Goal: Information Seeking & Learning: Learn about a topic

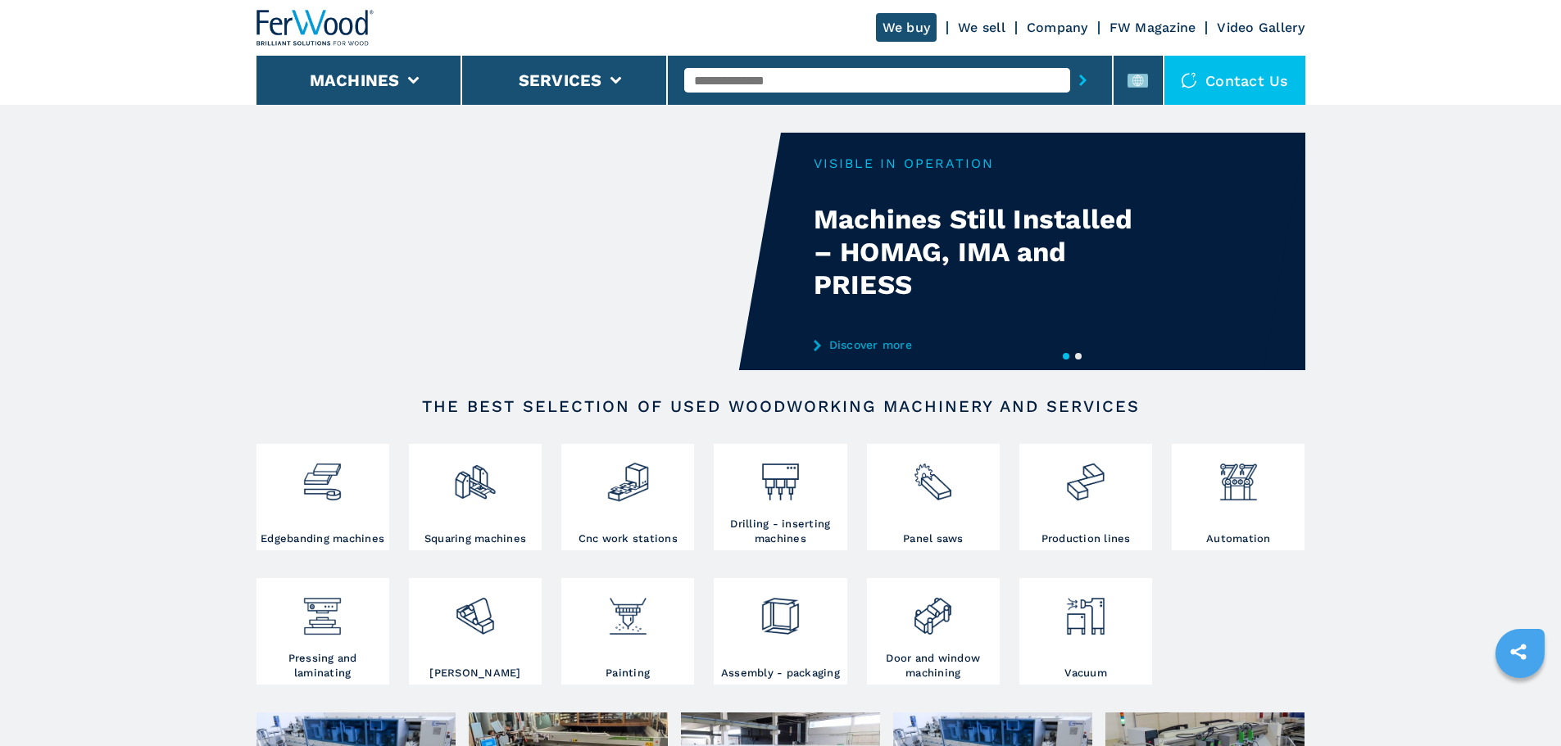
click at [1079, 82] on icon "submit-button" at bounding box center [1082, 80] width 7 height 11
click at [1070, 72] on button "submit-button" at bounding box center [1082, 80] width 25 height 38
click at [1070, 67] on button "submit-button" at bounding box center [1082, 80] width 25 height 38
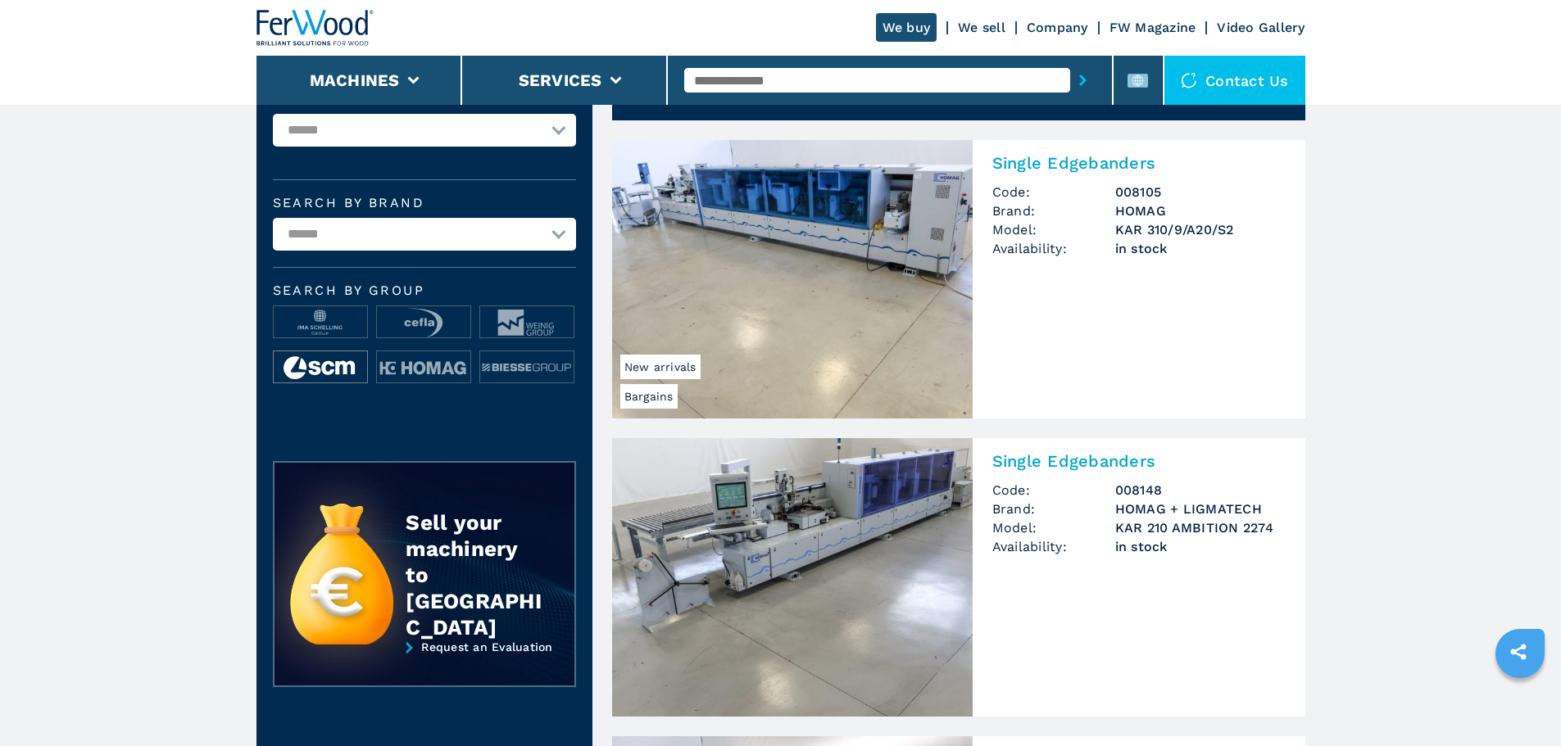
scroll to position [82, 0]
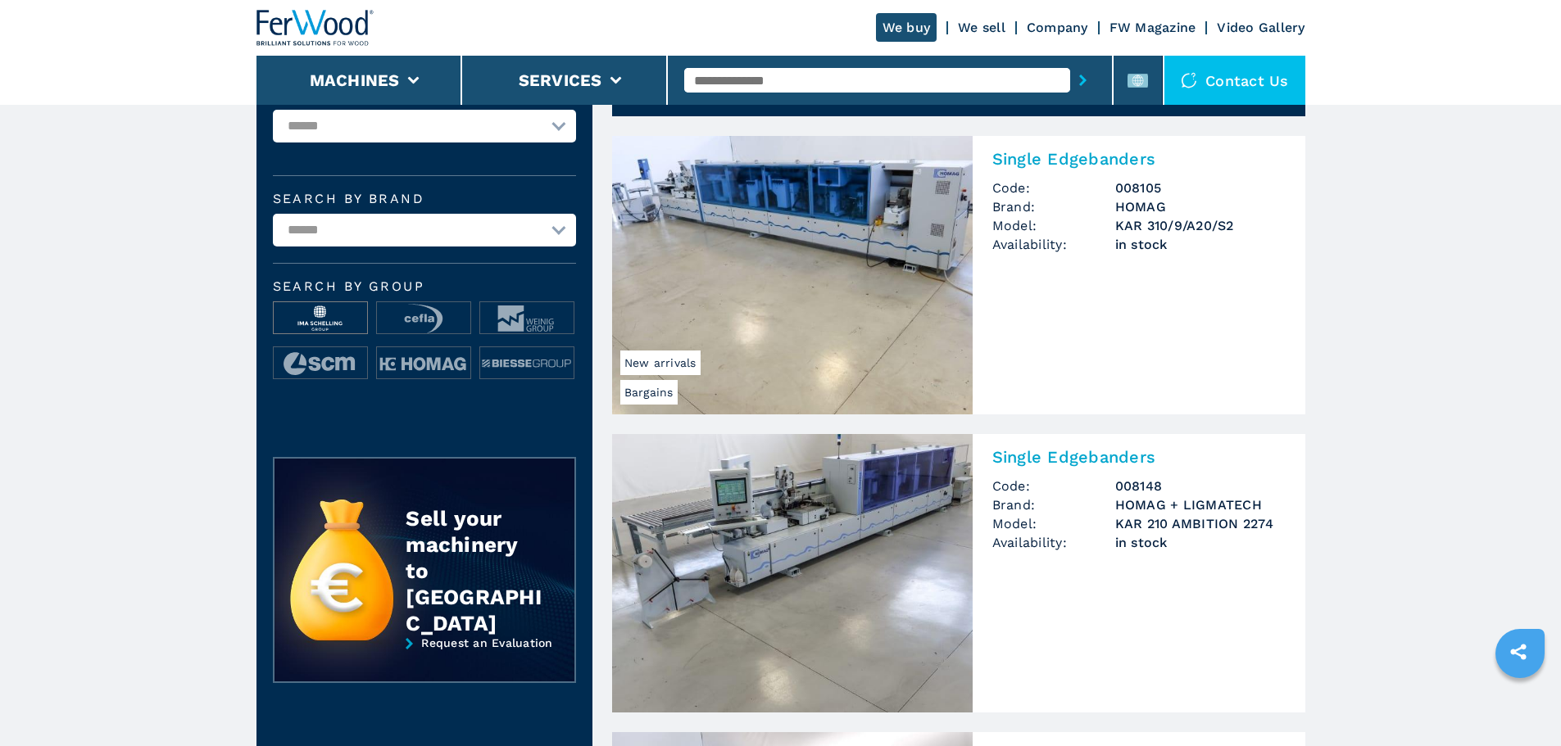
click at [312, 311] on img at bounding box center [320, 318] width 93 height 33
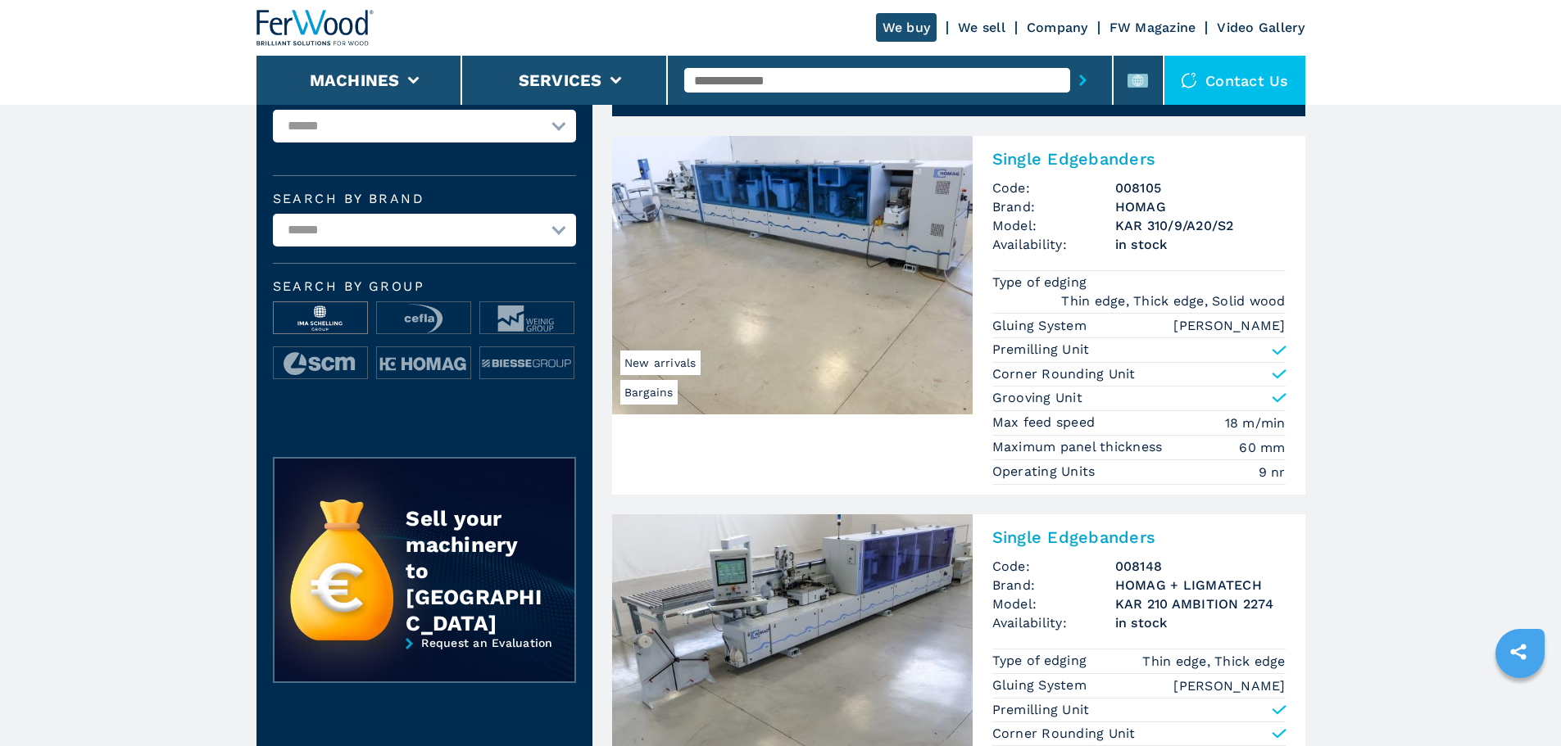
click at [324, 319] on img at bounding box center [320, 318] width 93 height 33
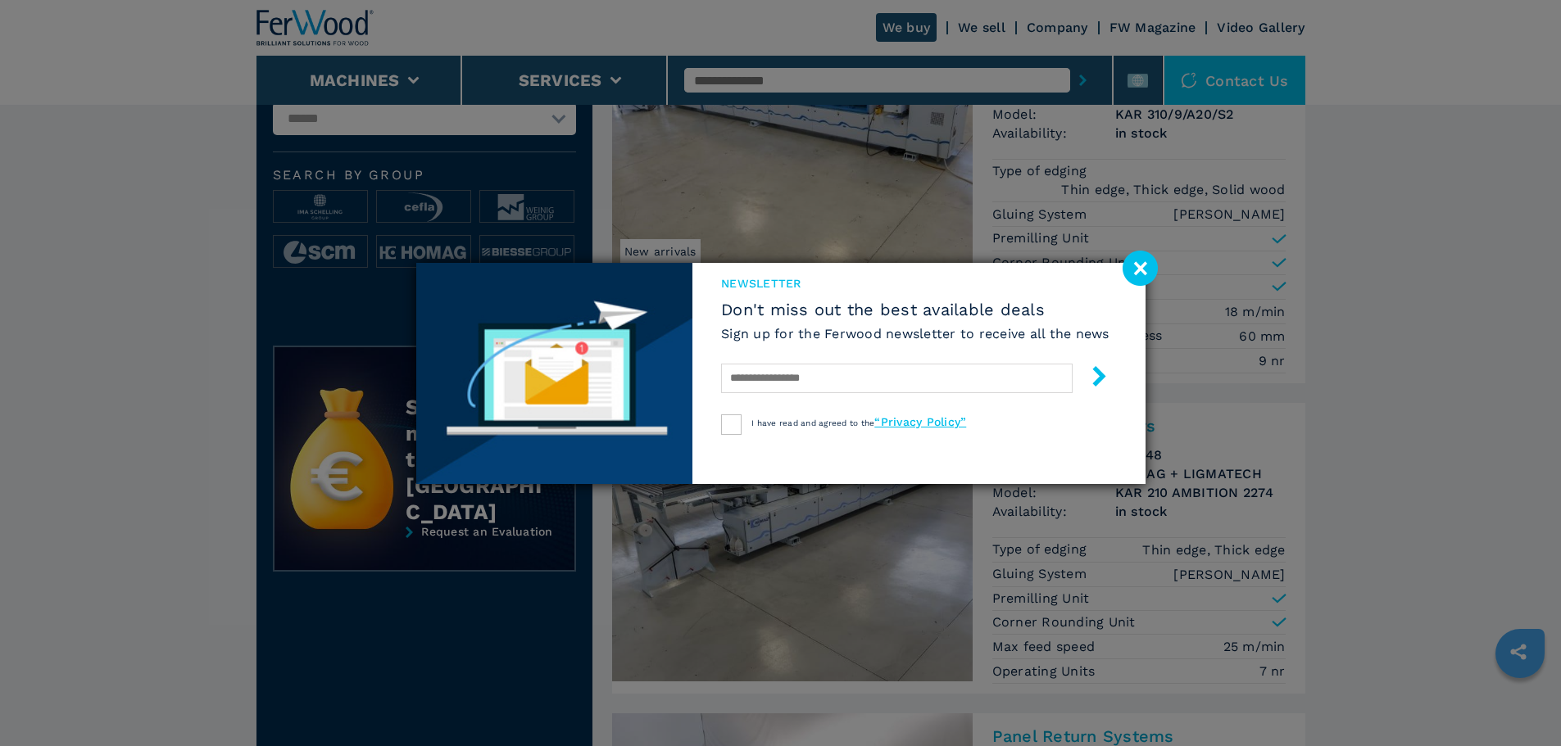
scroll to position [164, 0]
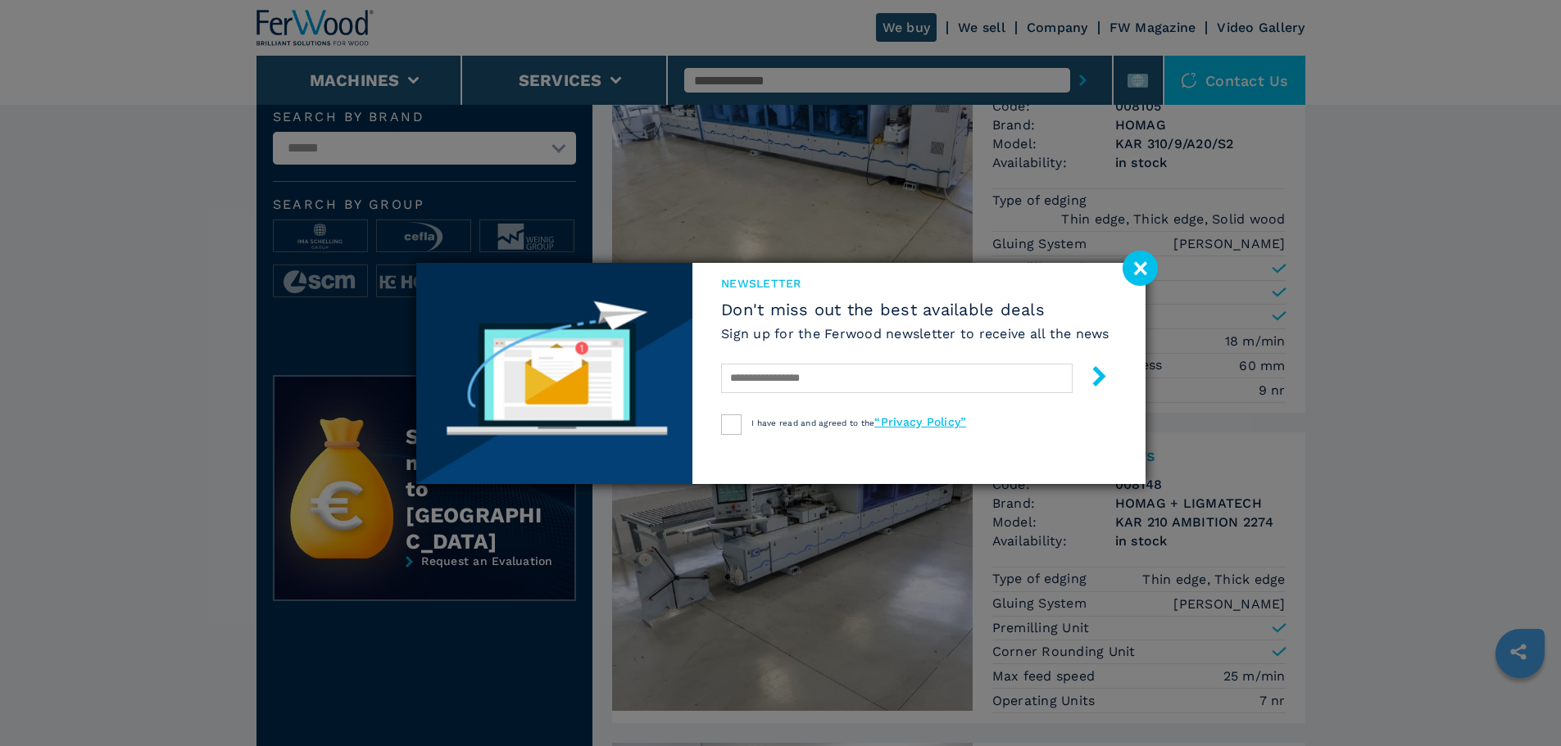
click at [1149, 262] on image at bounding box center [1139, 268] width 35 height 35
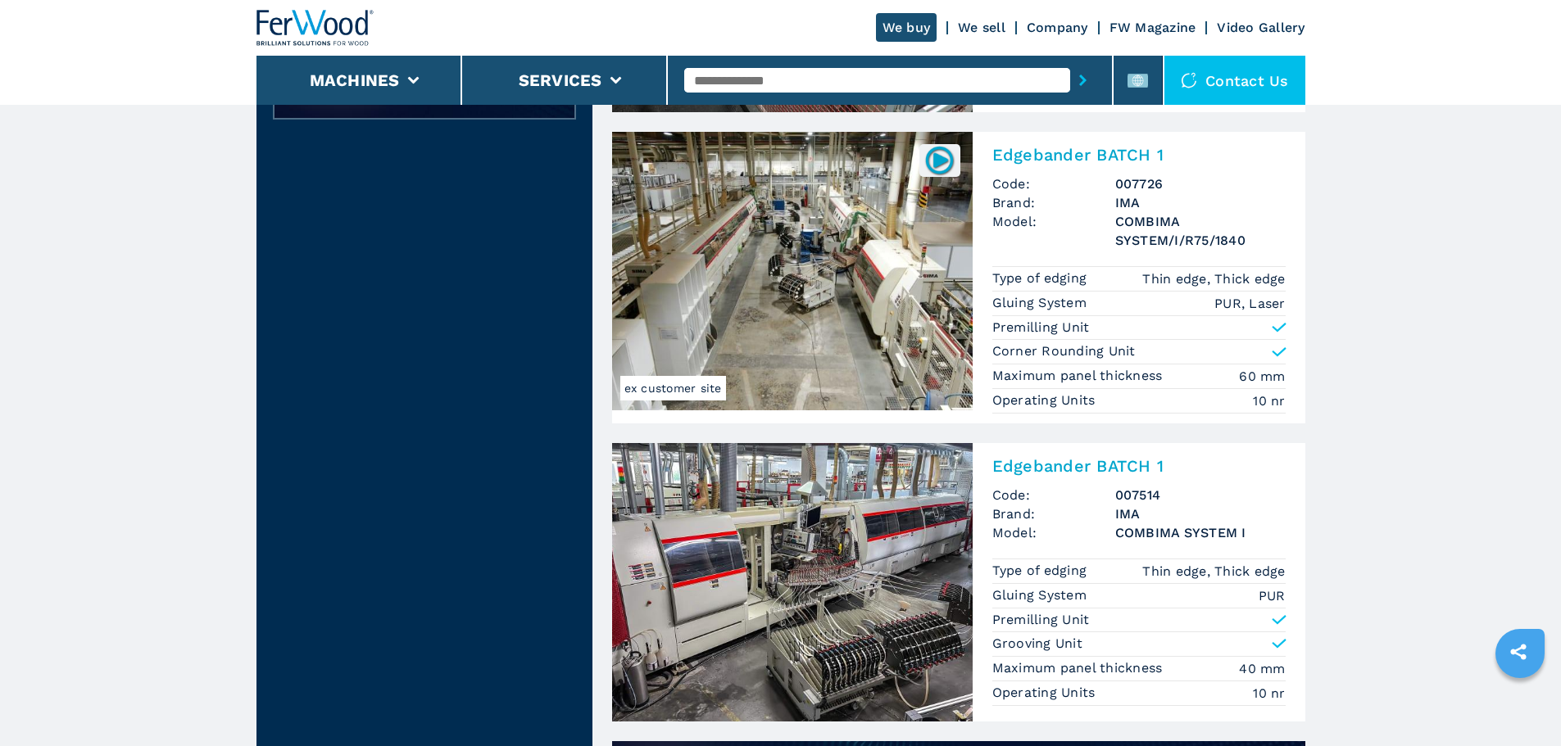
scroll to position [655, 0]
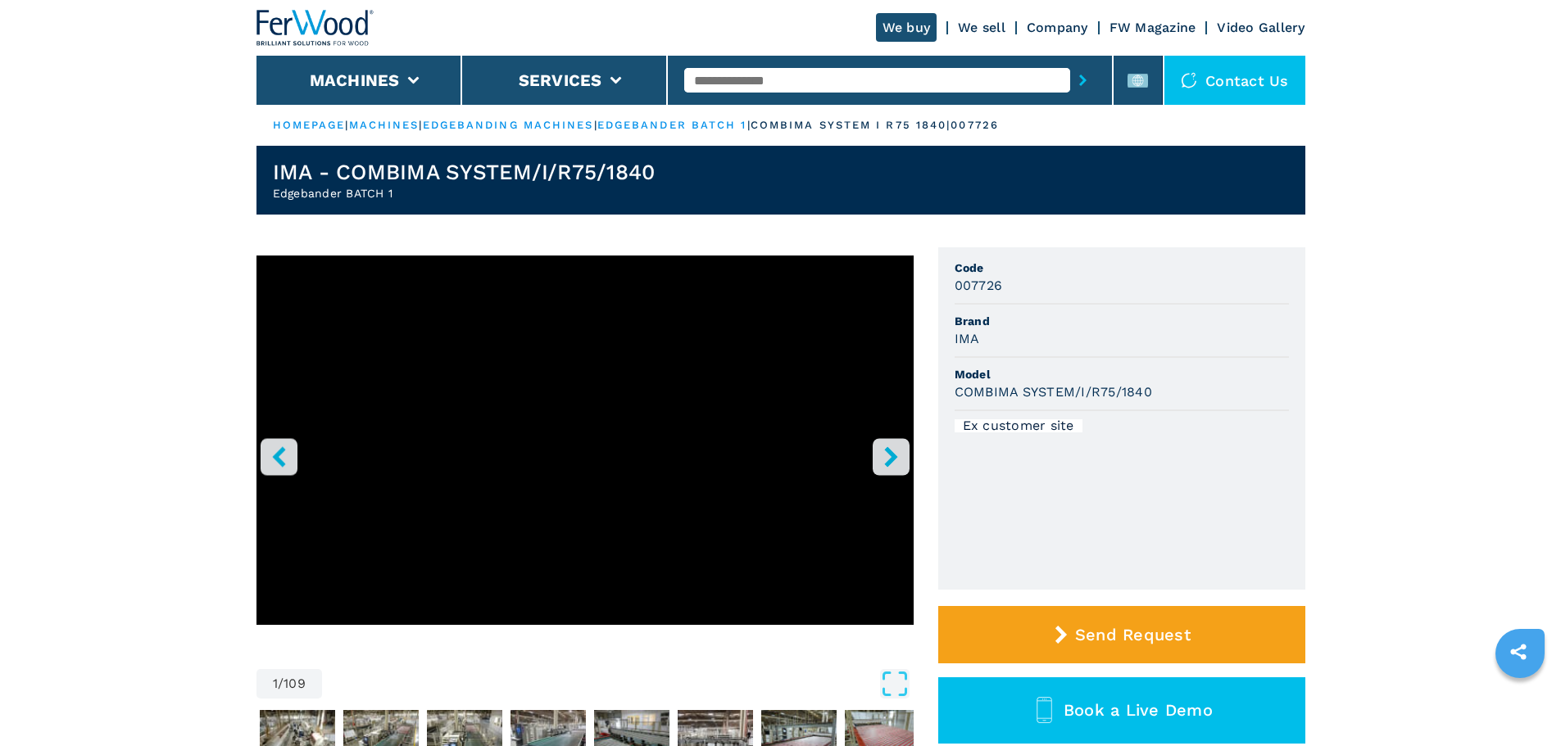
click at [895, 452] on icon "right-button" at bounding box center [891, 456] width 20 height 20
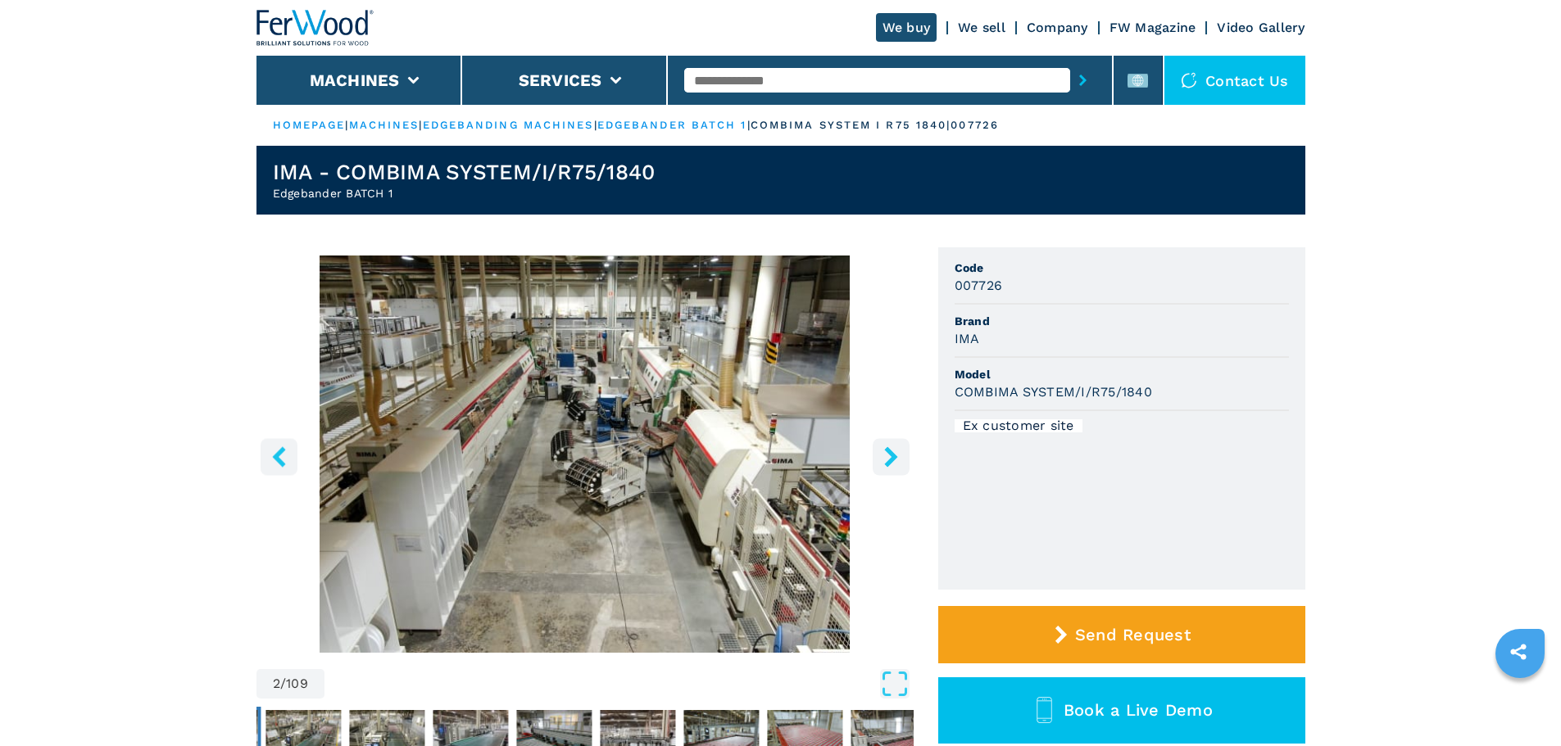
click at [895, 452] on icon "right-button" at bounding box center [891, 456] width 20 height 20
click at [889, 462] on icon "right-button" at bounding box center [890, 456] width 13 height 20
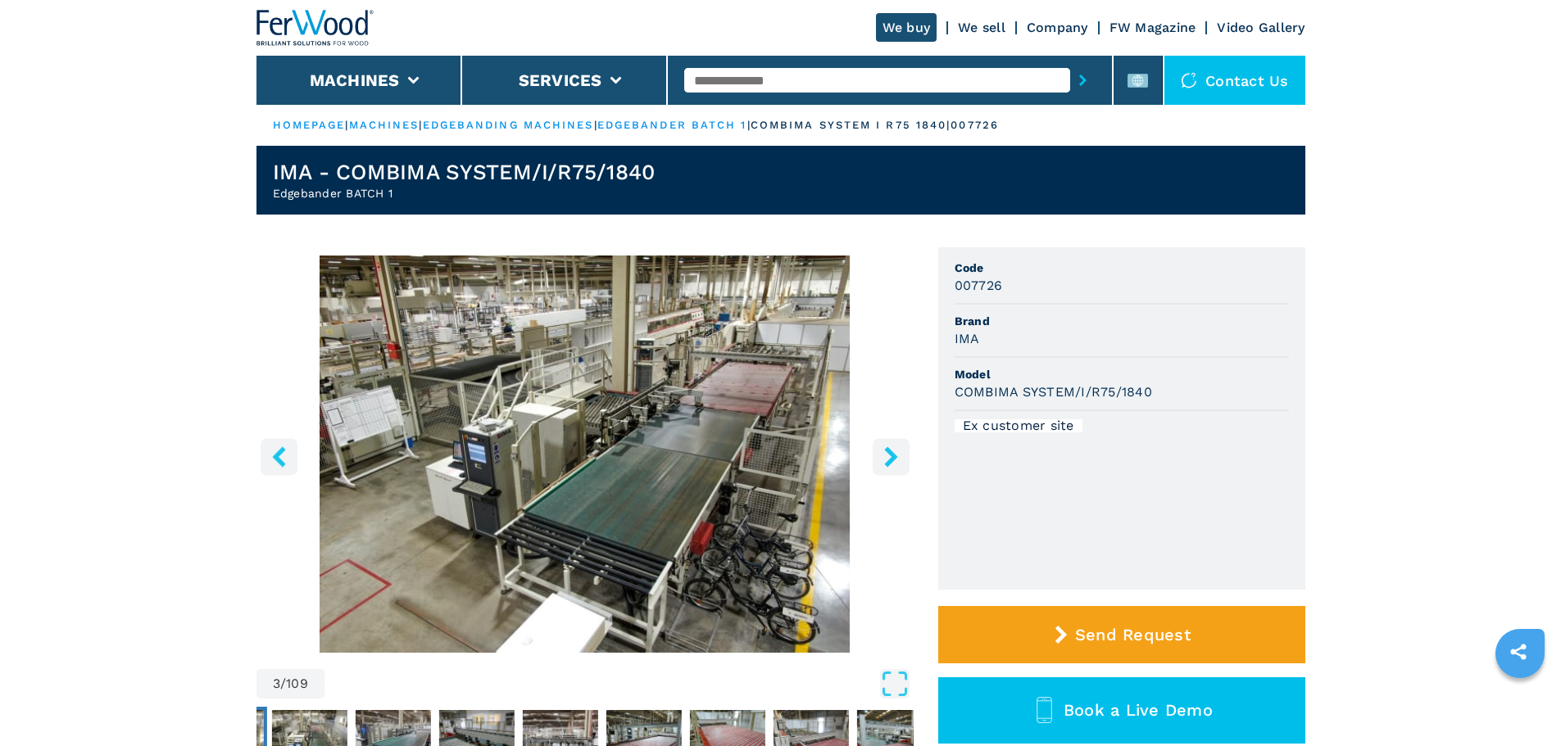
click at [889, 462] on icon "right-button" at bounding box center [890, 456] width 13 height 20
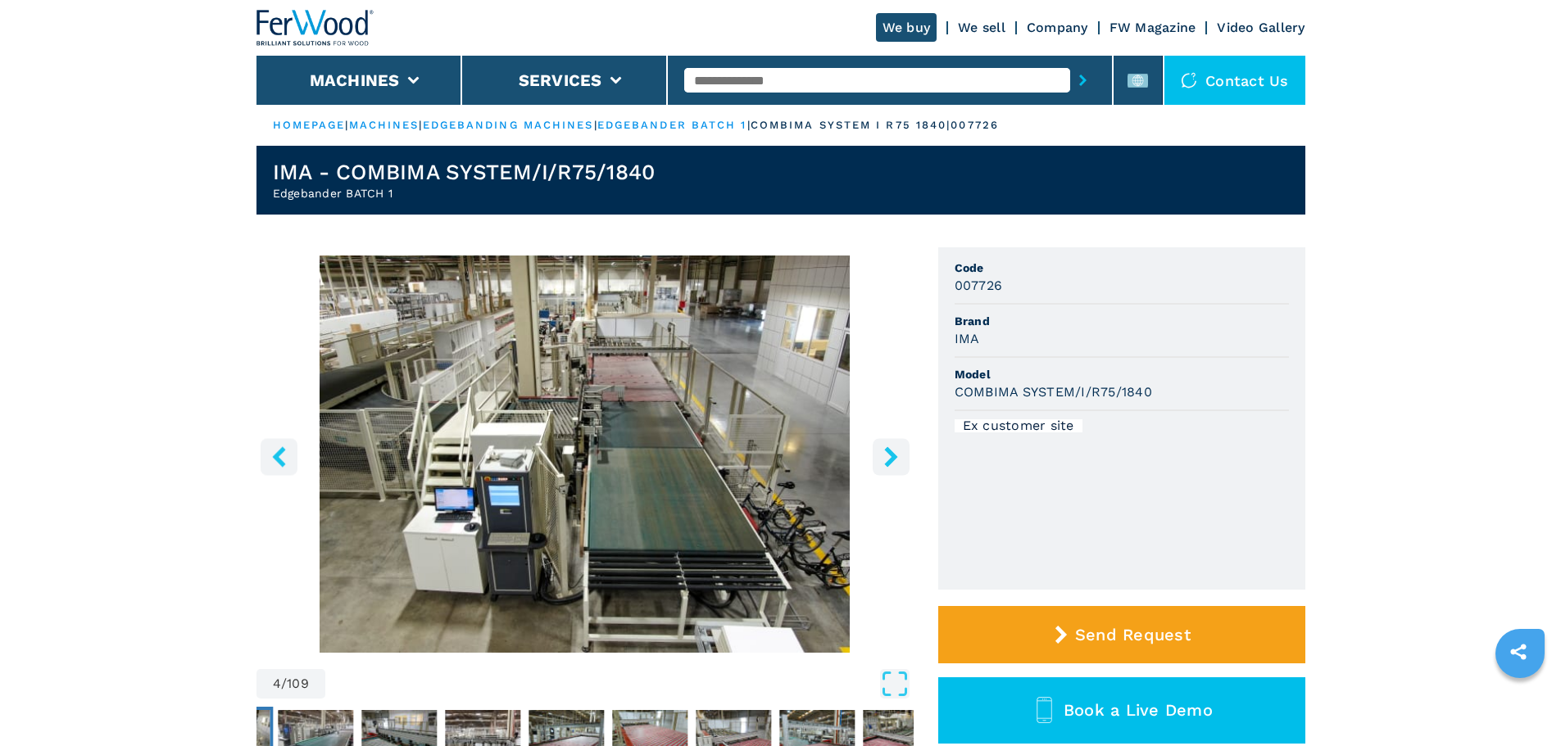
click at [889, 462] on icon "right-button" at bounding box center [890, 456] width 13 height 20
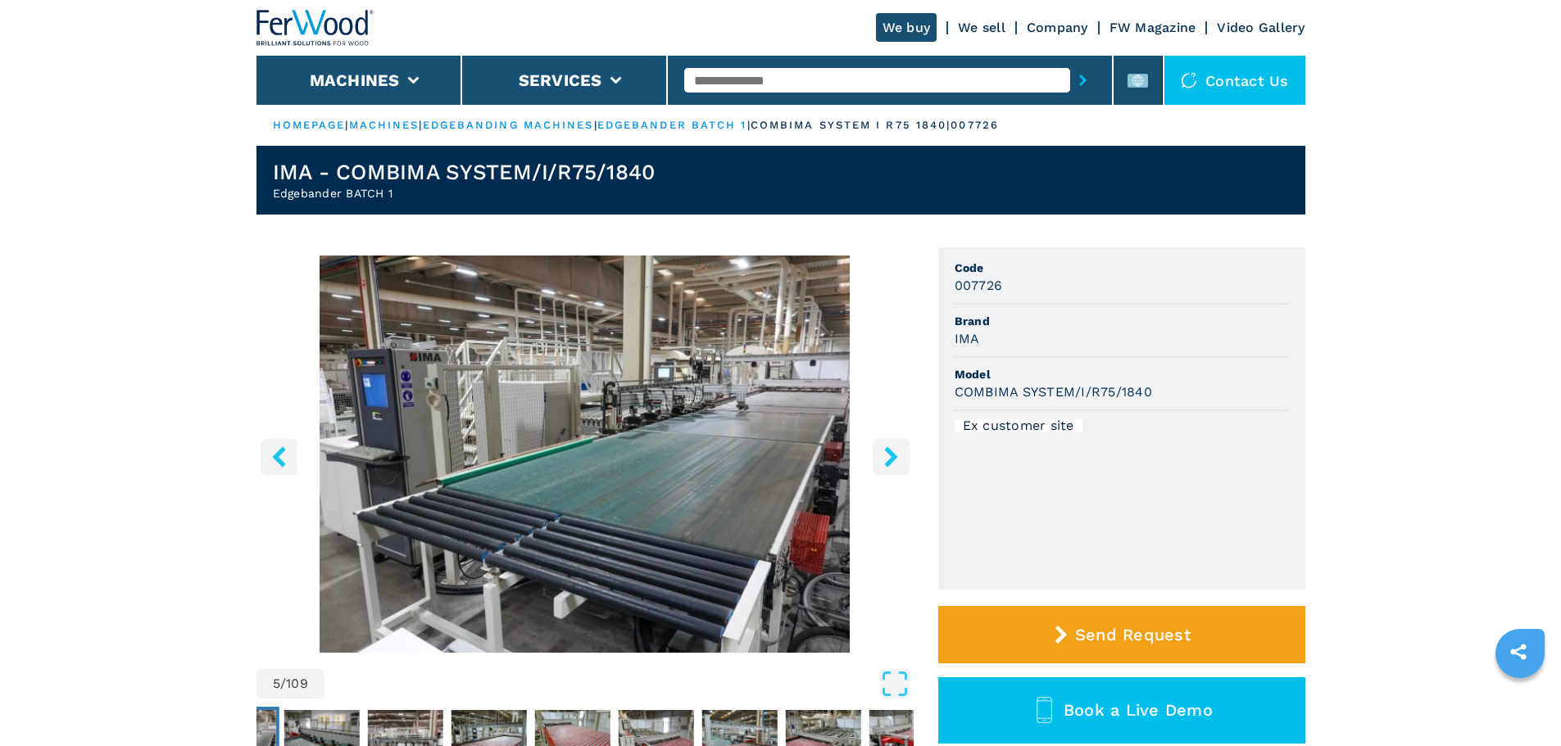
click at [889, 462] on icon "right-button" at bounding box center [890, 456] width 13 height 20
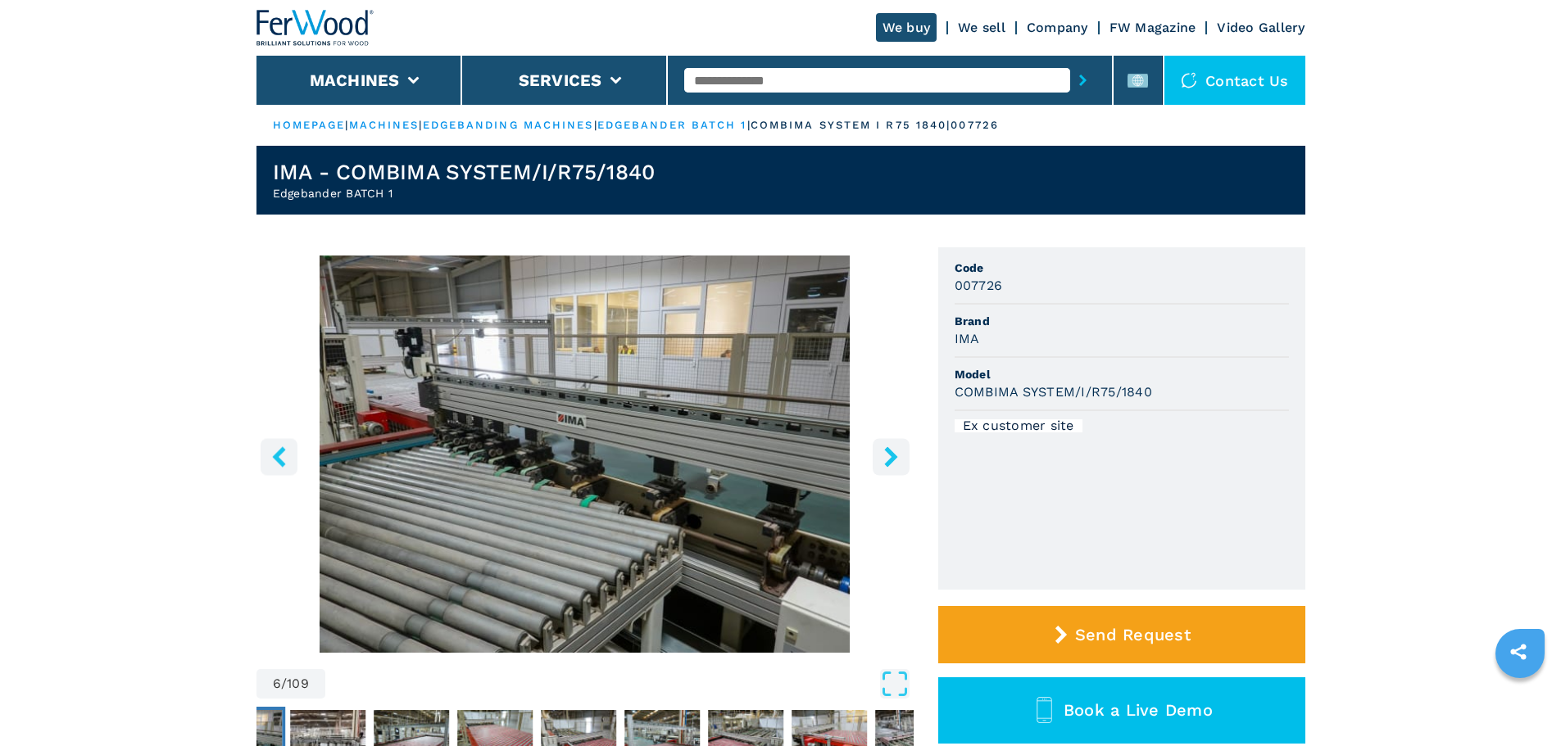
click at [889, 462] on icon "right-button" at bounding box center [890, 456] width 13 height 20
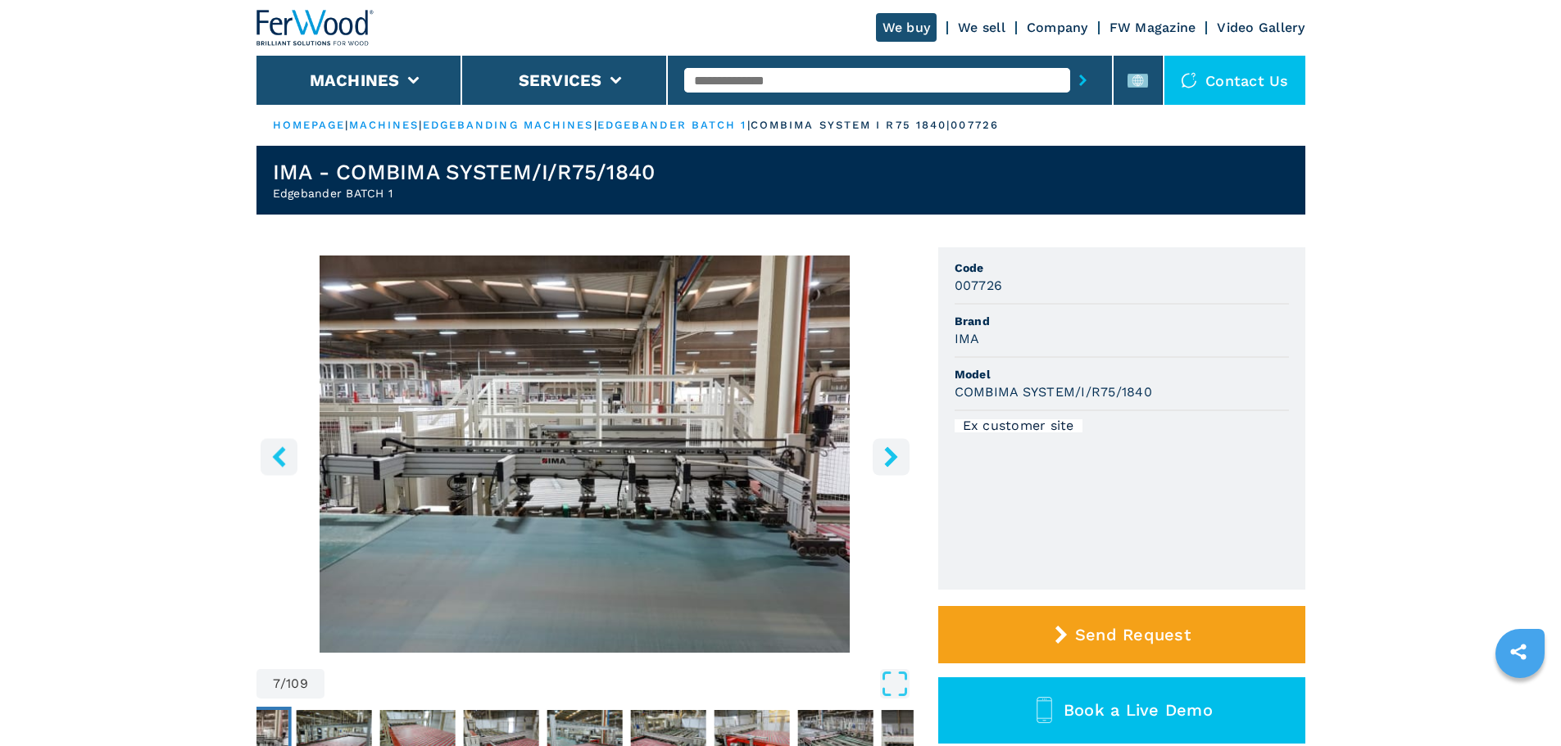
click at [889, 462] on icon "right-button" at bounding box center [890, 456] width 13 height 20
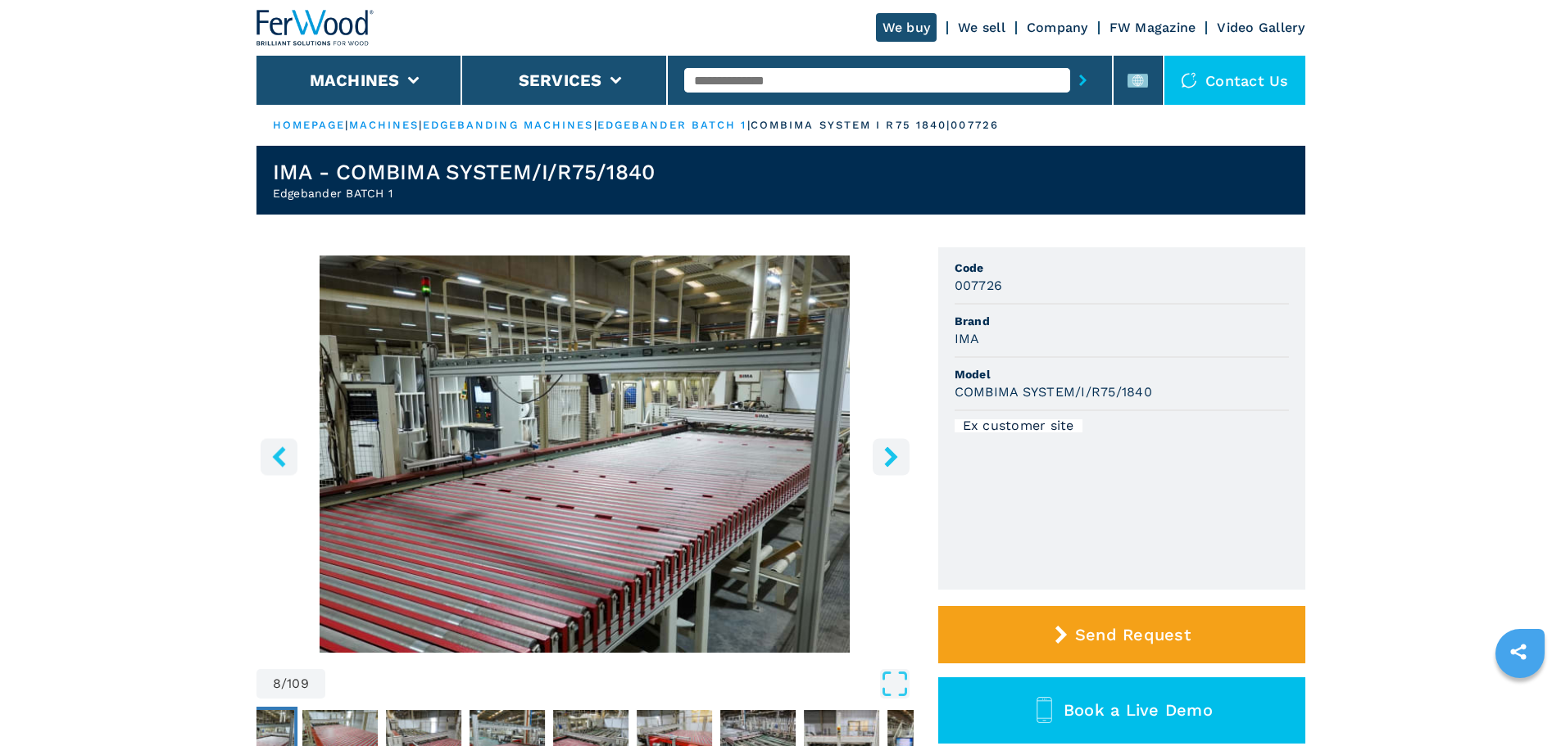
click at [889, 462] on icon "right-button" at bounding box center [890, 456] width 13 height 20
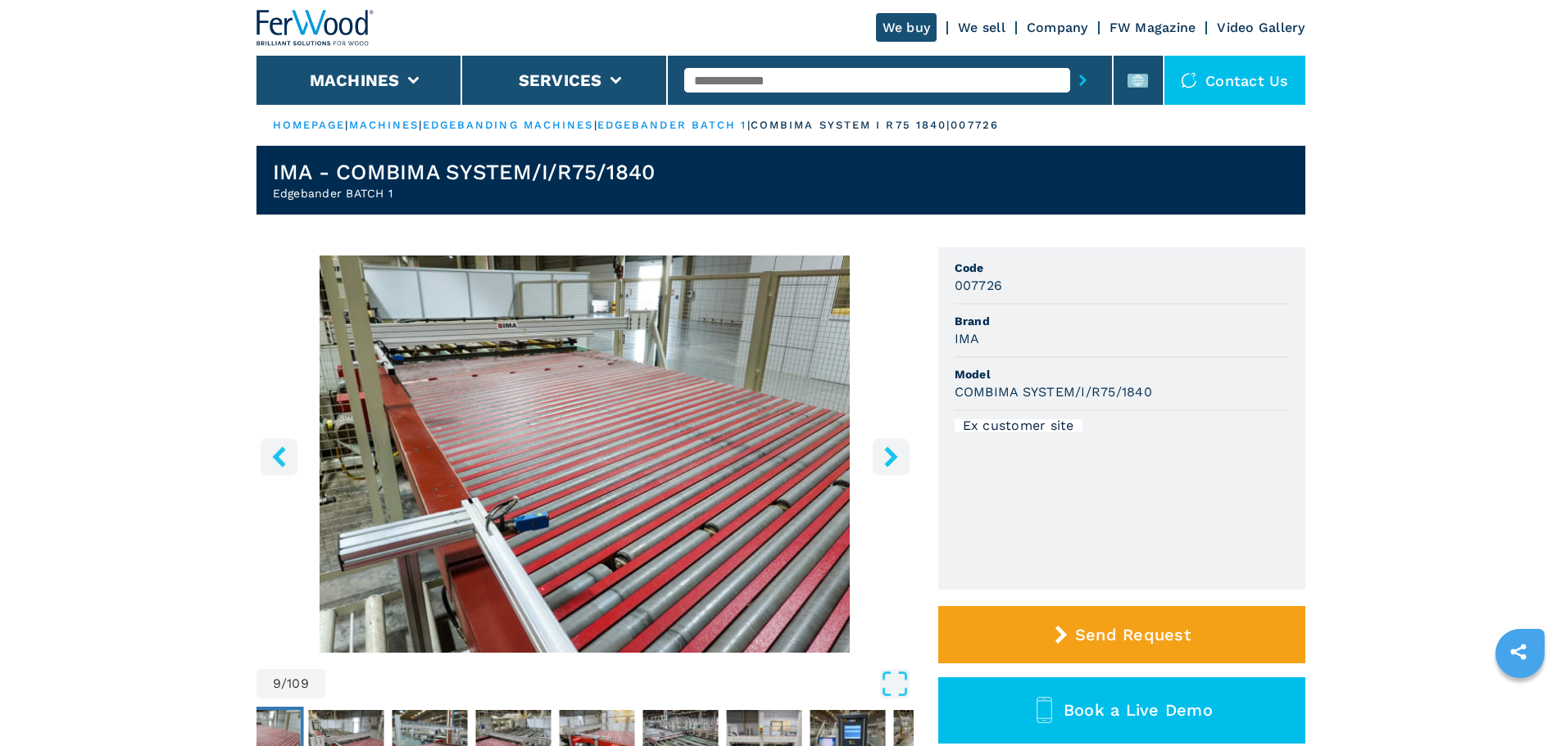
click at [889, 462] on icon "right-button" at bounding box center [890, 456] width 13 height 20
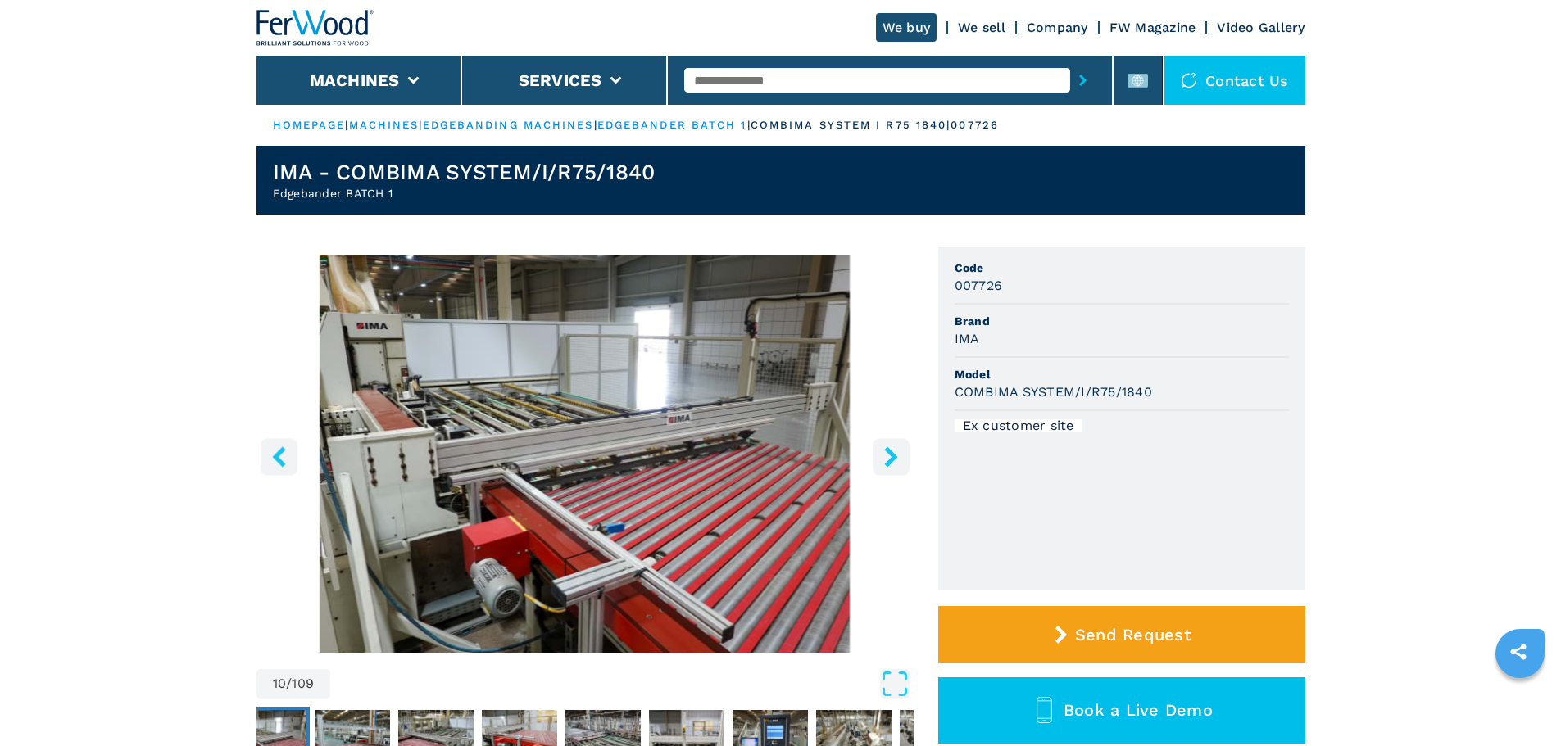
click at [889, 462] on icon "right-button" at bounding box center [890, 456] width 13 height 20
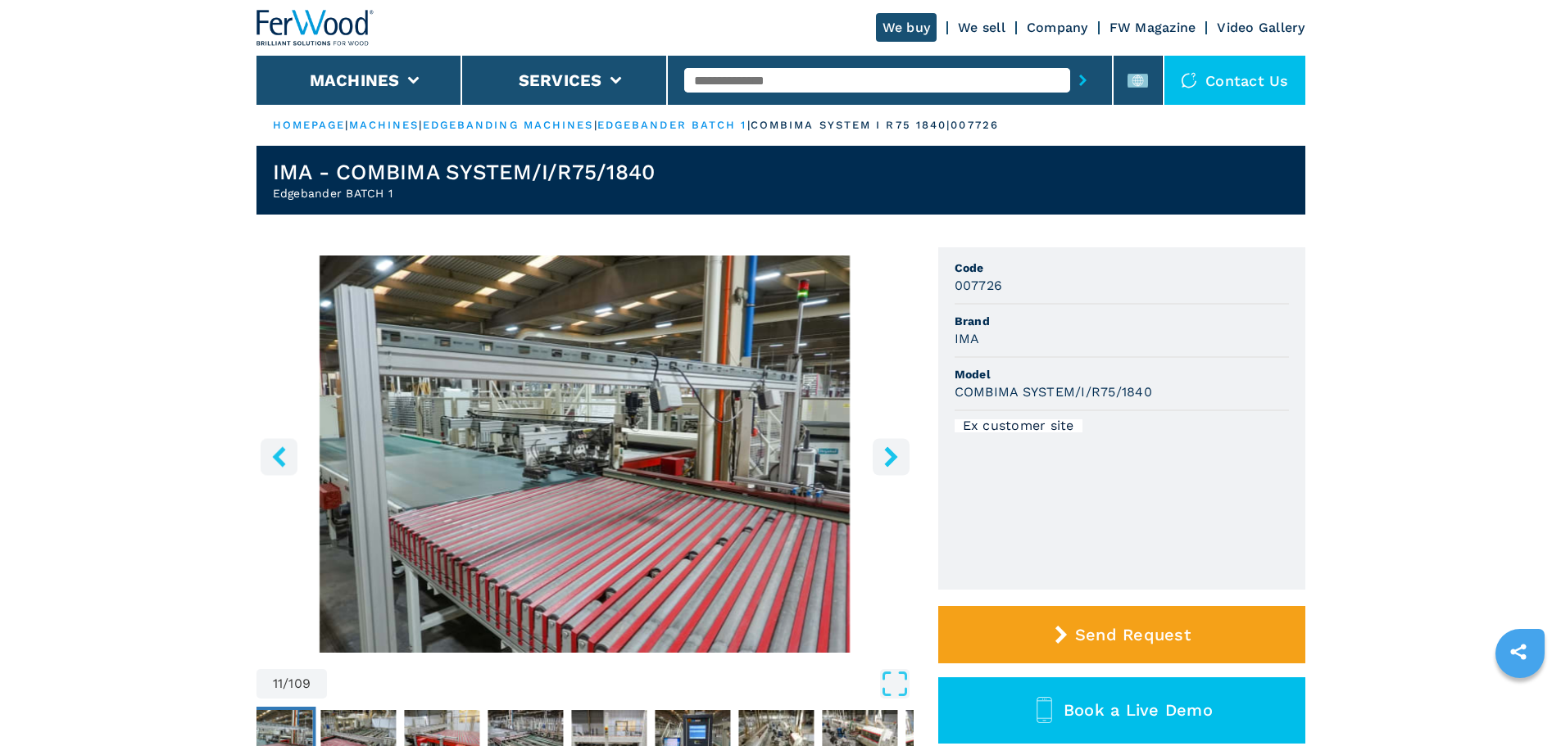
click at [889, 462] on icon "right-button" at bounding box center [890, 456] width 13 height 20
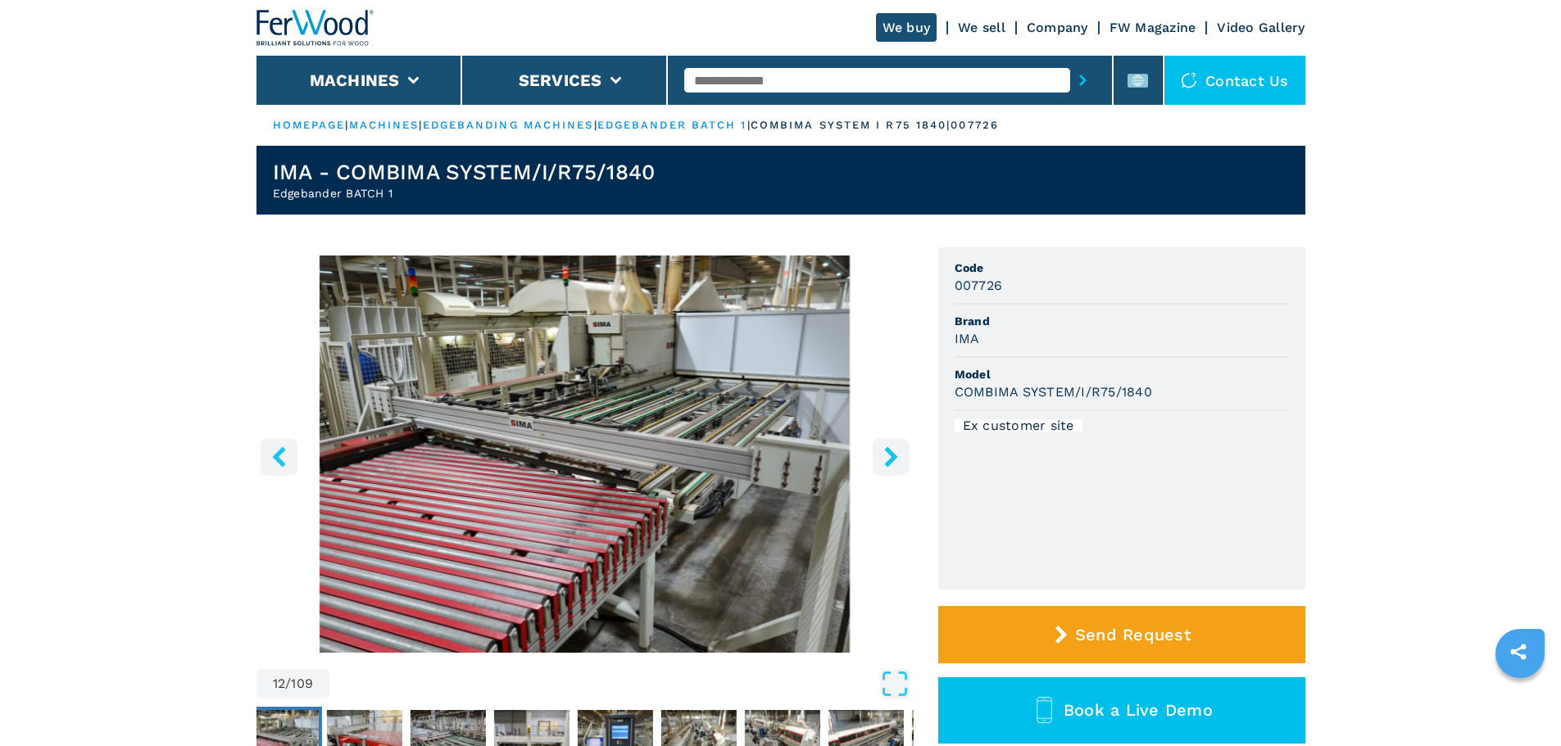
click at [889, 462] on icon "right-button" at bounding box center [890, 456] width 13 height 20
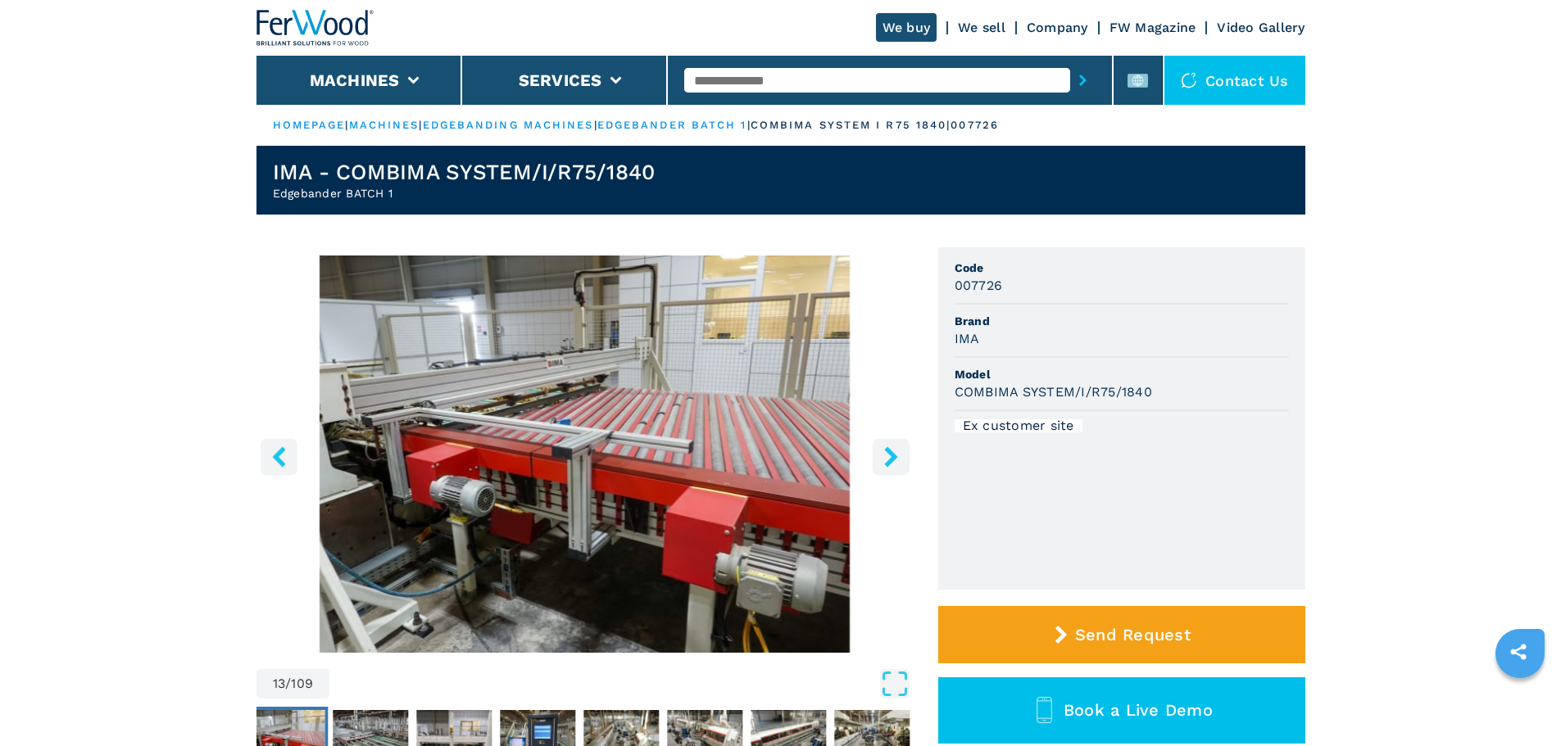
click at [889, 462] on icon "right-button" at bounding box center [890, 456] width 13 height 20
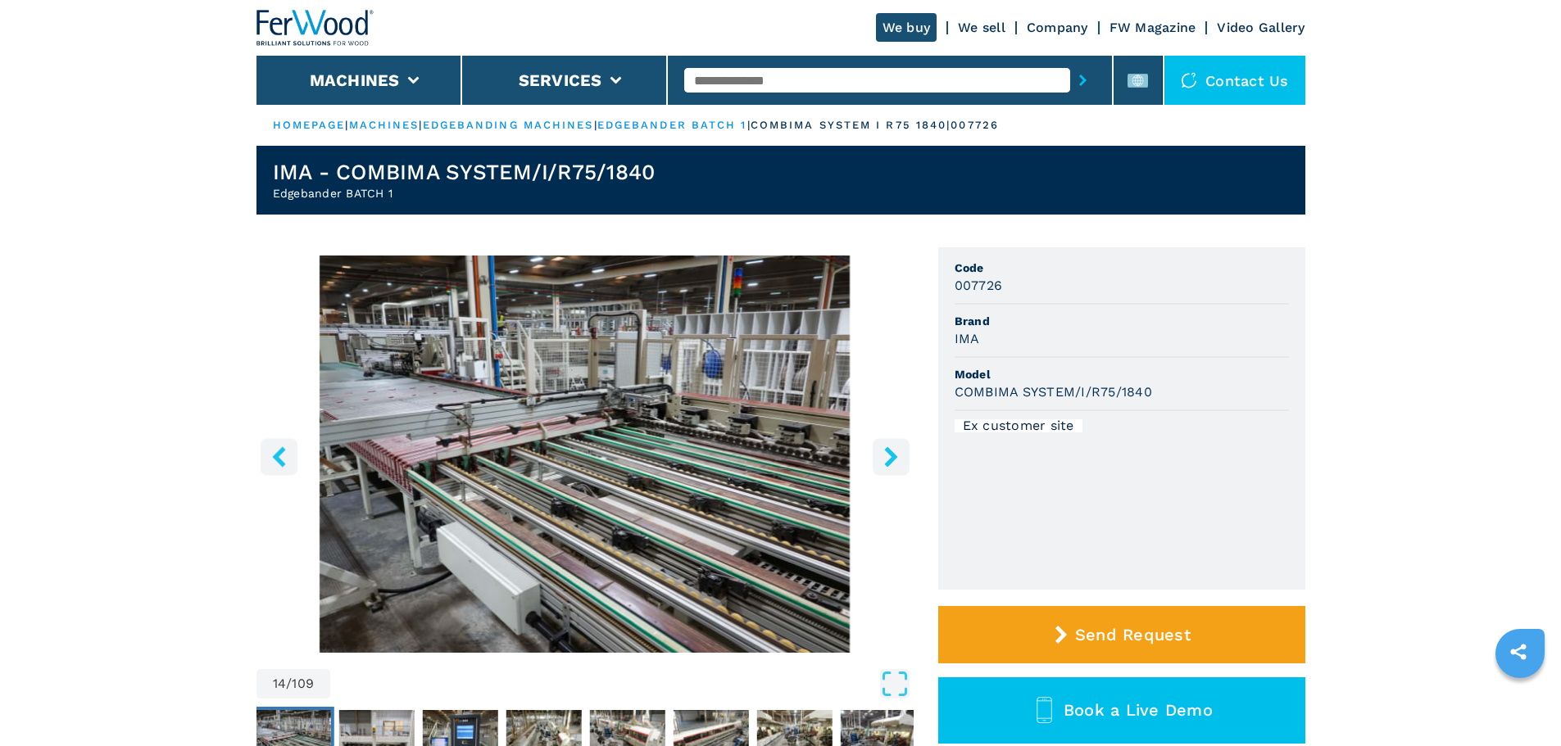
click at [889, 459] on icon "right-button" at bounding box center [891, 456] width 20 height 20
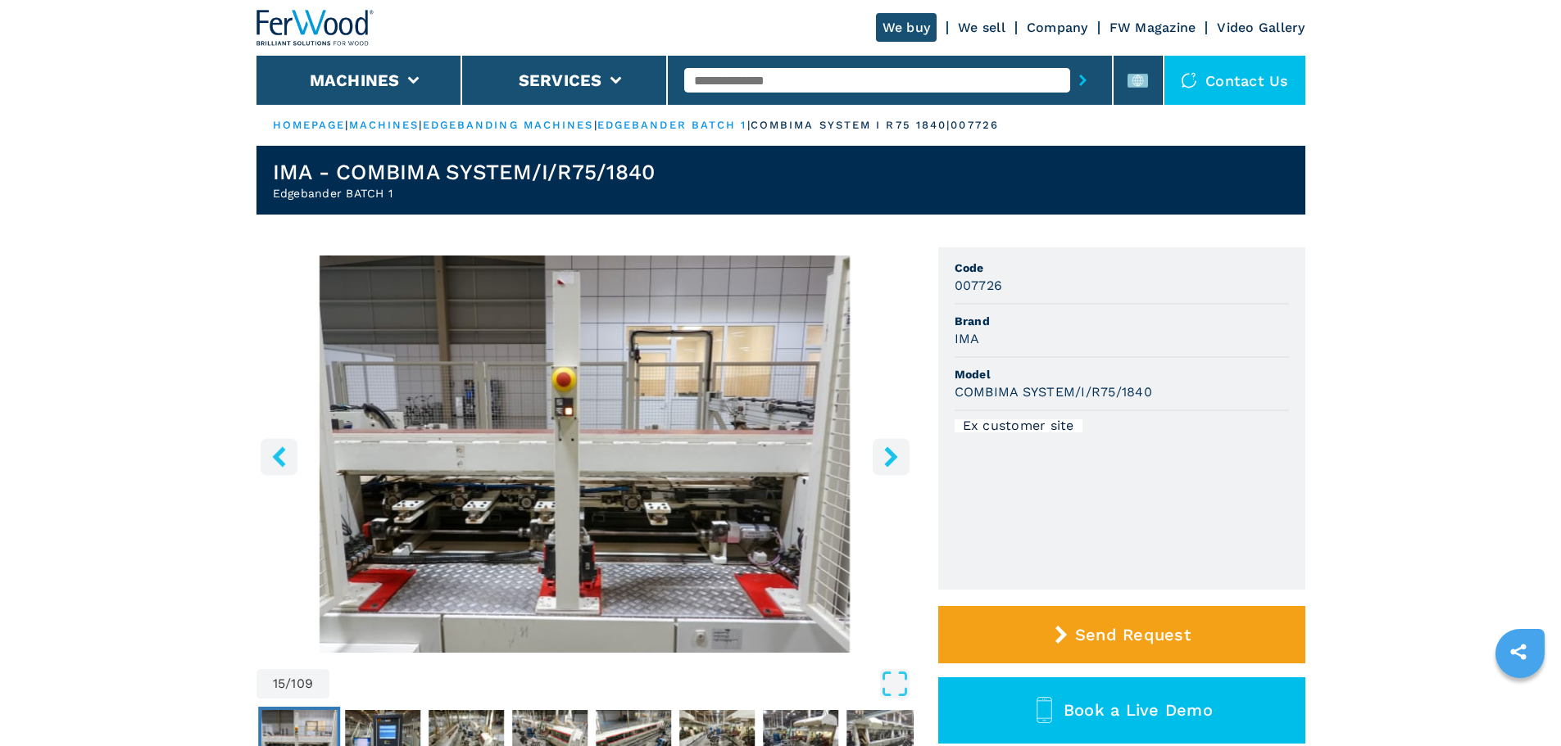
click at [890, 455] on icon "right-button" at bounding box center [890, 456] width 13 height 20
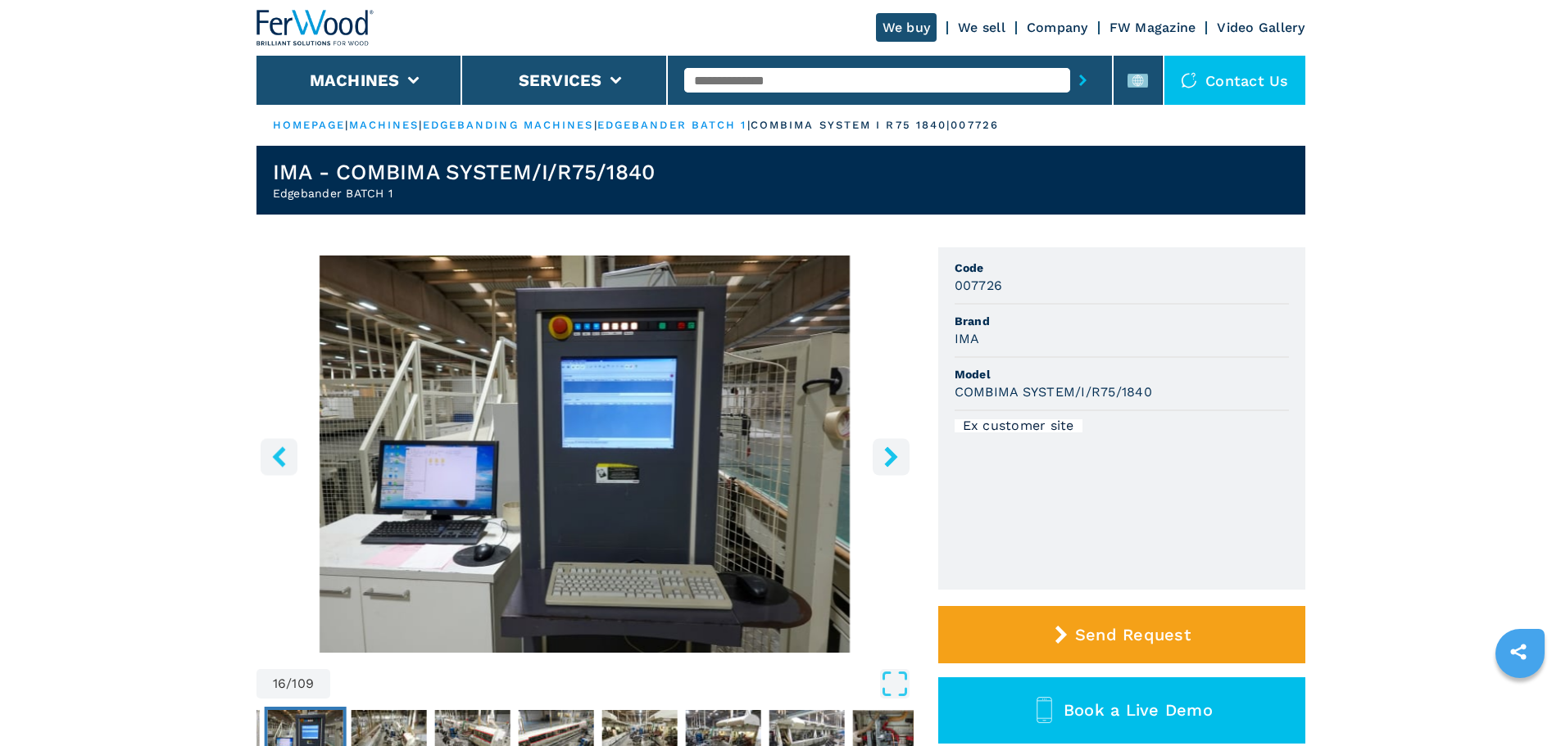
click at [892, 451] on icon "right-button" at bounding box center [891, 456] width 20 height 20
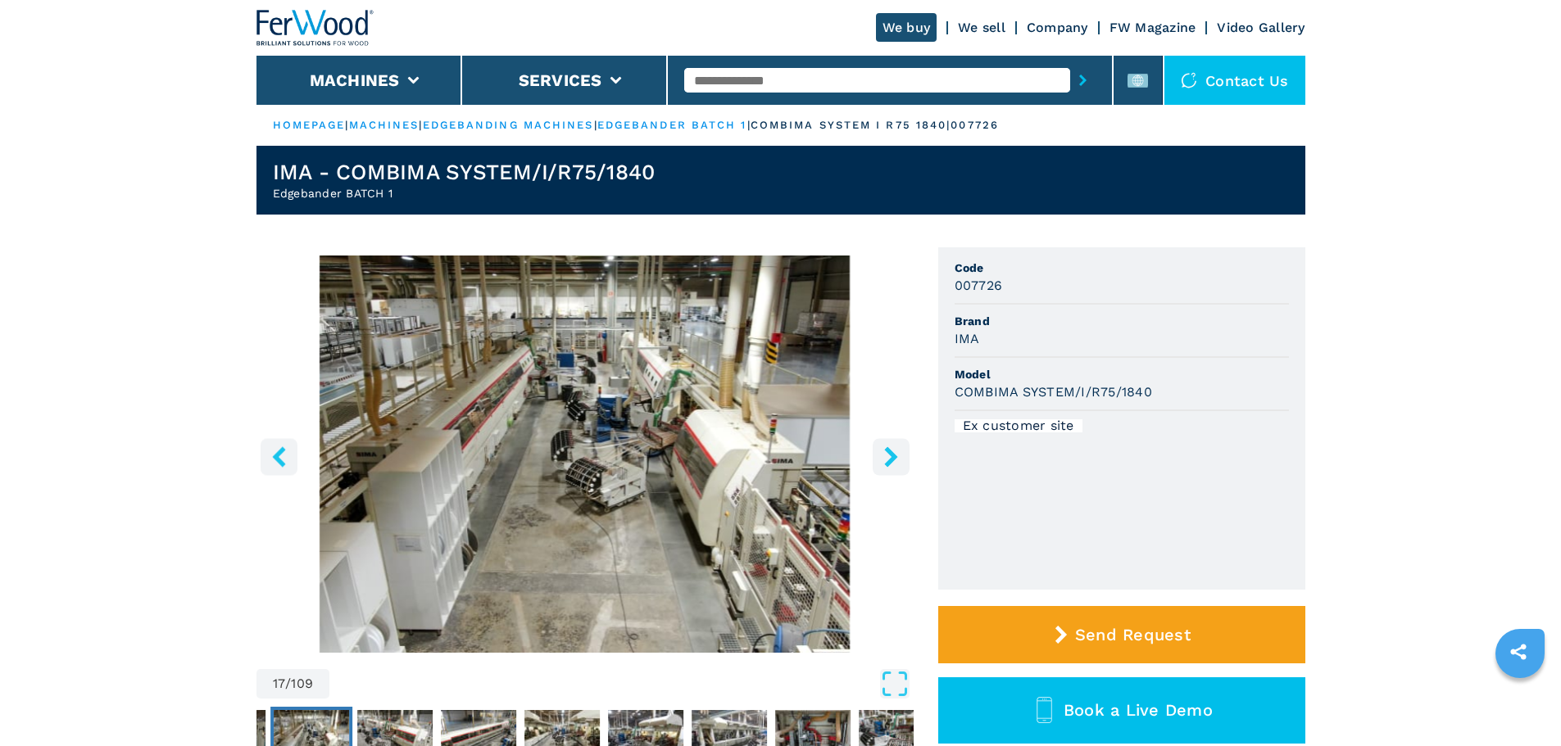
click at [892, 451] on icon "right-button" at bounding box center [891, 456] width 20 height 20
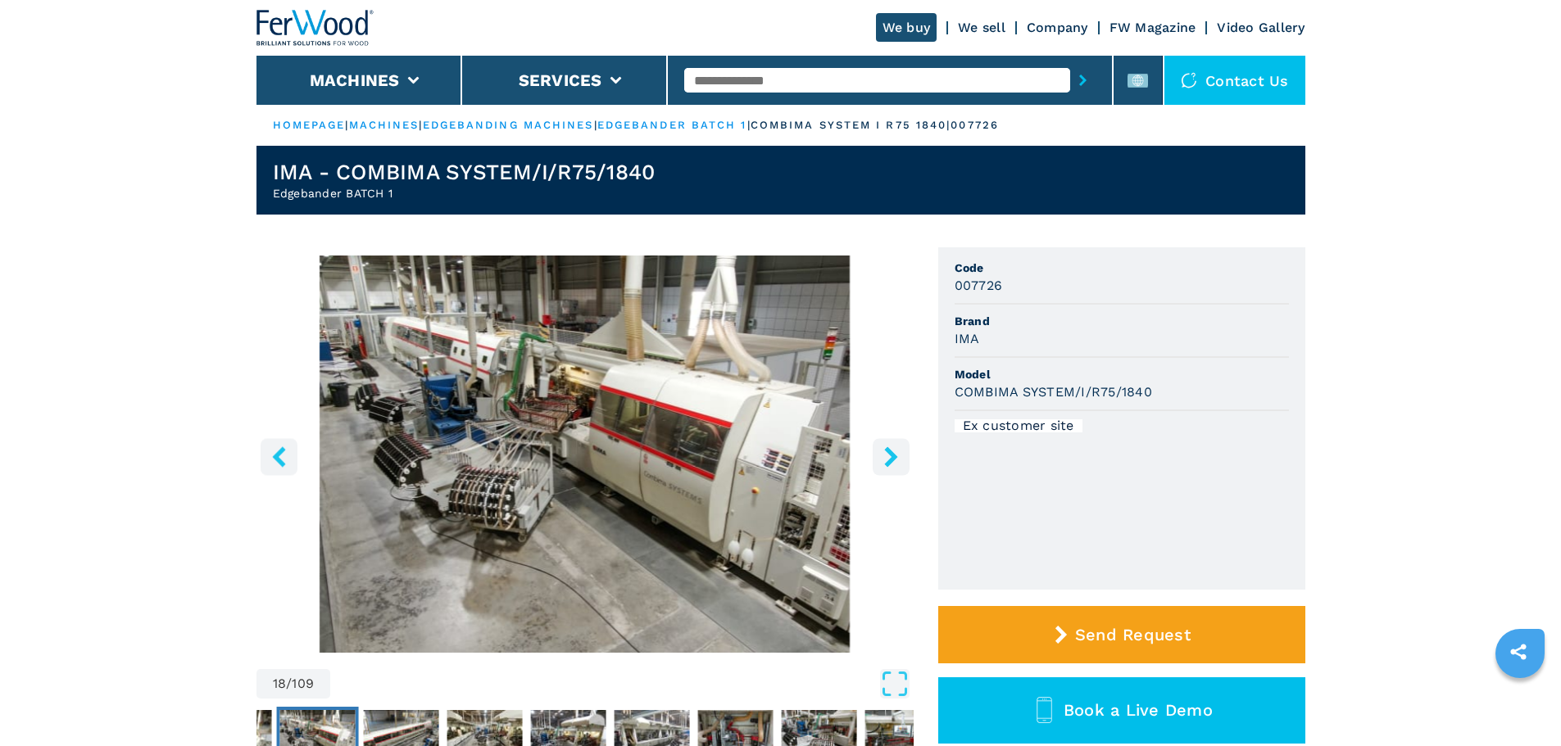
click at [892, 451] on icon "right-button" at bounding box center [891, 456] width 20 height 20
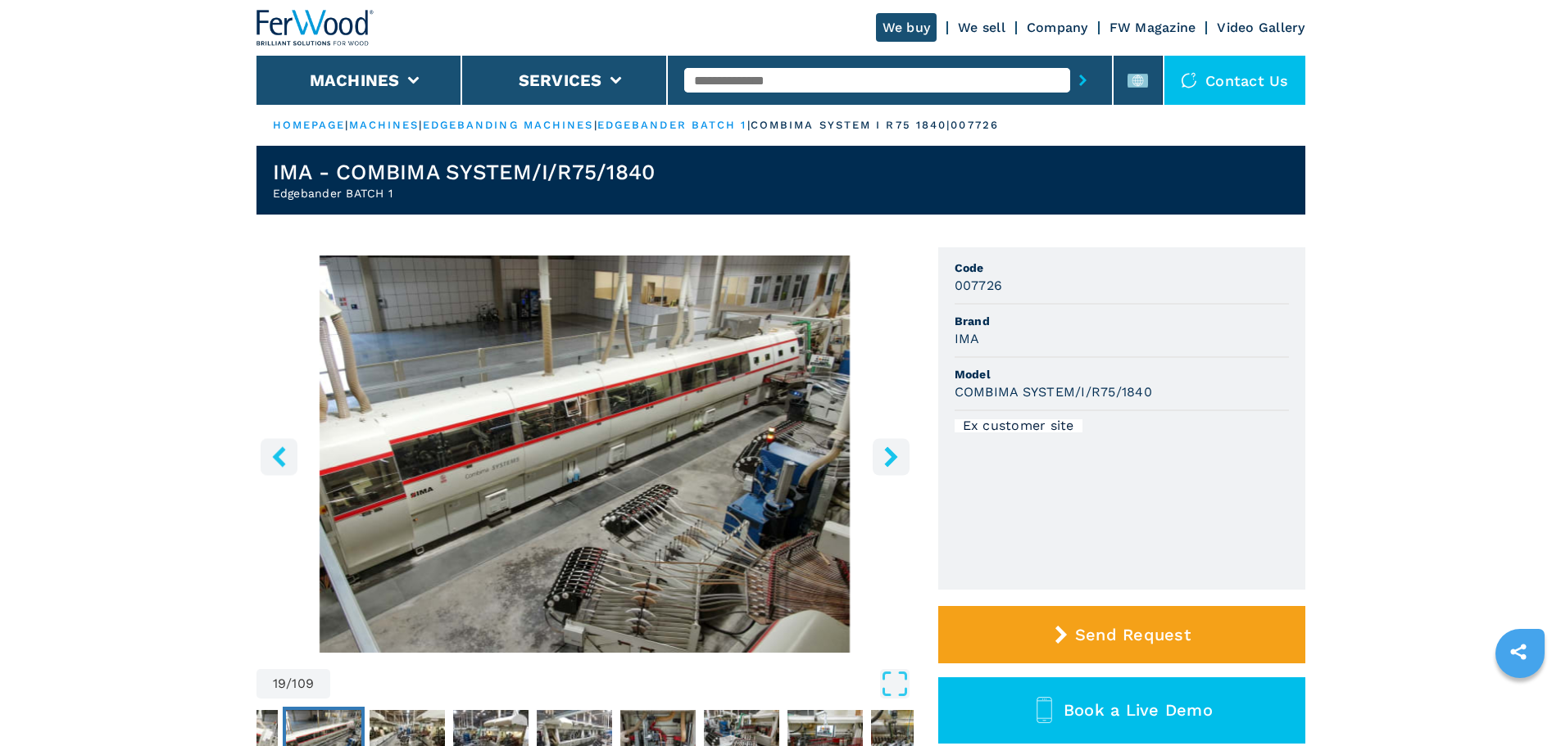
click at [892, 451] on icon "right-button" at bounding box center [891, 456] width 20 height 20
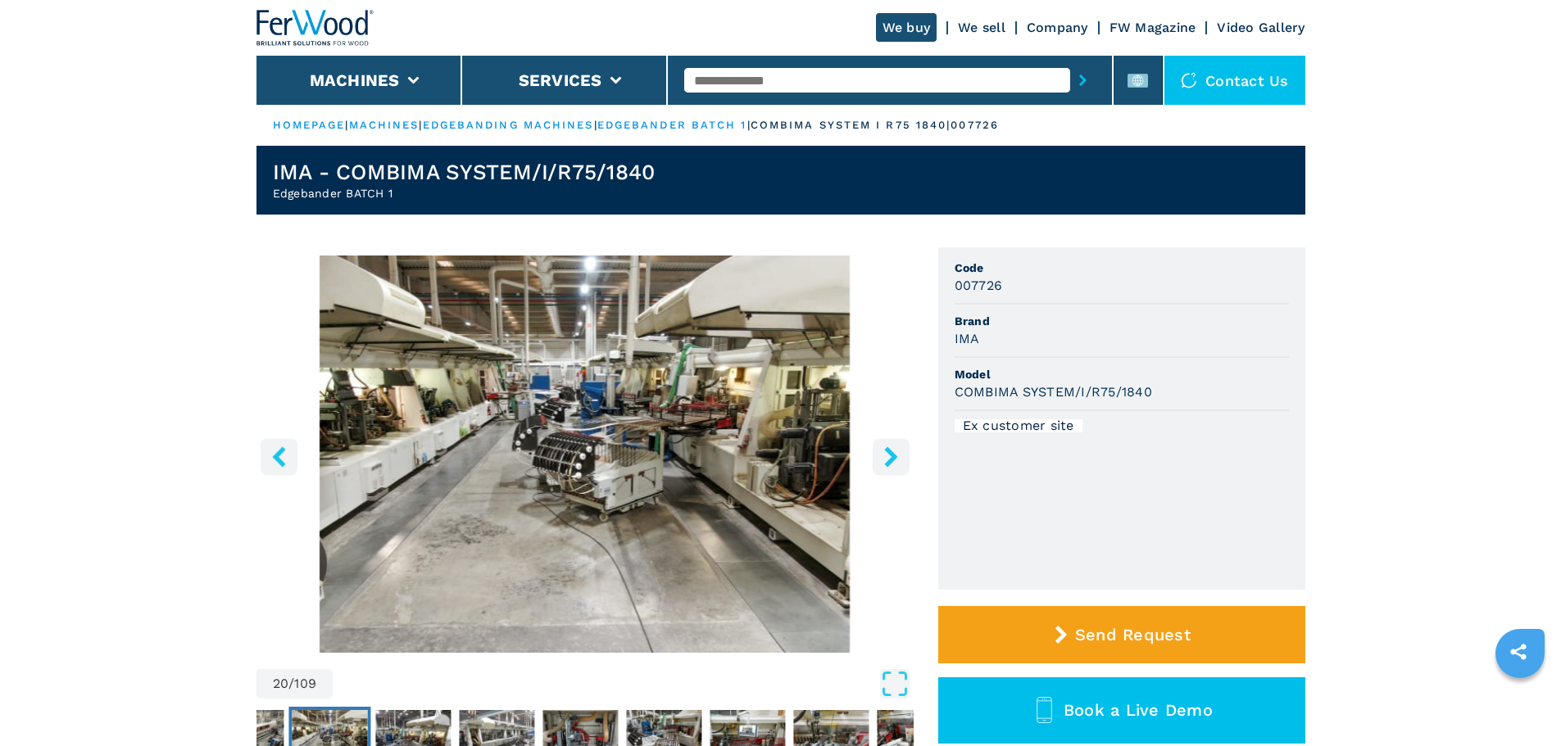
click at [892, 451] on icon "right-button" at bounding box center [891, 456] width 20 height 20
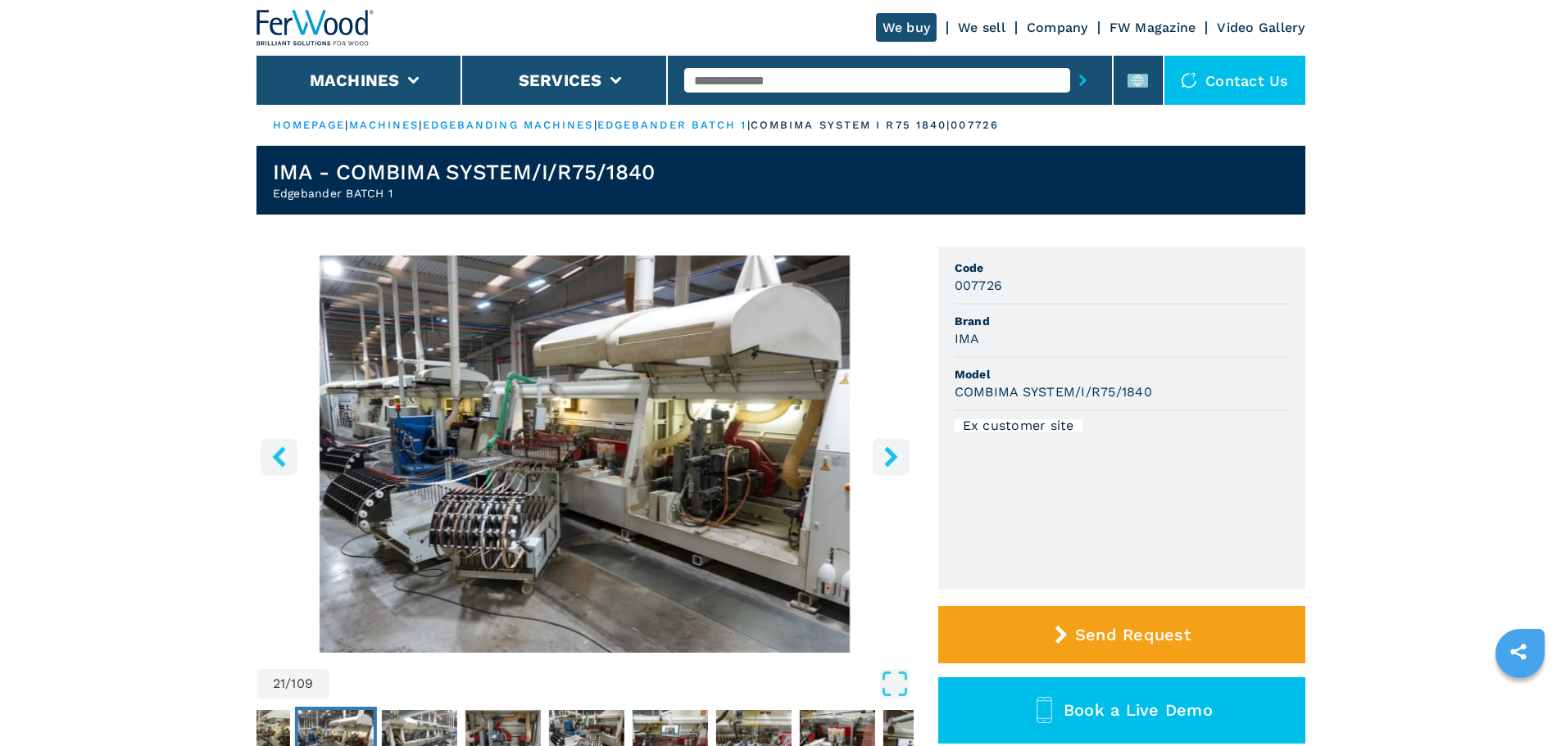
click at [892, 451] on icon "right-button" at bounding box center [891, 456] width 20 height 20
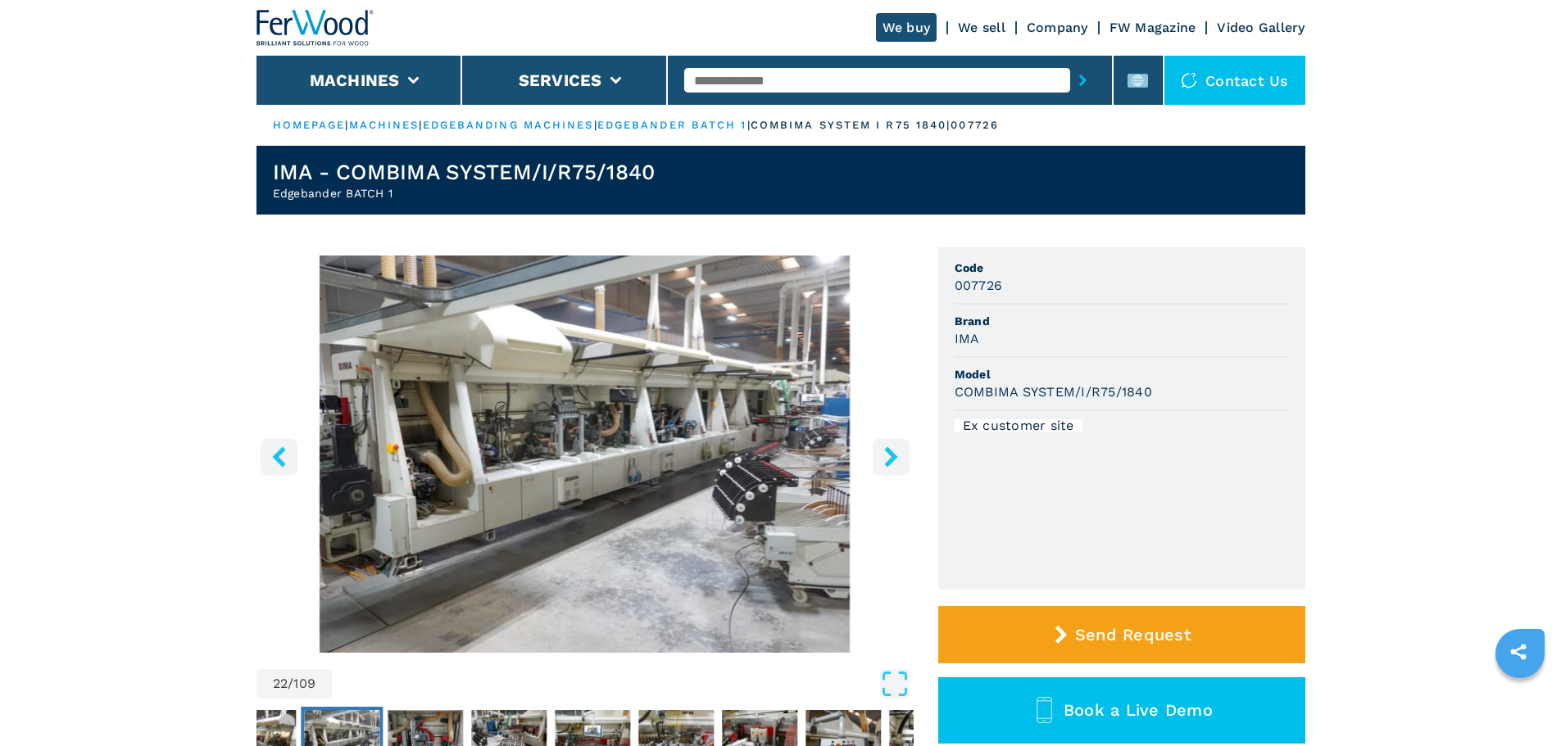
click at [892, 451] on icon "right-button" at bounding box center [891, 456] width 20 height 20
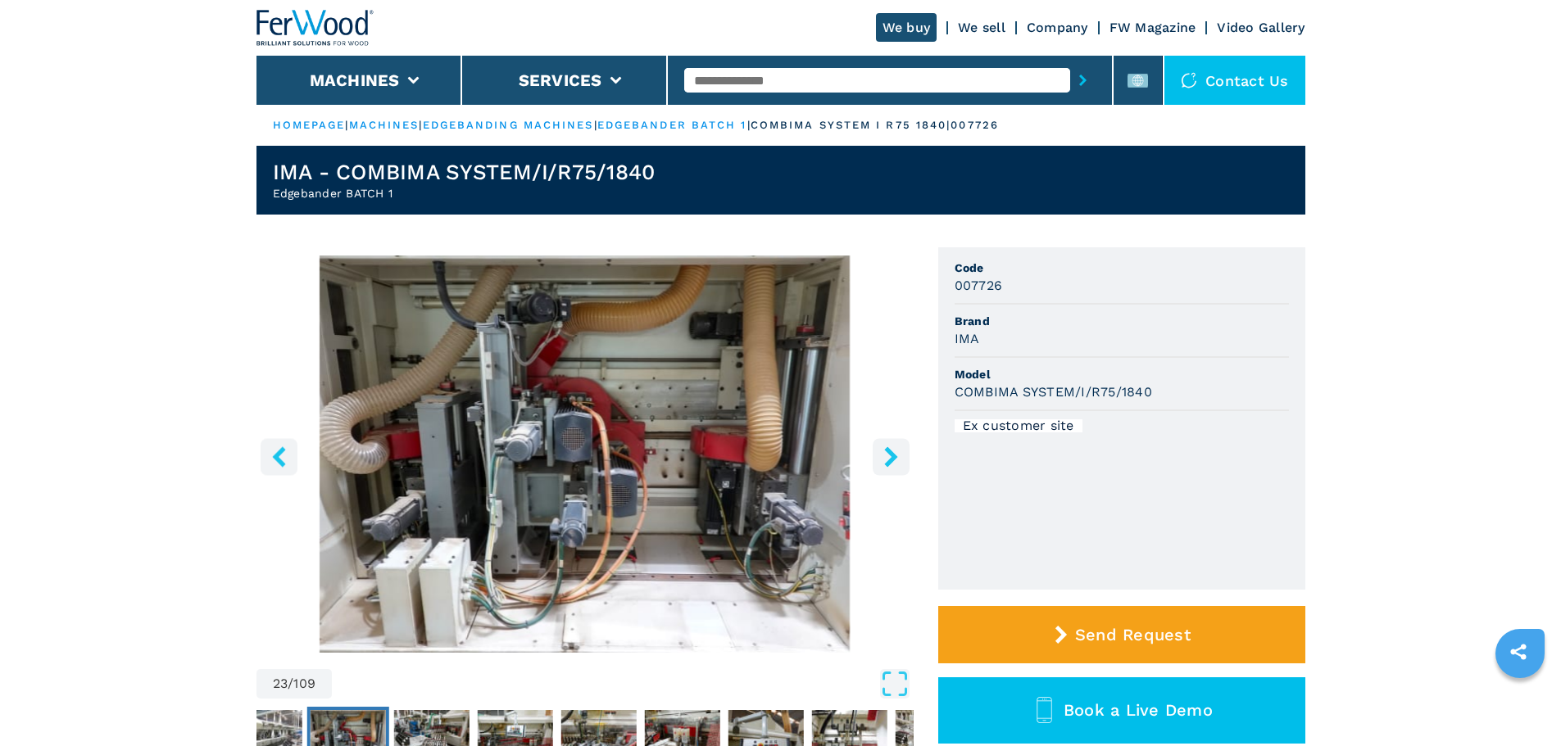
click at [892, 451] on icon "right-button" at bounding box center [891, 456] width 20 height 20
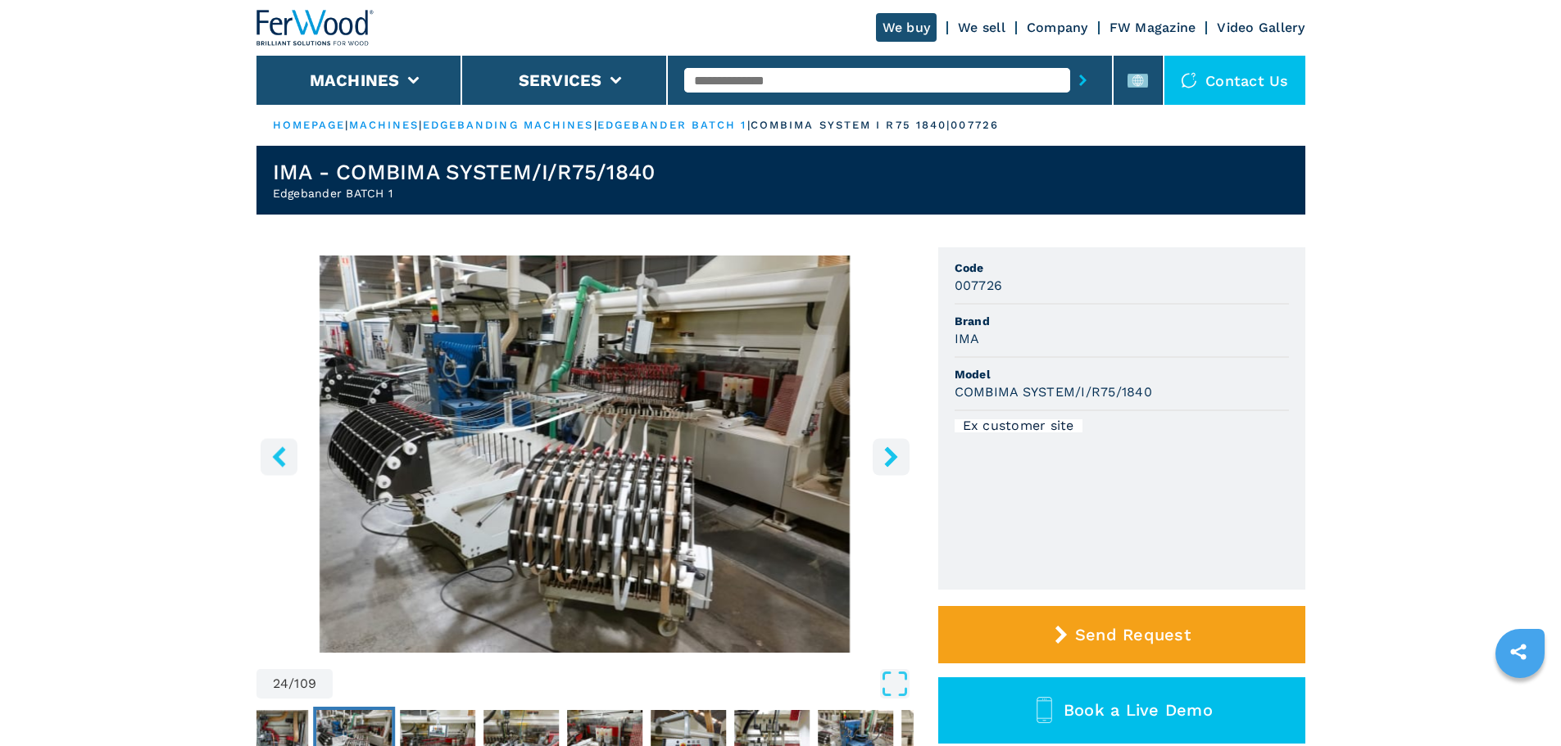
click at [892, 451] on icon "right-button" at bounding box center [891, 456] width 20 height 20
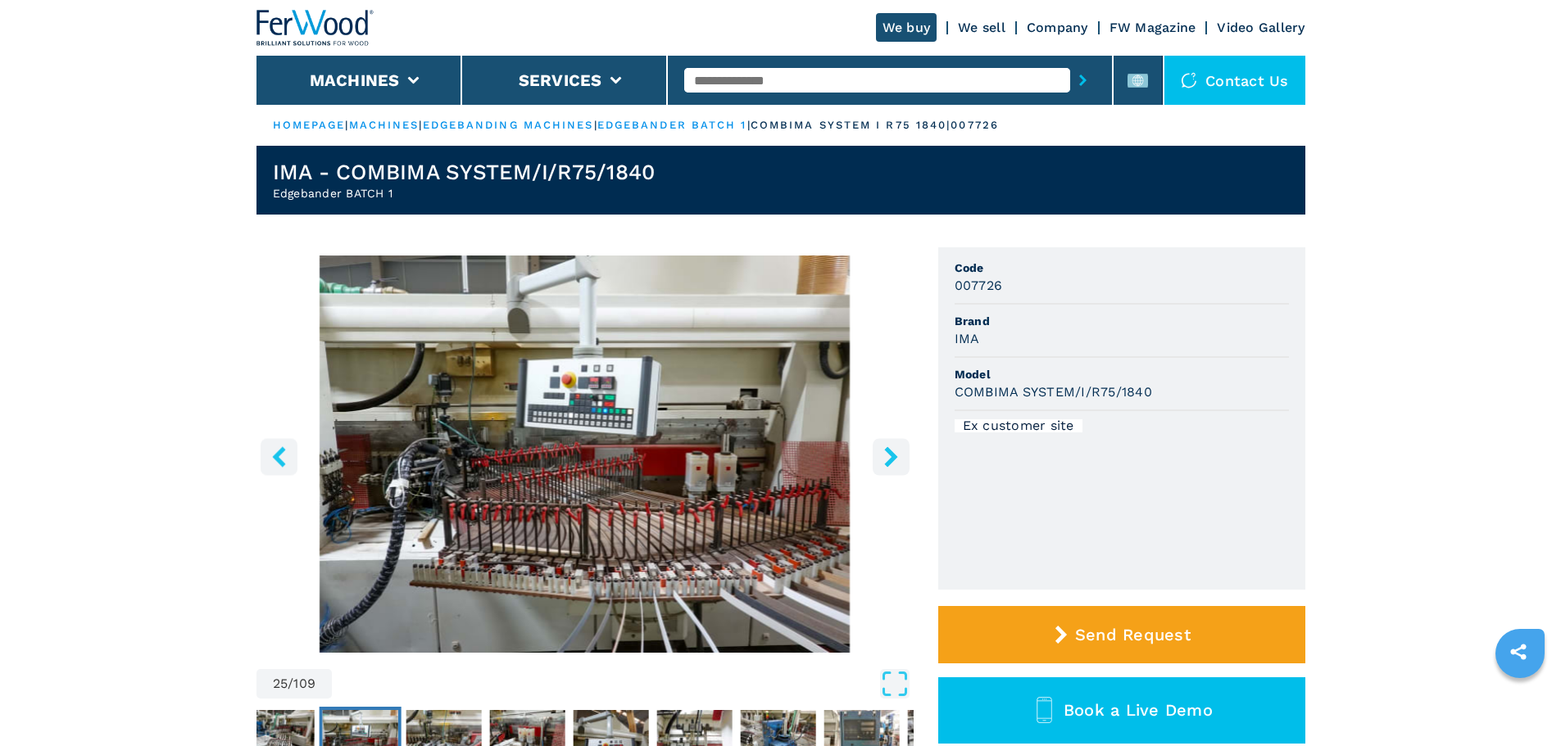
click at [892, 451] on icon "right-button" at bounding box center [891, 456] width 20 height 20
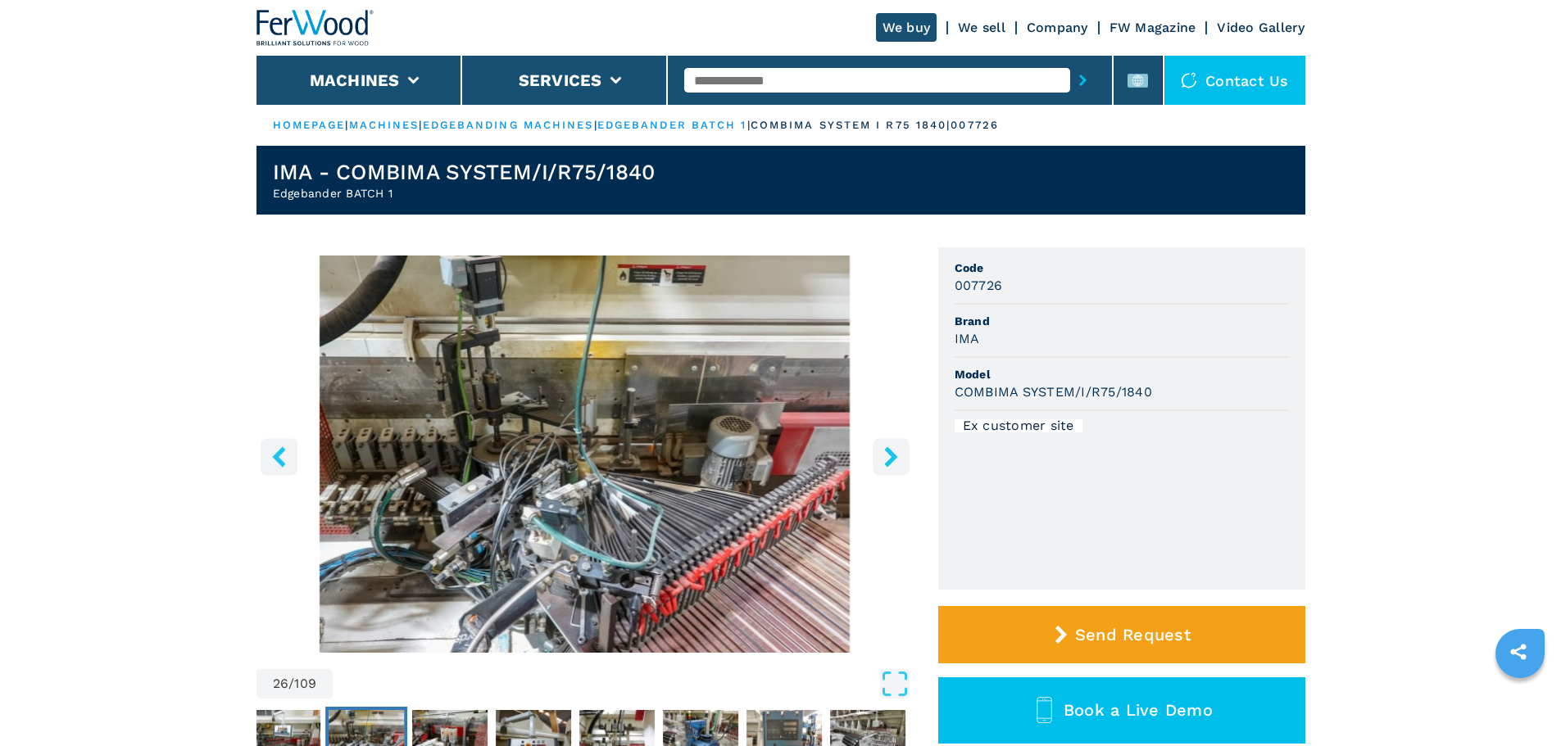
click at [892, 451] on icon "right-button" at bounding box center [891, 456] width 20 height 20
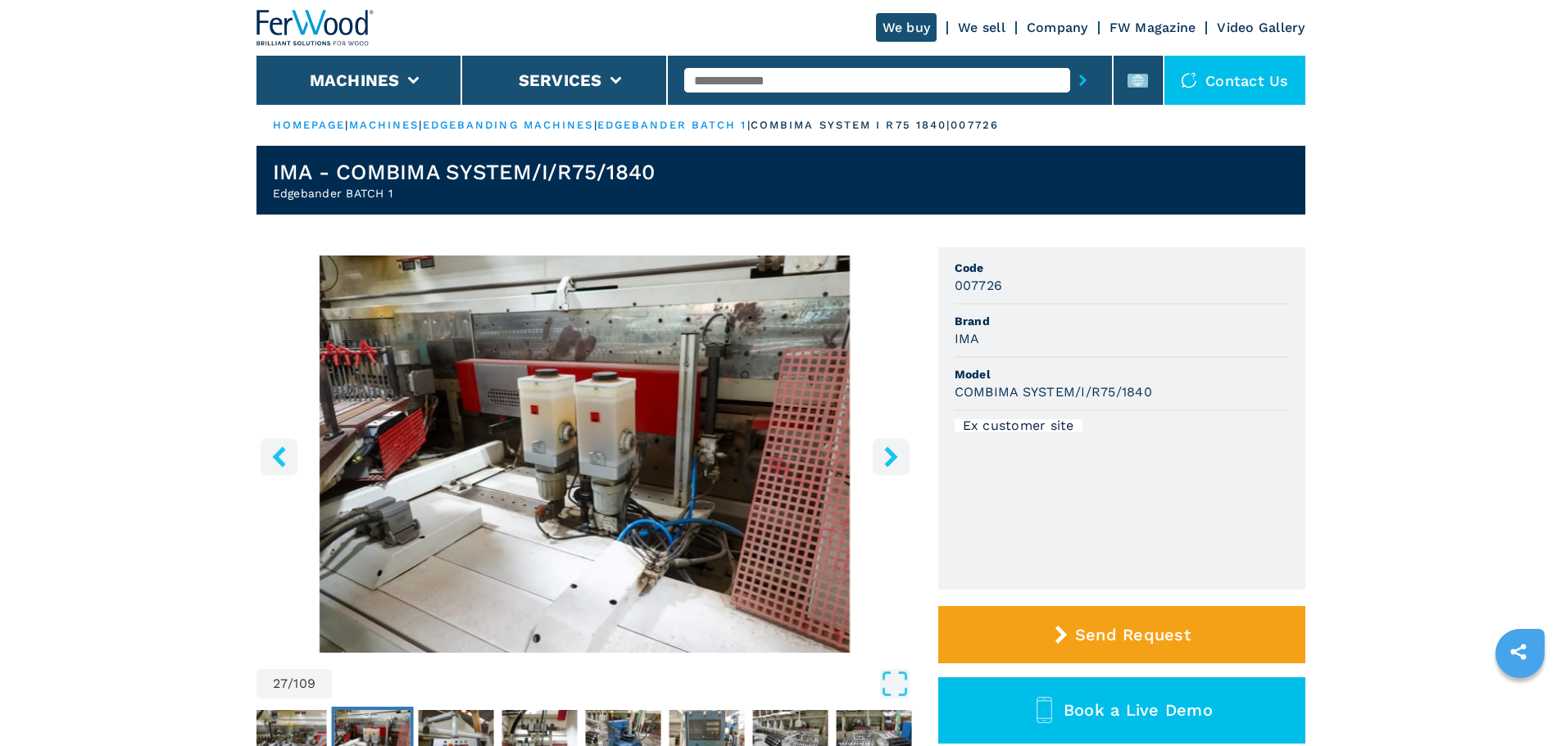
click at [892, 451] on icon "right-button" at bounding box center [891, 456] width 20 height 20
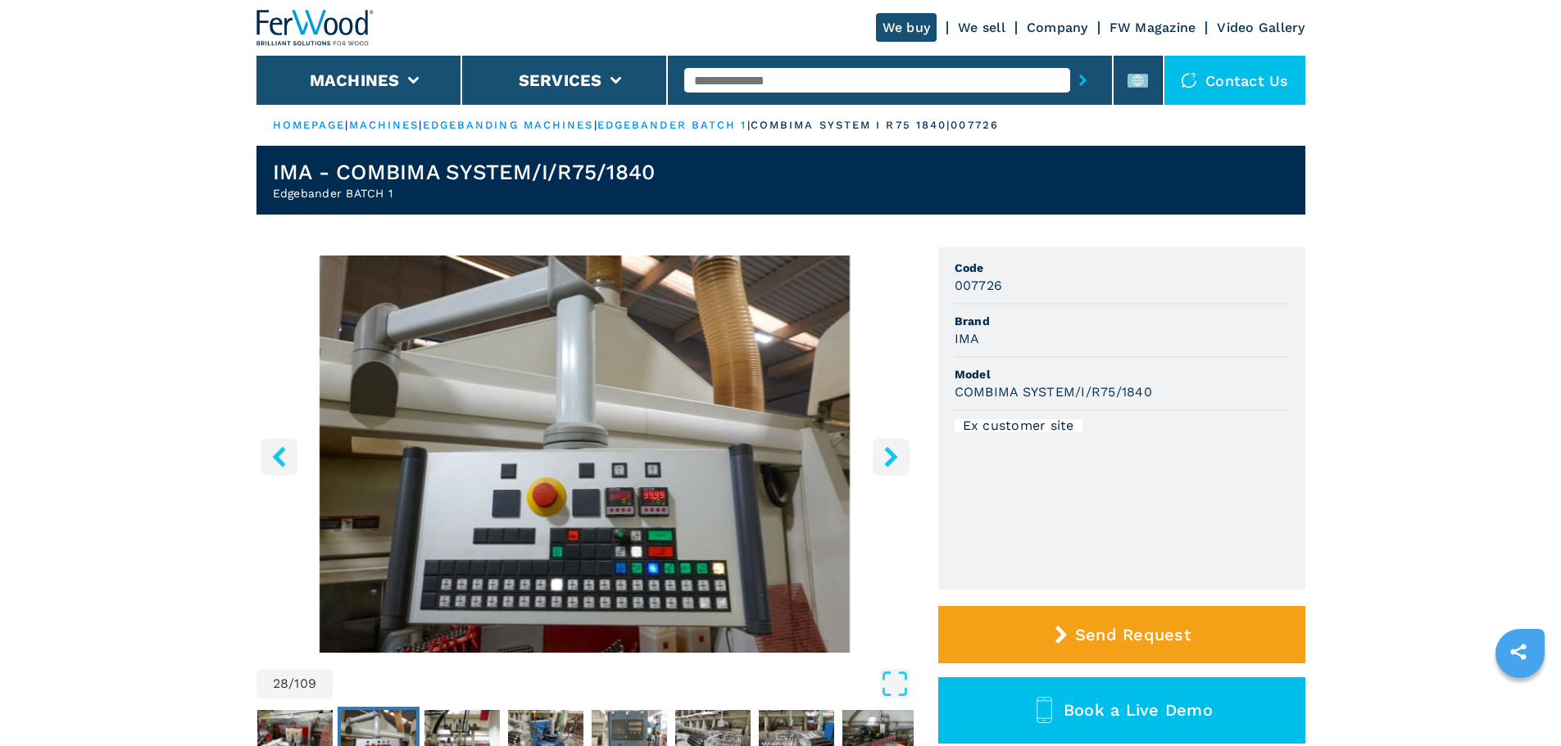
click at [892, 451] on icon "right-button" at bounding box center [891, 456] width 20 height 20
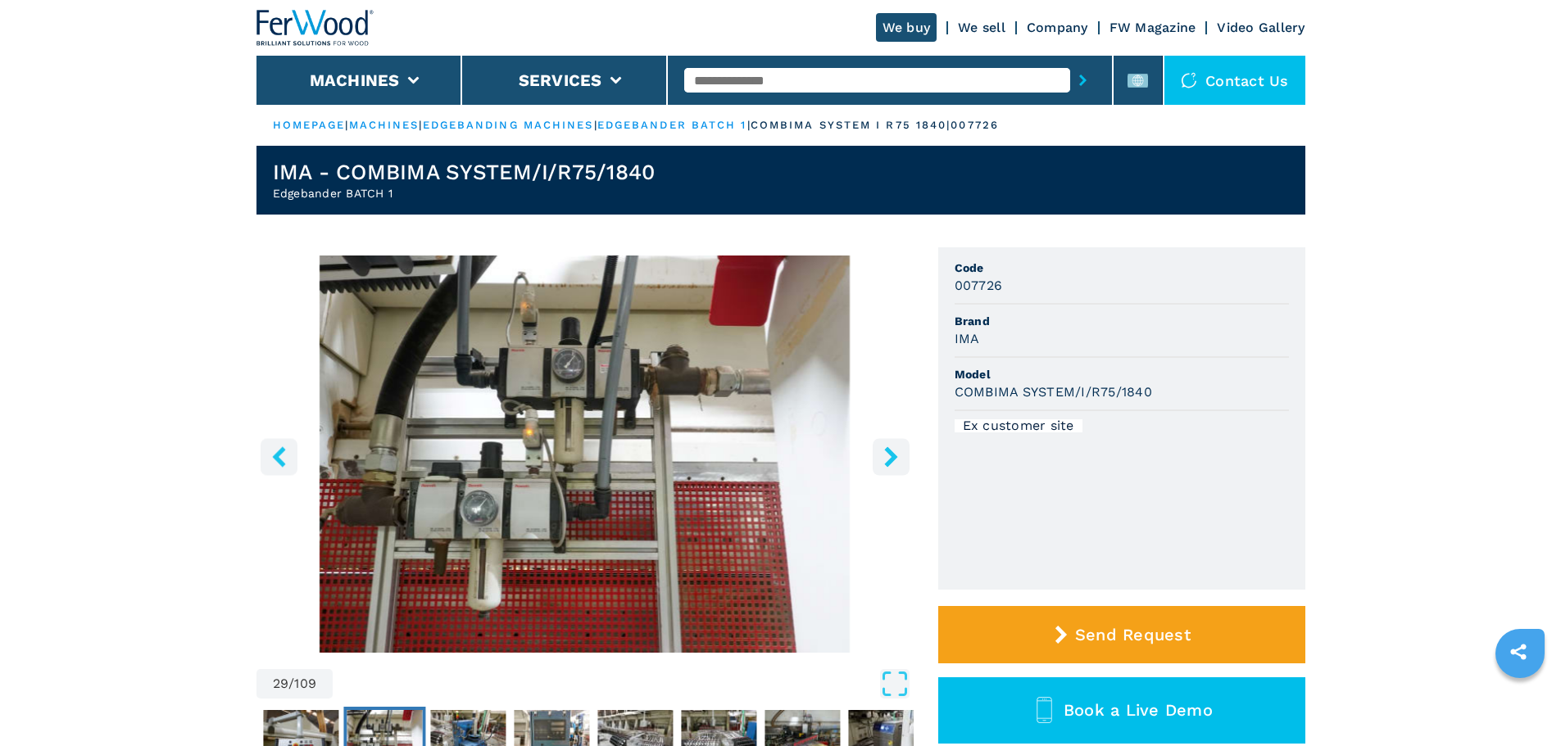
click at [892, 451] on icon "right-button" at bounding box center [891, 456] width 20 height 20
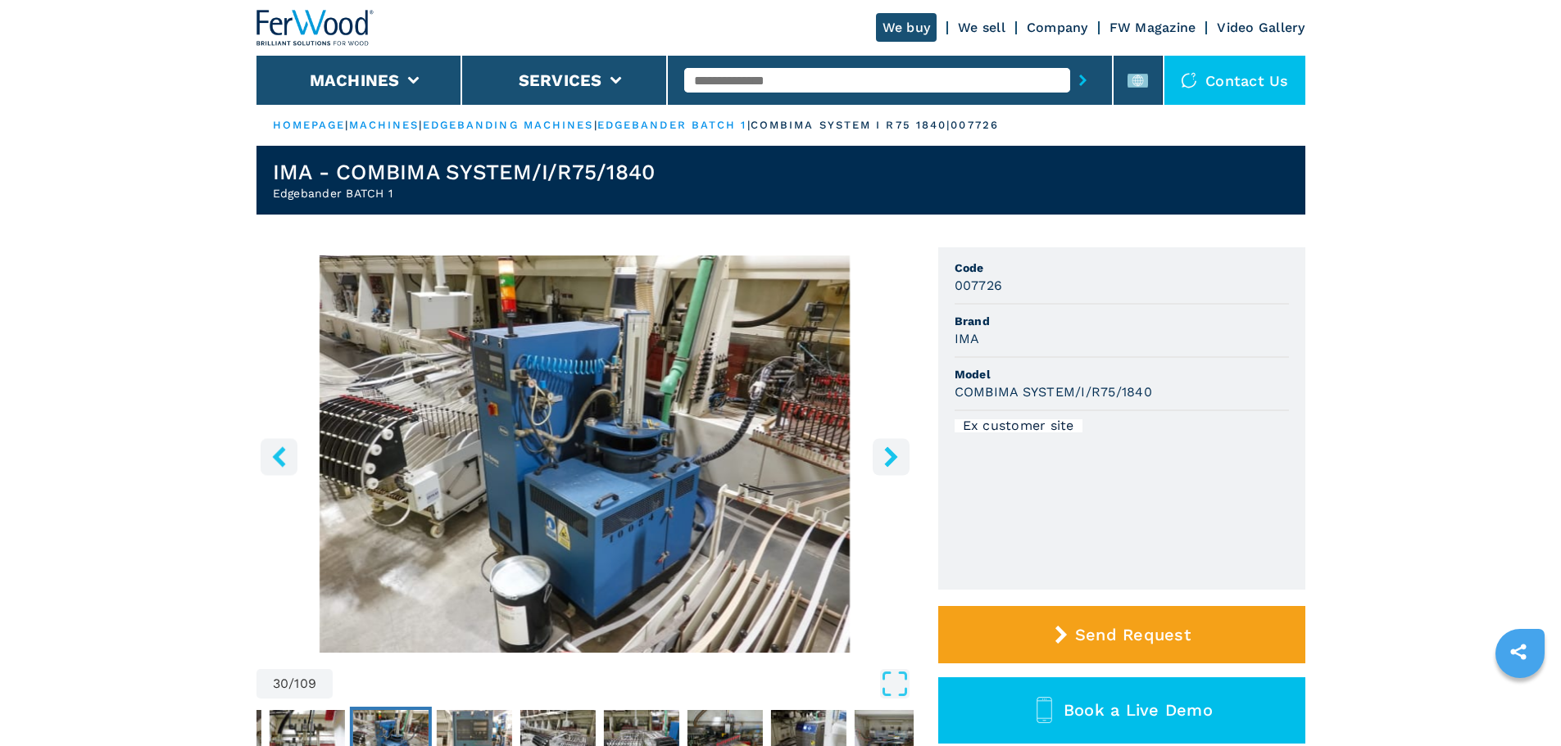
click at [892, 451] on icon "right-button" at bounding box center [891, 456] width 20 height 20
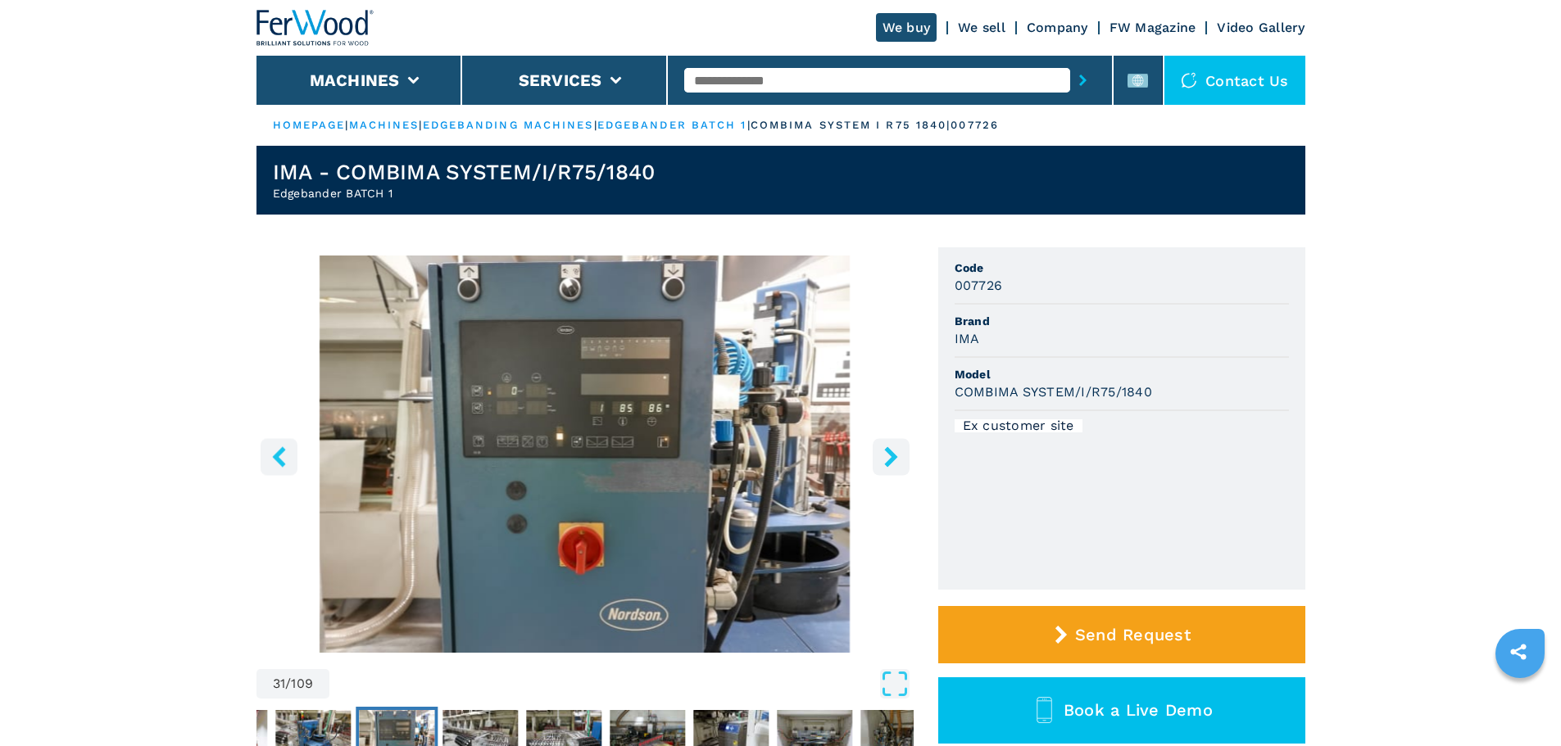
click at [892, 451] on icon "right-button" at bounding box center [891, 456] width 20 height 20
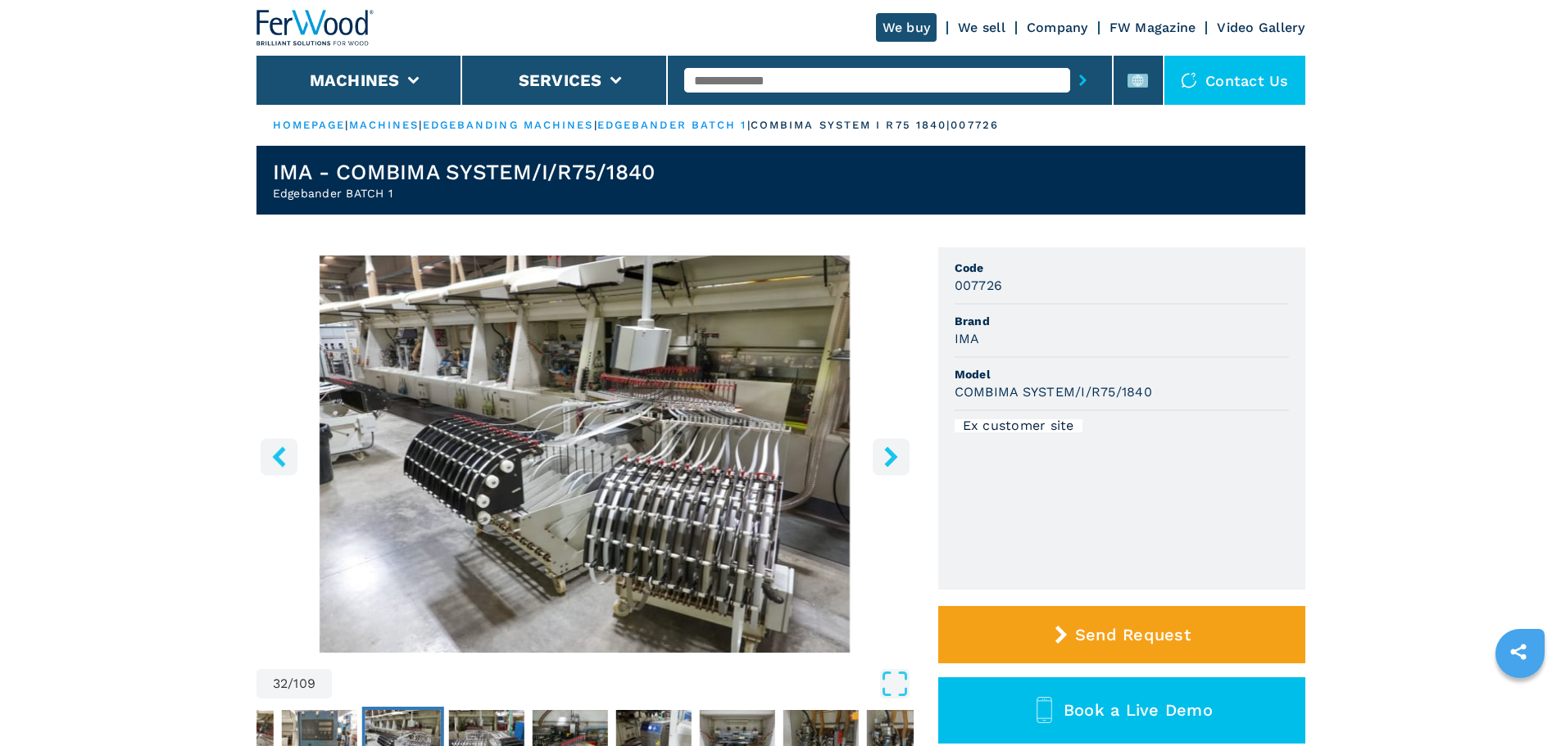
click at [892, 451] on icon "right-button" at bounding box center [891, 456] width 20 height 20
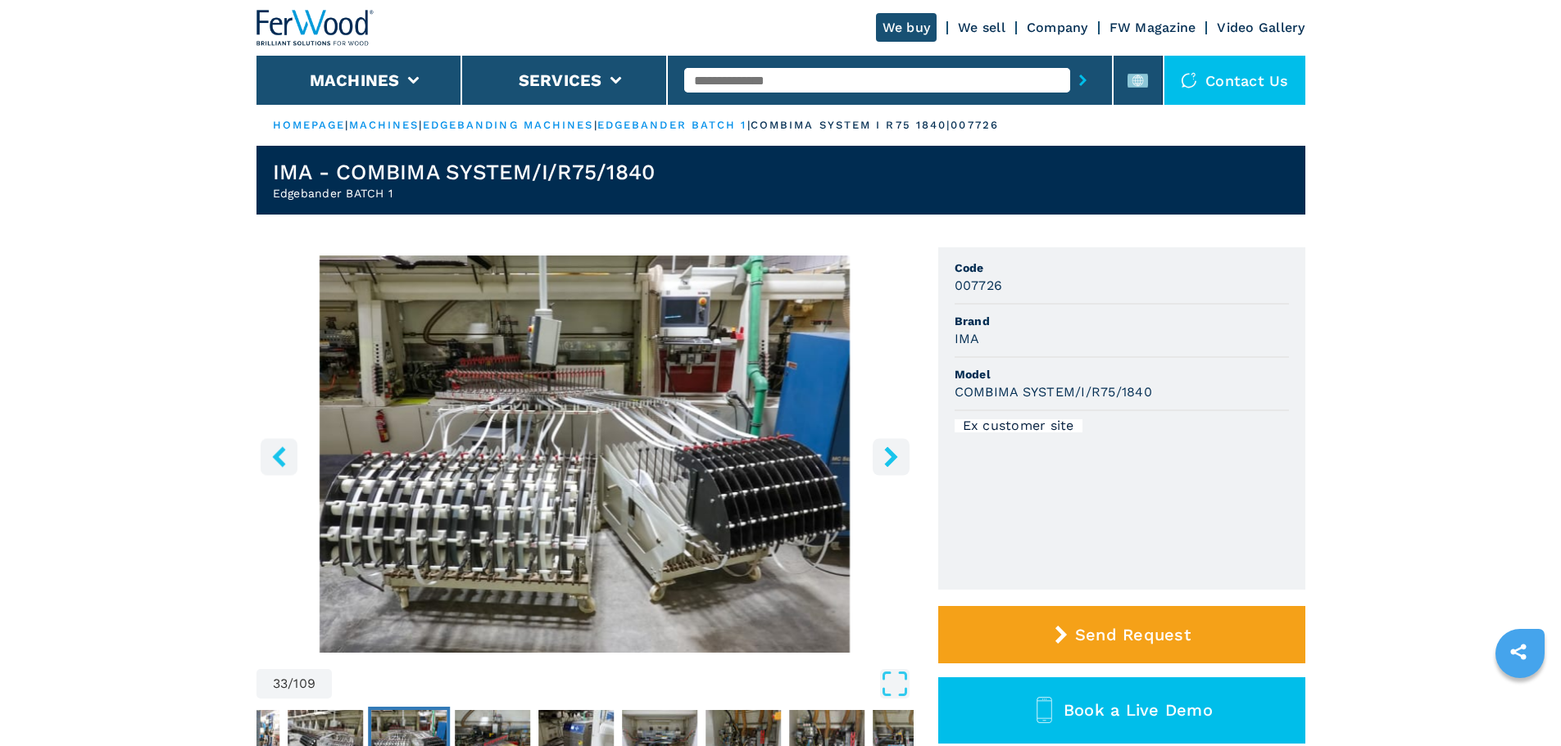
click at [892, 451] on icon "right-button" at bounding box center [891, 456] width 20 height 20
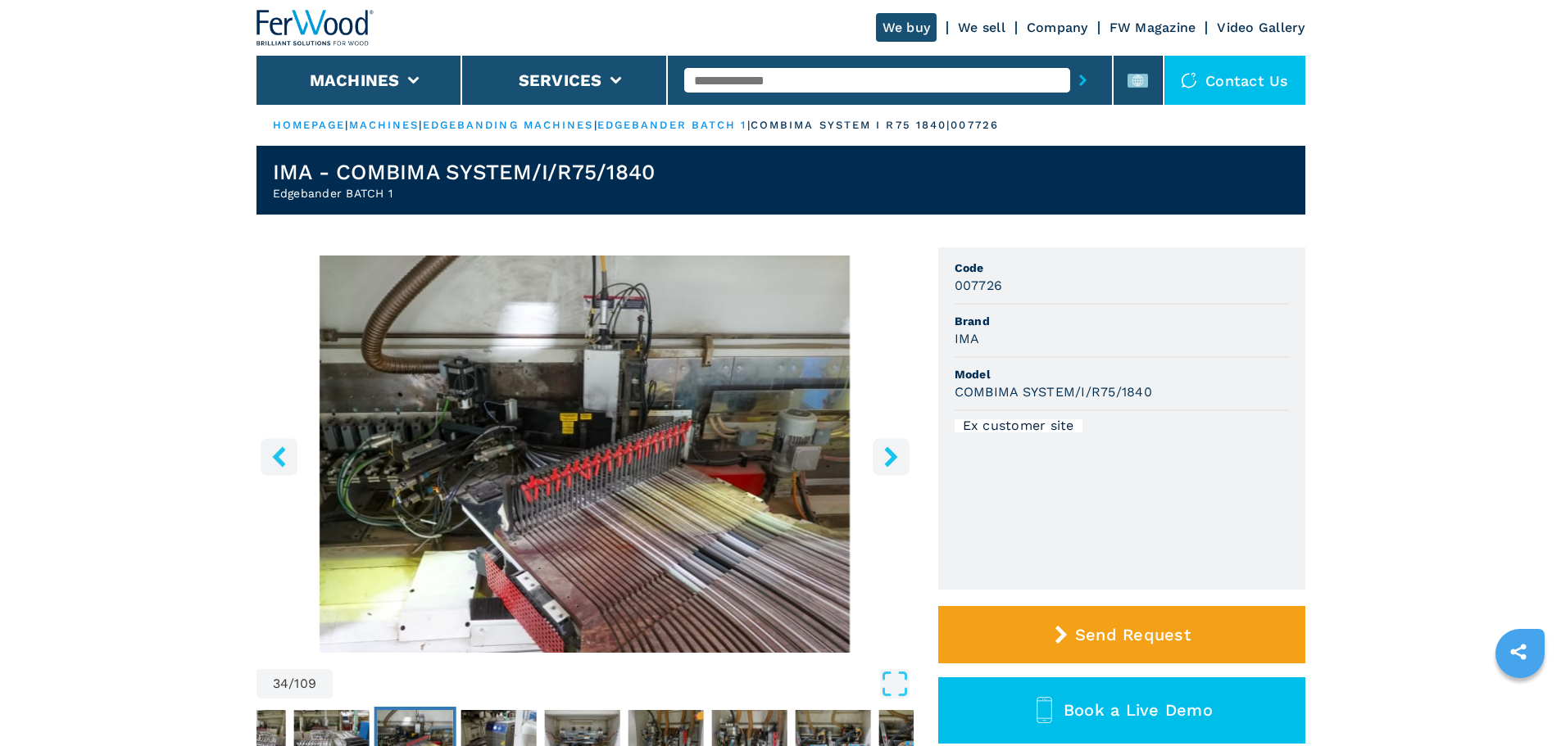
click at [892, 451] on icon "right-button" at bounding box center [891, 456] width 20 height 20
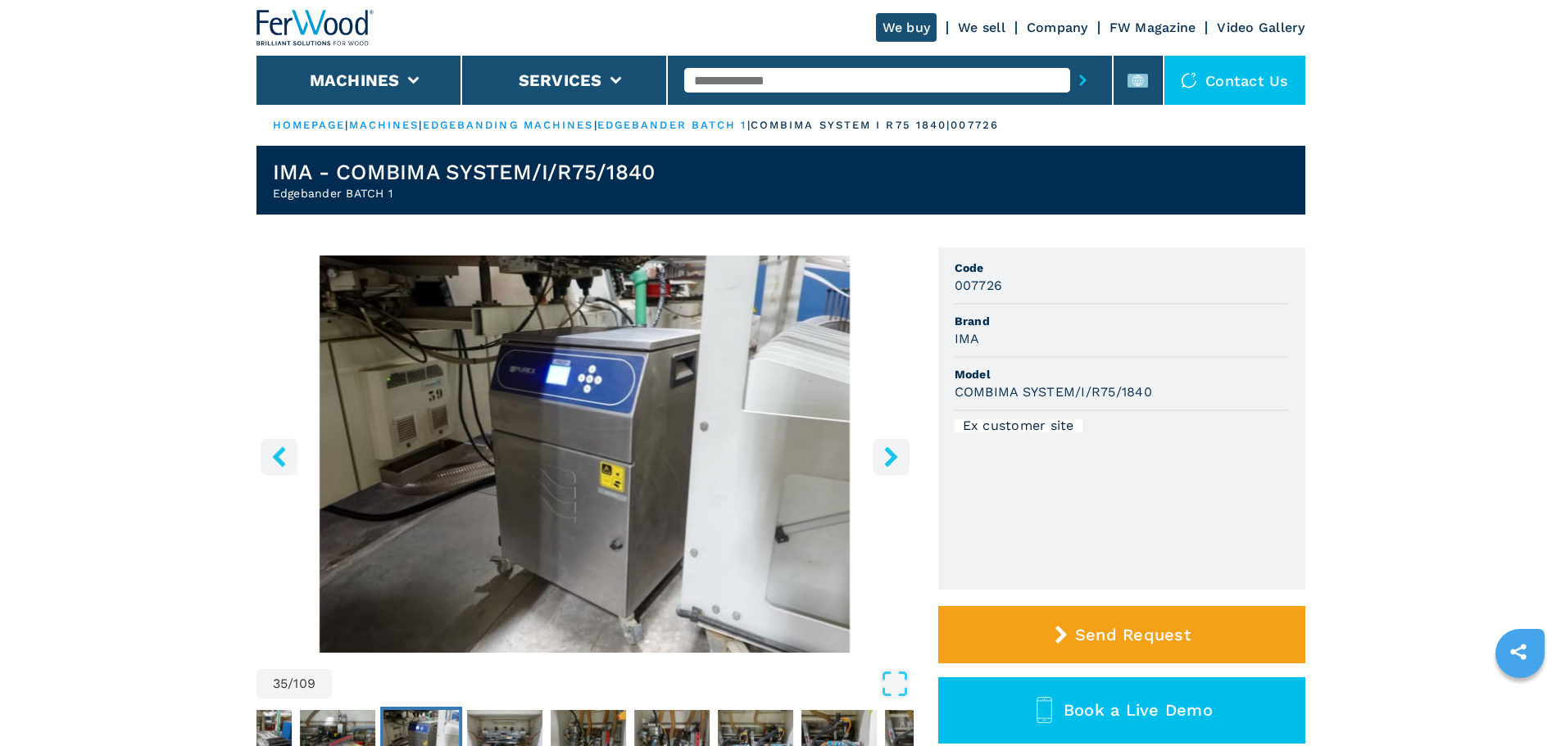
click at [284, 457] on icon "left-button" at bounding box center [279, 456] width 20 height 20
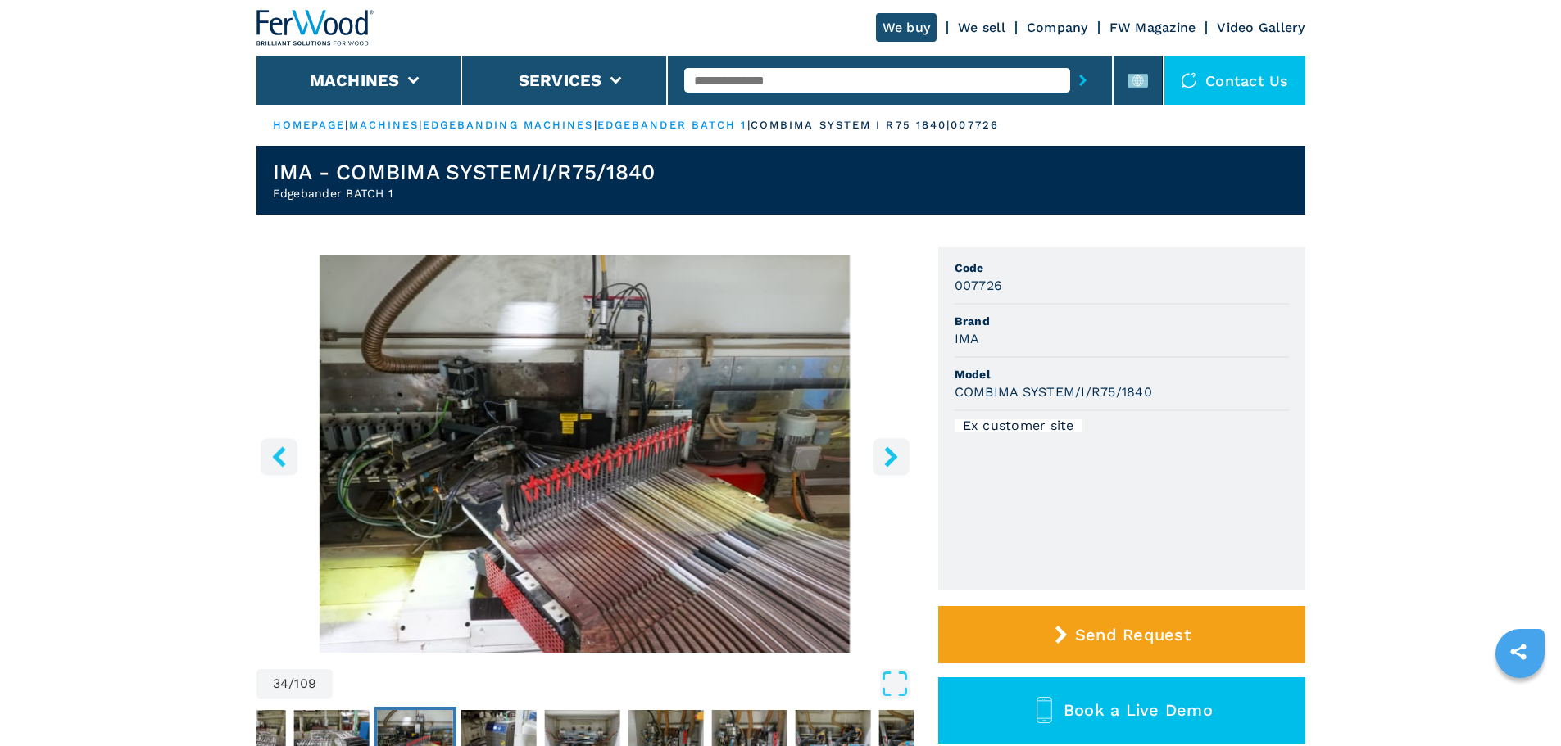
click at [892, 452] on icon "right-button" at bounding box center [890, 456] width 13 height 20
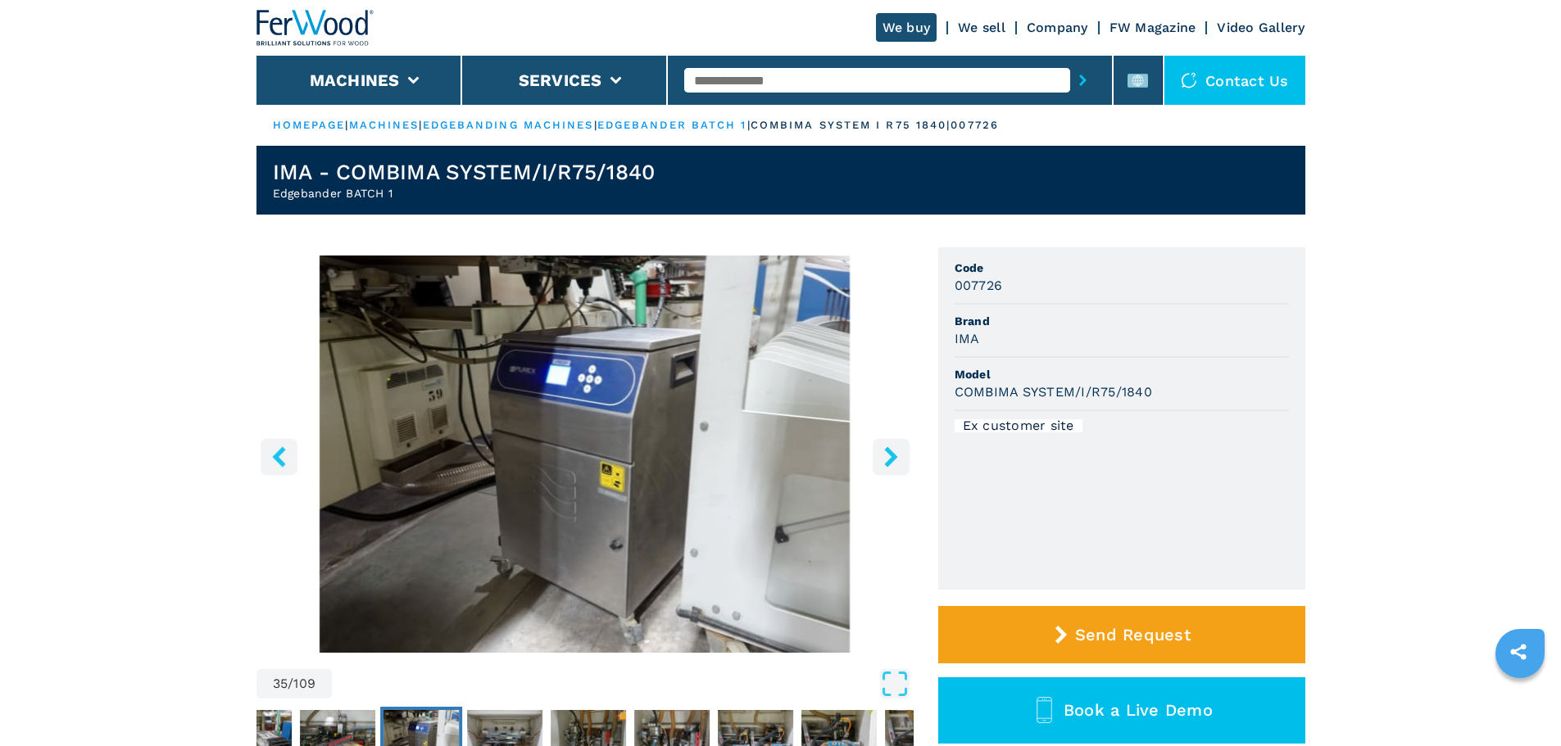
click at [892, 452] on icon "right-button" at bounding box center [890, 456] width 13 height 20
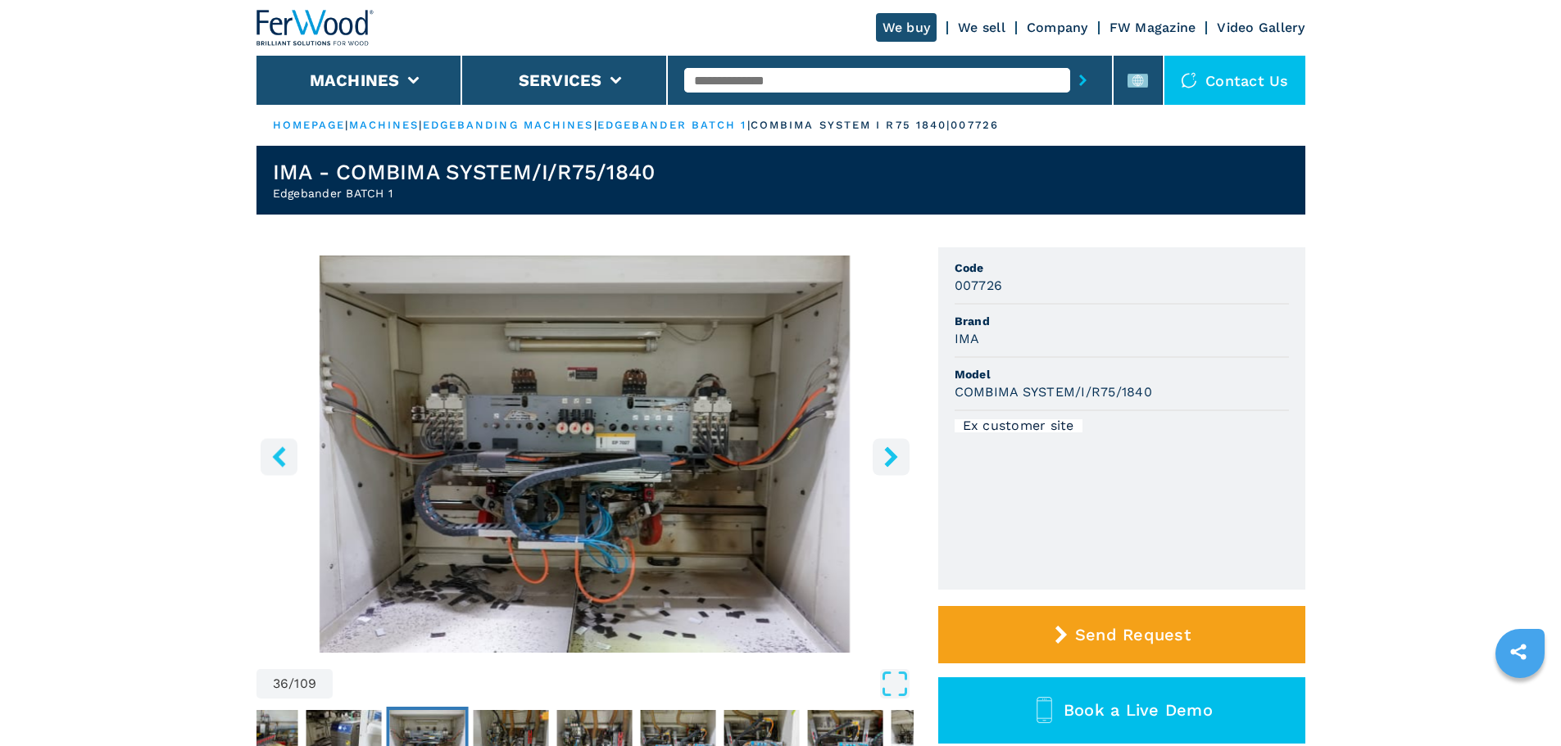
click at [892, 452] on icon "right-button" at bounding box center [890, 456] width 13 height 20
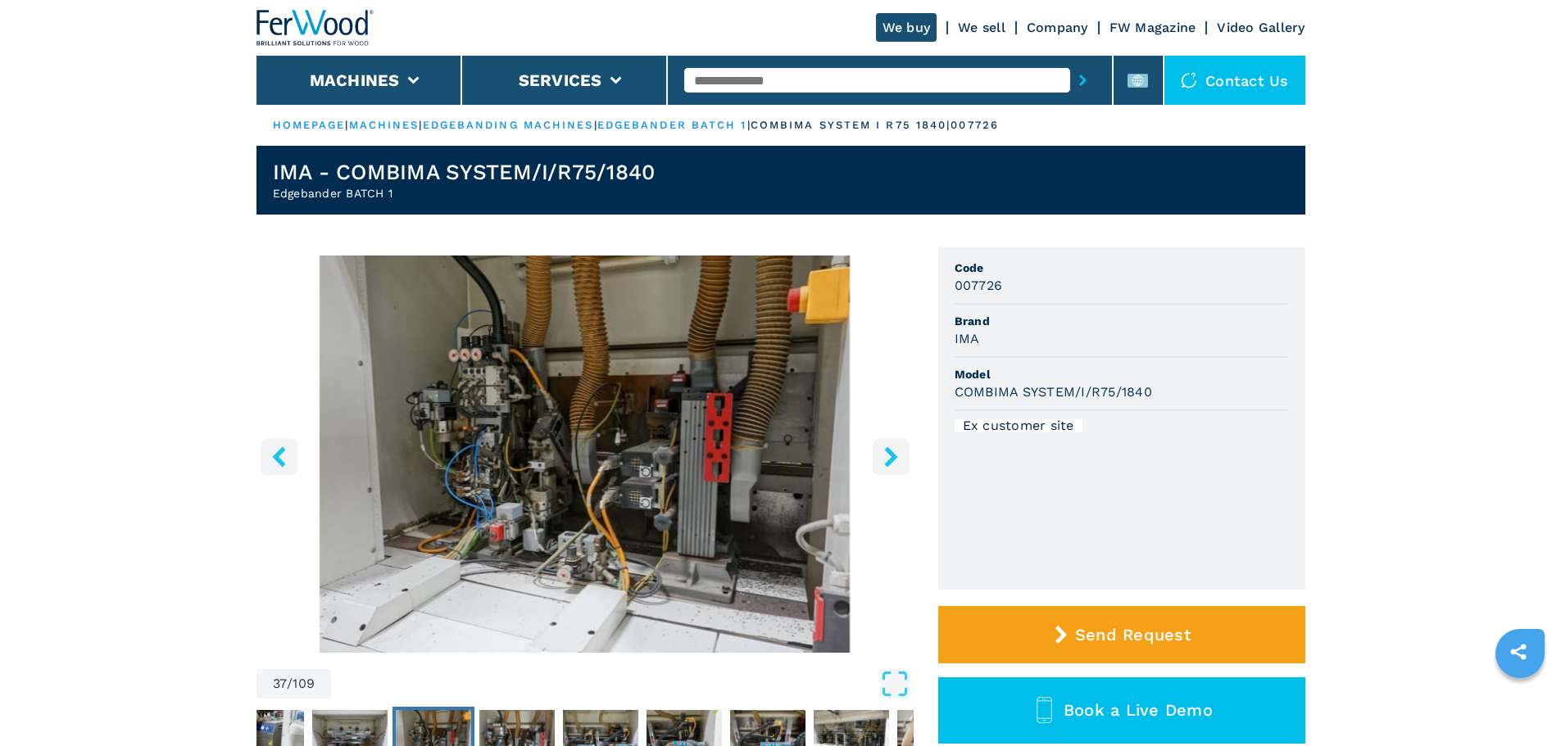
click at [892, 452] on icon "right-button" at bounding box center [890, 456] width 13 height 20
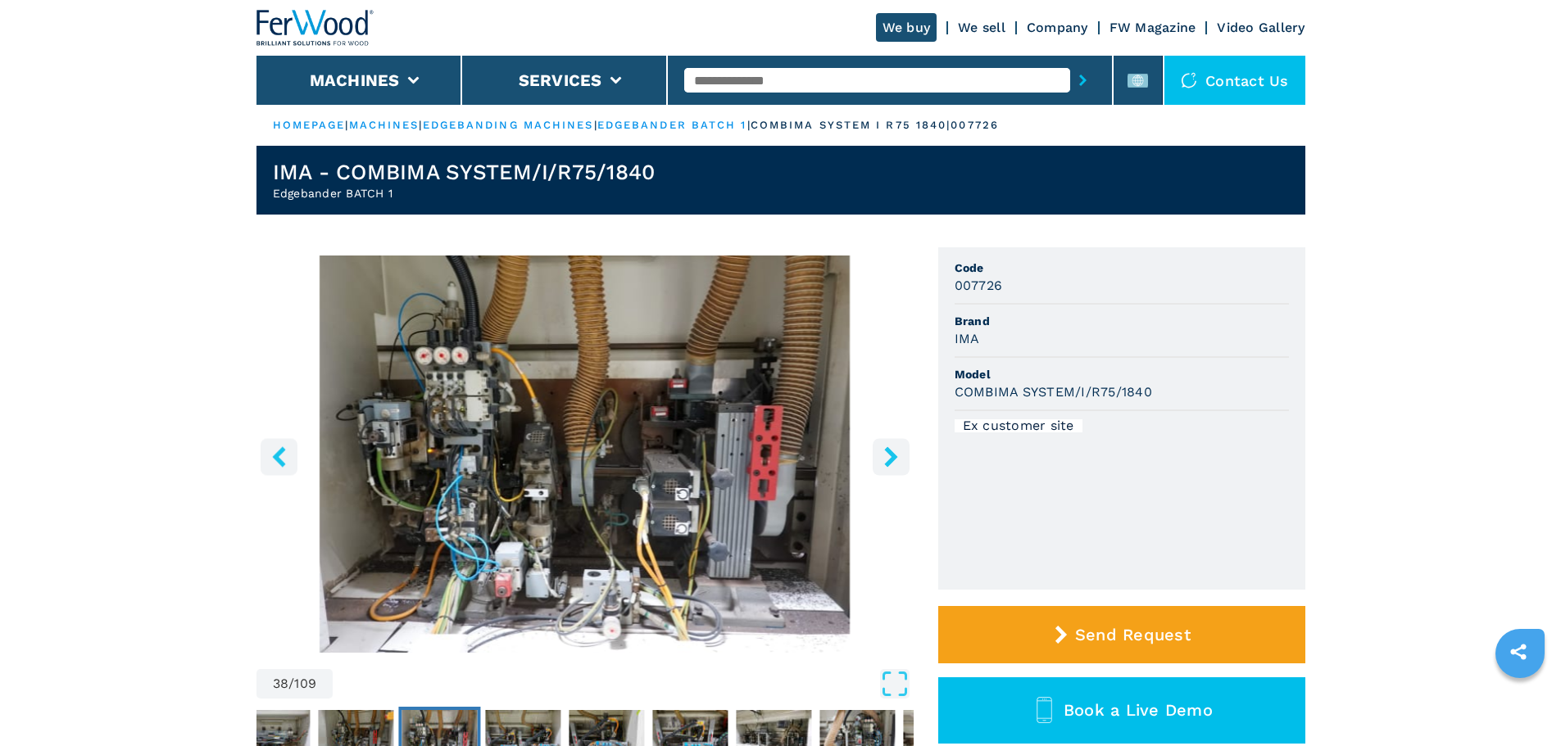
click at [892, 452] on icon "right-button" at bounding box center [890, 456] width 13 height 20
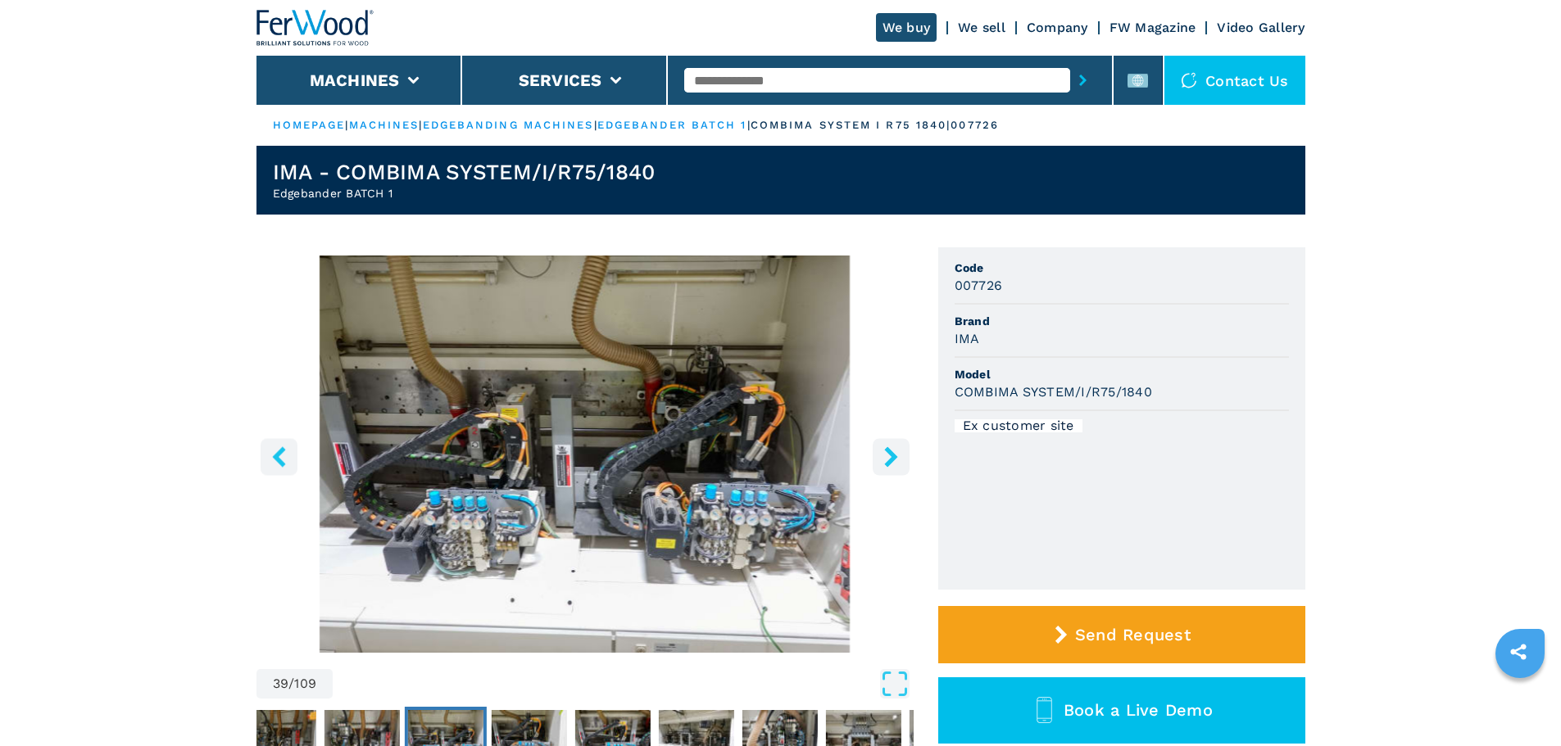
click at [892, 452] on icon "right-button" at bounding box center [890, 456] width 13 height 20
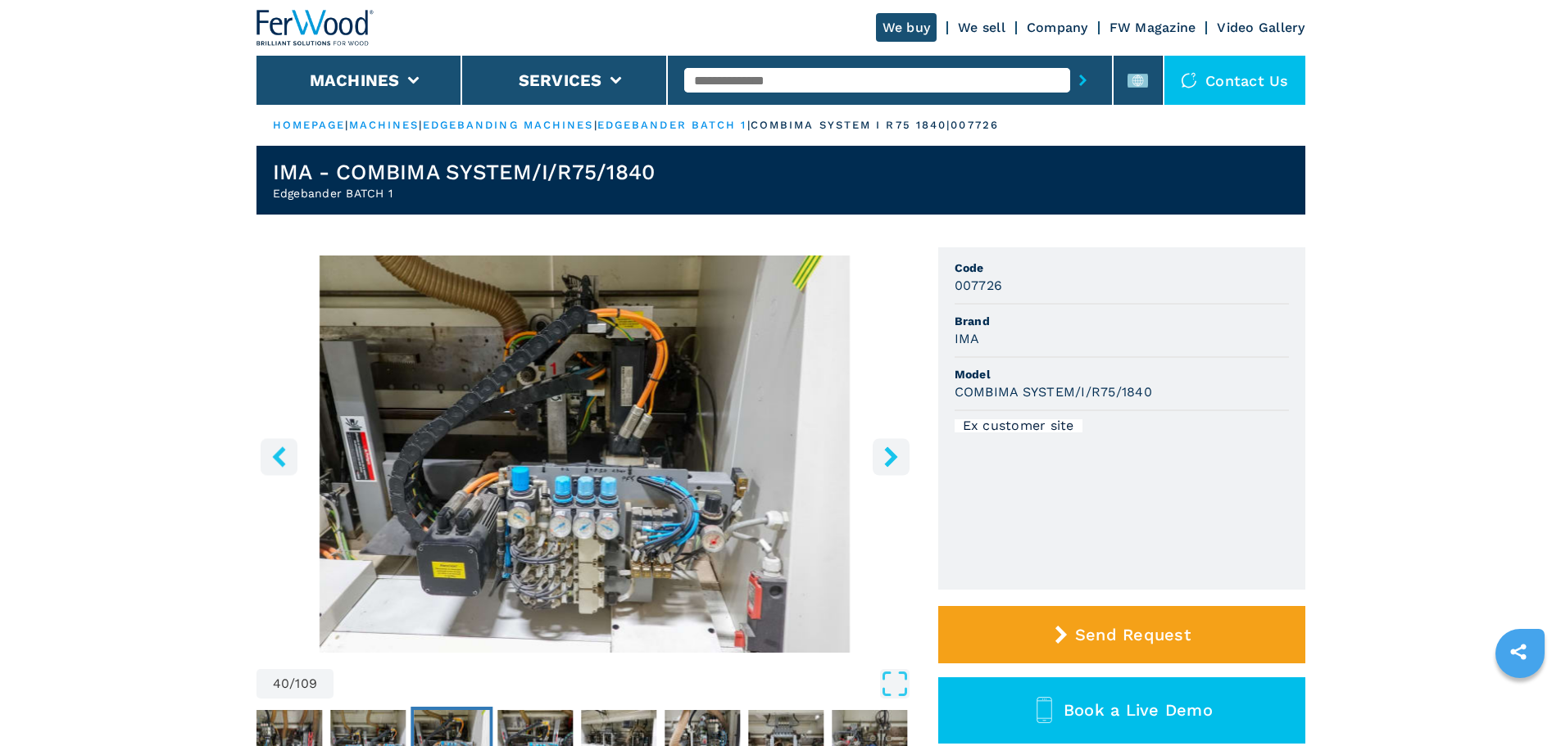
click at [892, 452] on icon "right-button" at bounding box center [890, 456] width 13 height 20
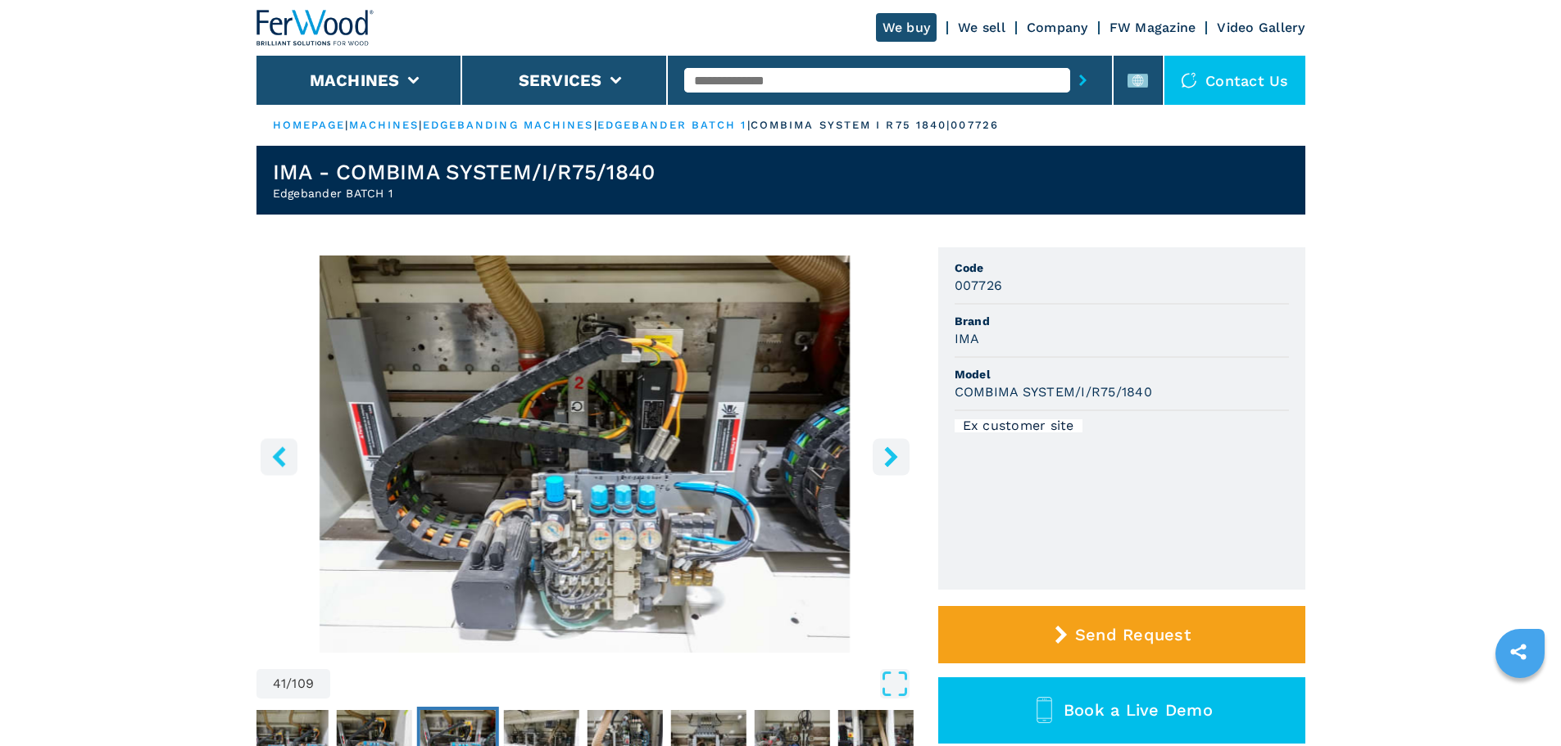
click at [892, 452] on icon "right-button" at bounding box center [890, 456] width 13 height 20
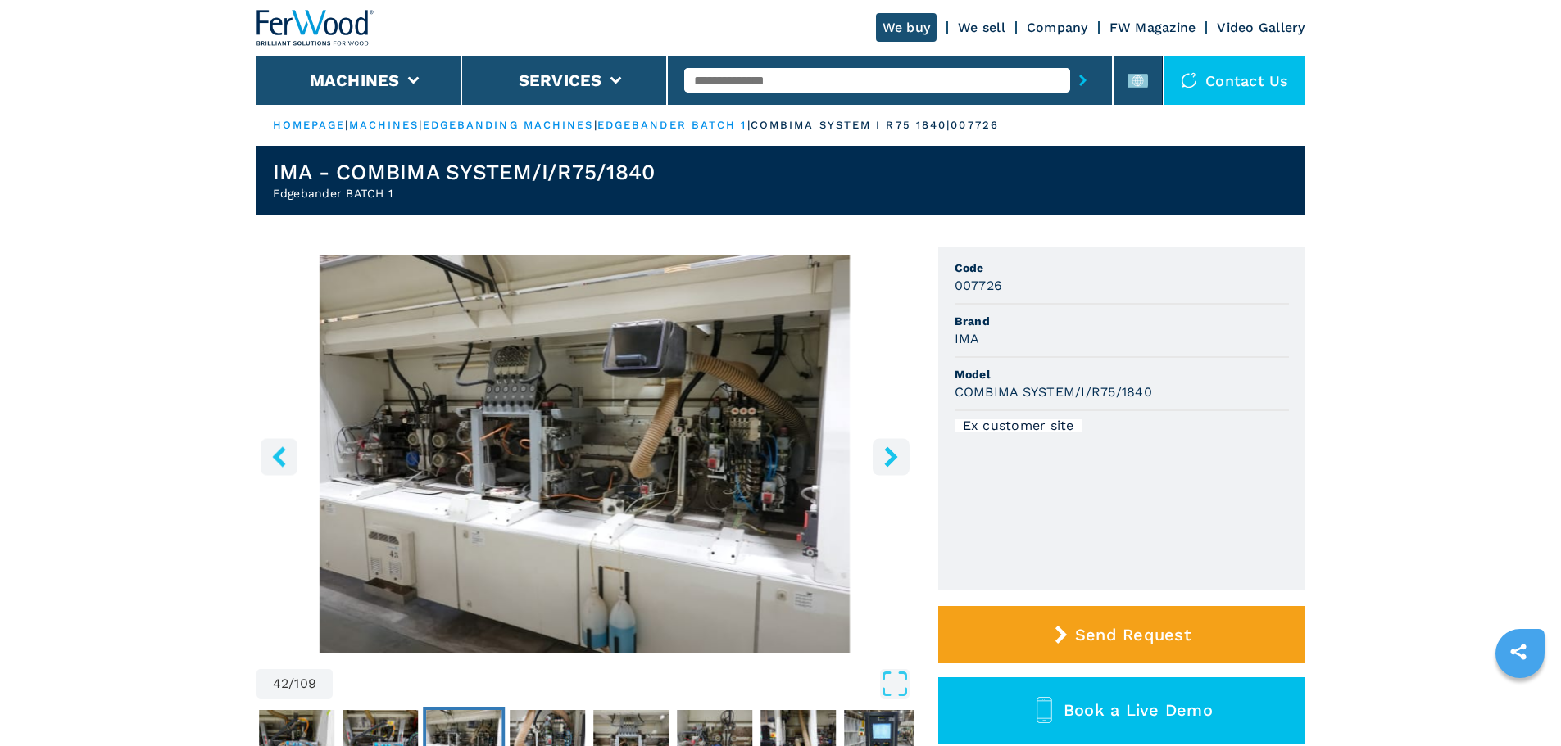
click at [892, 452] on icon "right-button" at bounding box center [890, 456] width 13 height 20
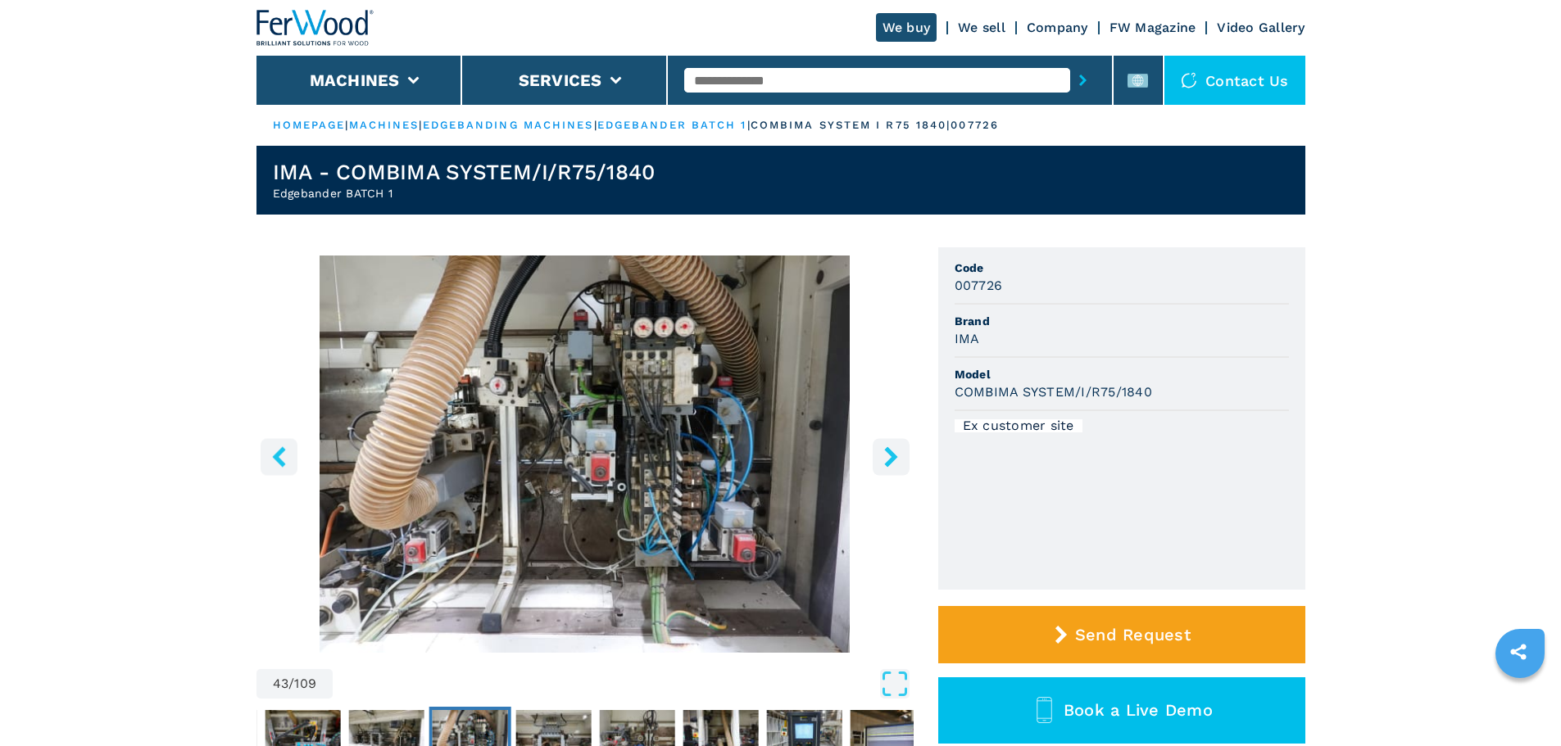
click at [892, 452] on icon "right-button" at bounding box center [890, 456] width 13 height 20
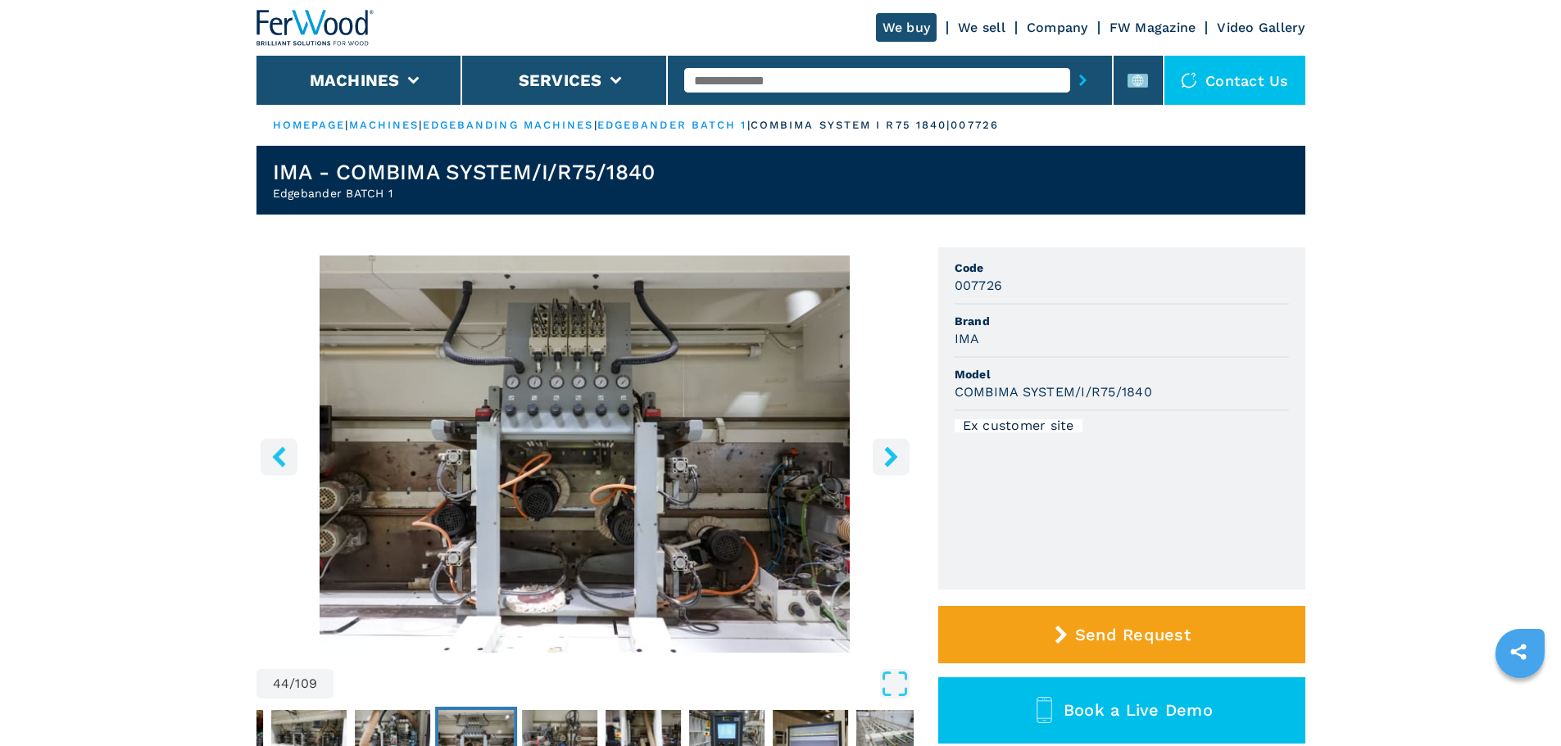
click at [892, 452] on icon "right-button" at bounding box center [890, 456] width 13 height 20
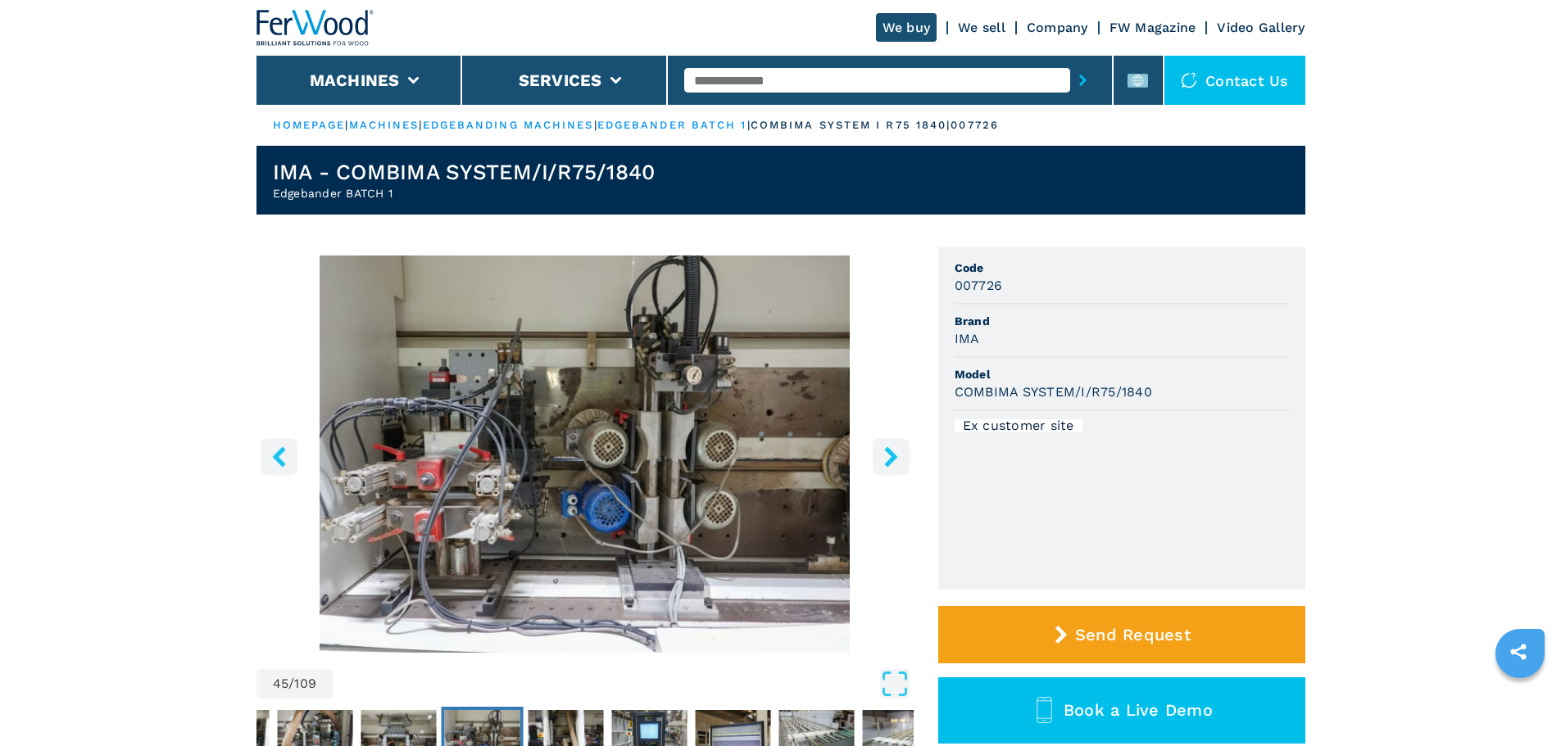
click at [892, 452] on icon "right-button" at bounding box center [890, 456] width 13 height 20
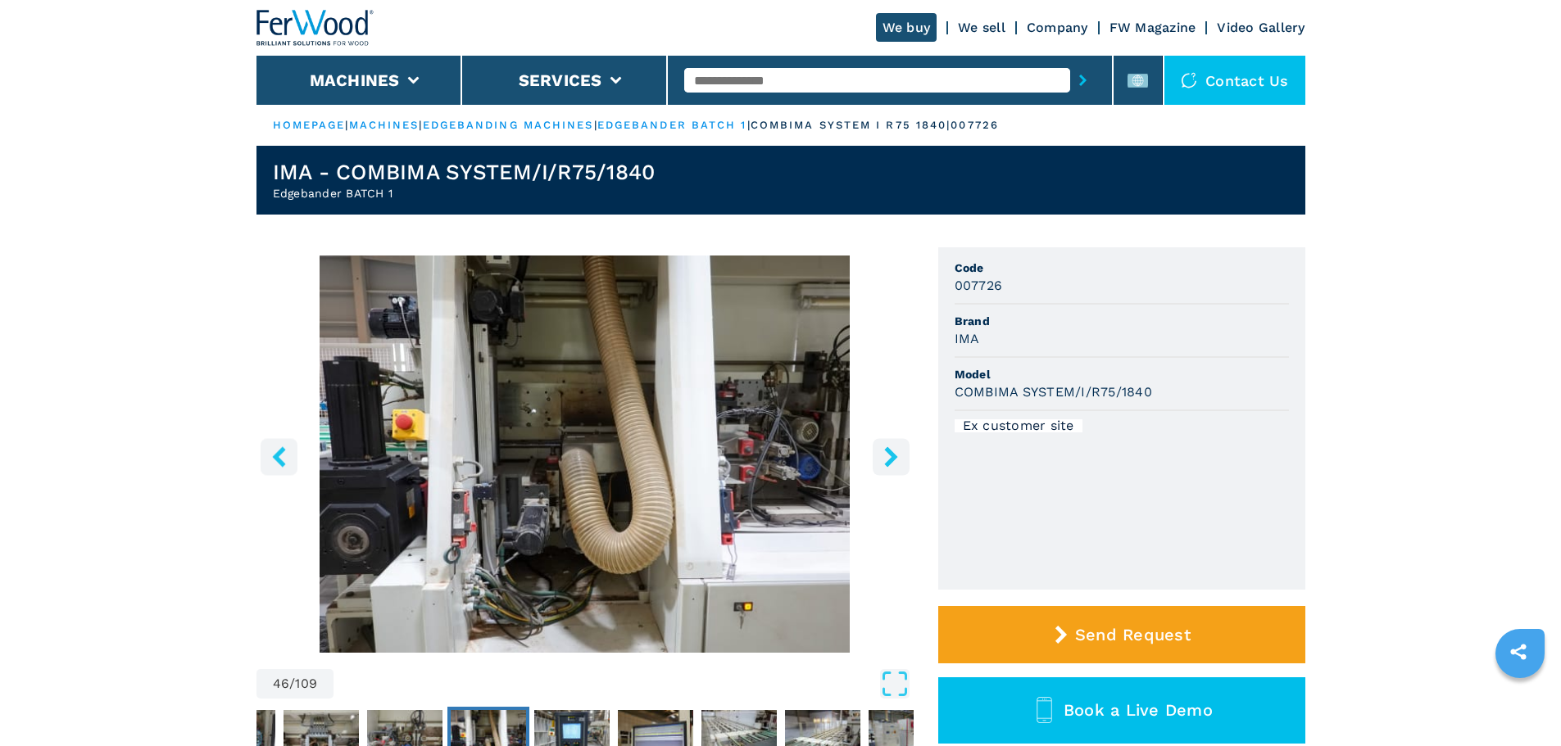
click at [892, 452] on icon "right-button" at bounding box center [890, 456] width 13 height 20
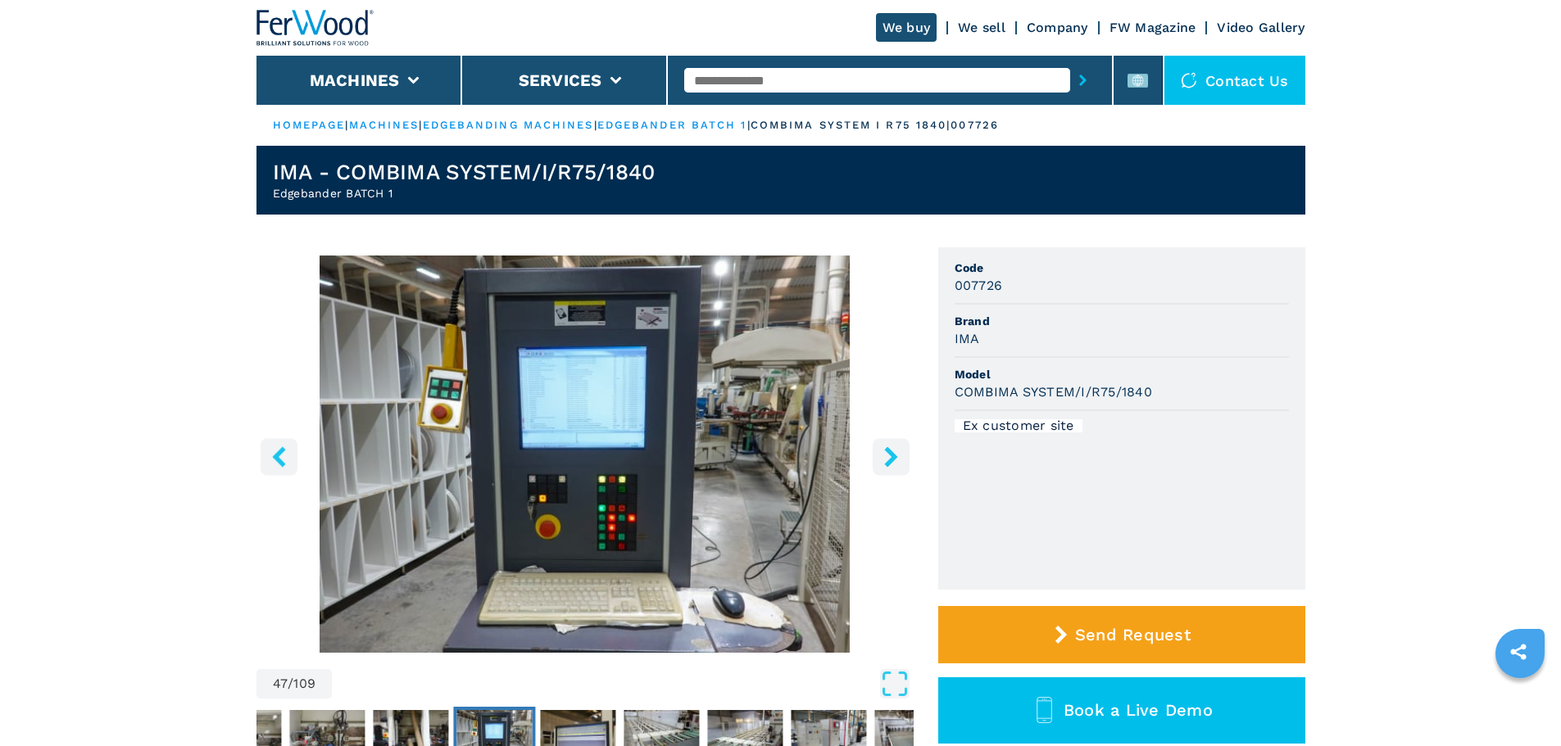
click at [892, 452] on icon "right-button" at bounding box center [890, 456] width 13 height 20
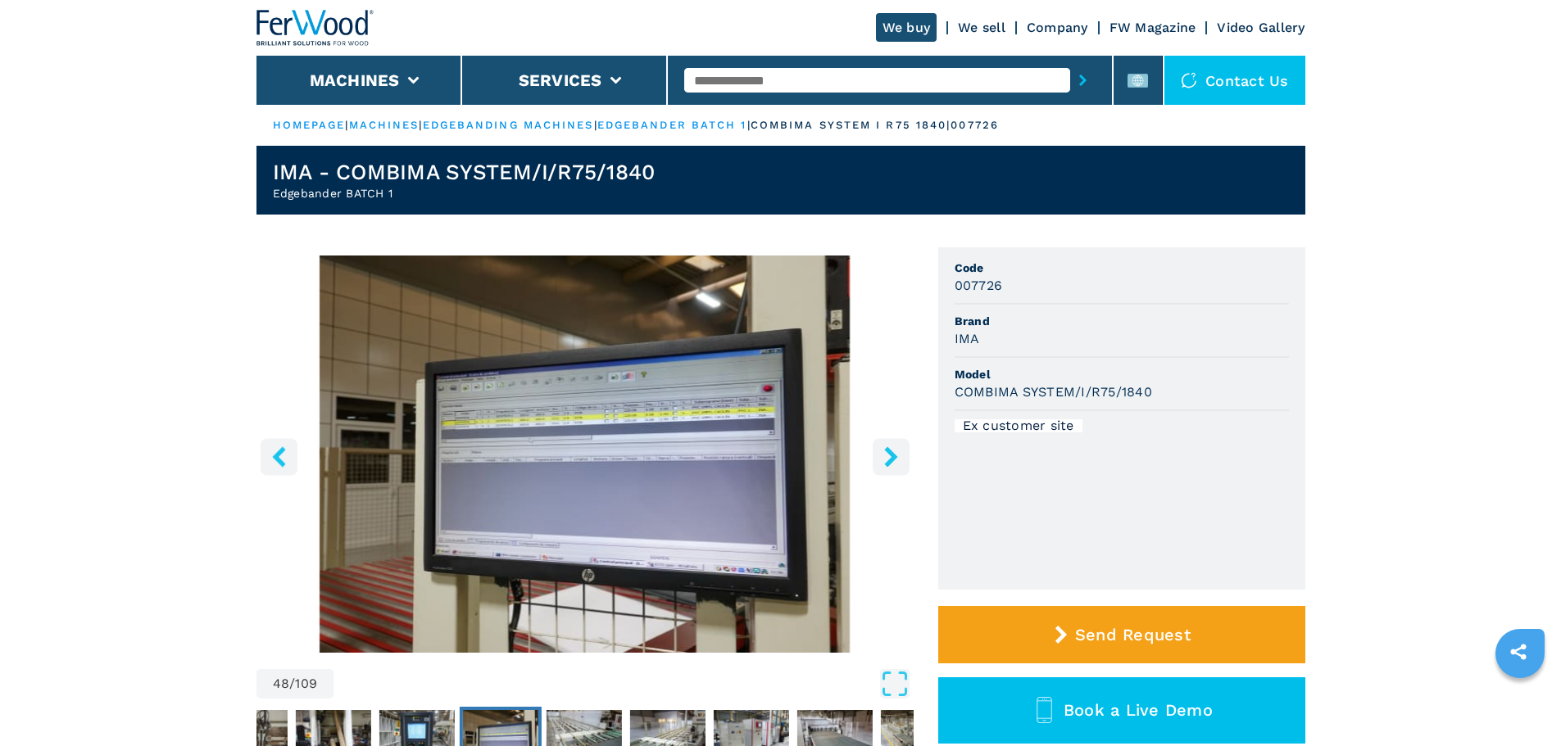
click at [892, 452] on icon "right-button" at bounding box center [890, 456] width 13 height 20
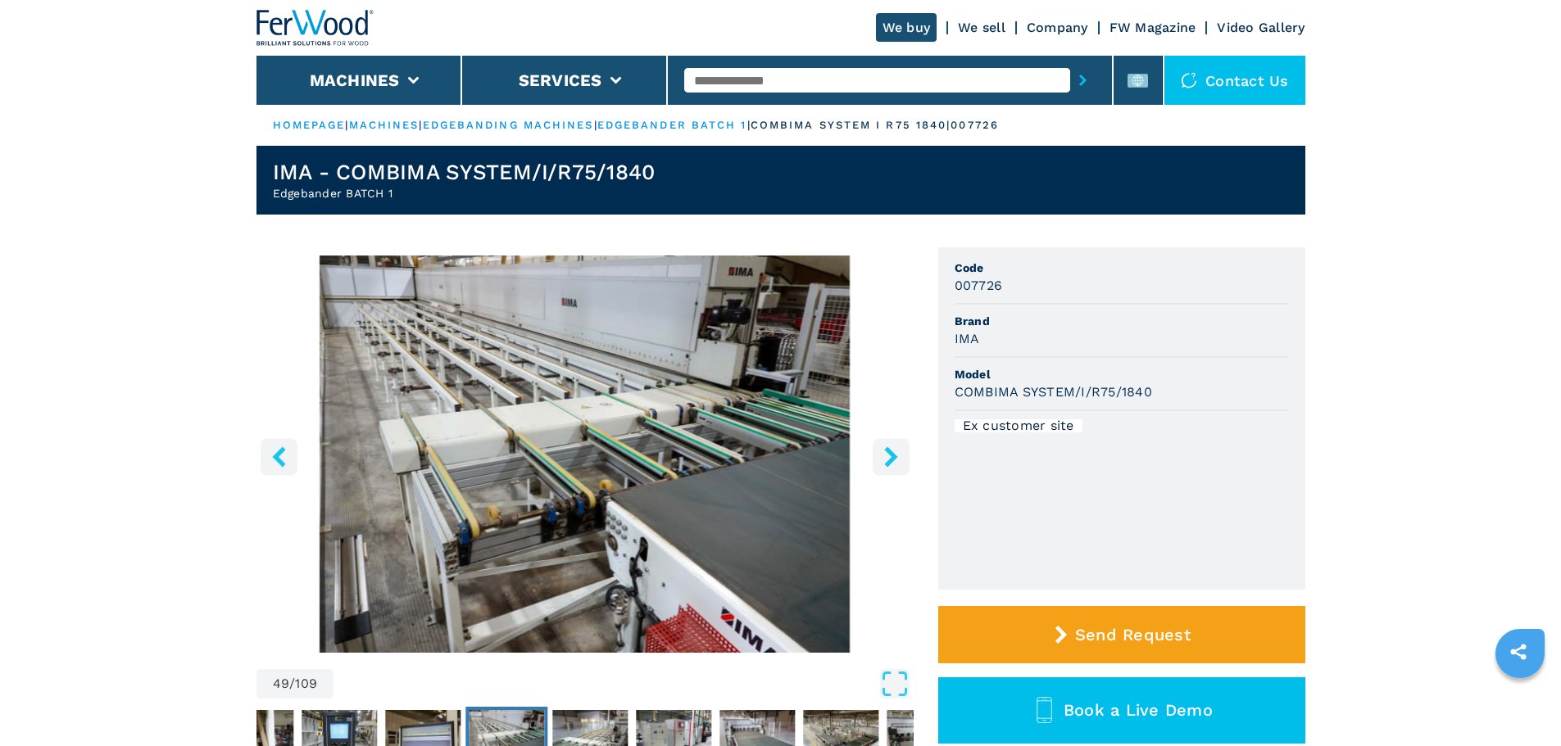
click at [892, 452] on icon "right-button" at bounding box center [890, 456] width 13 height 20
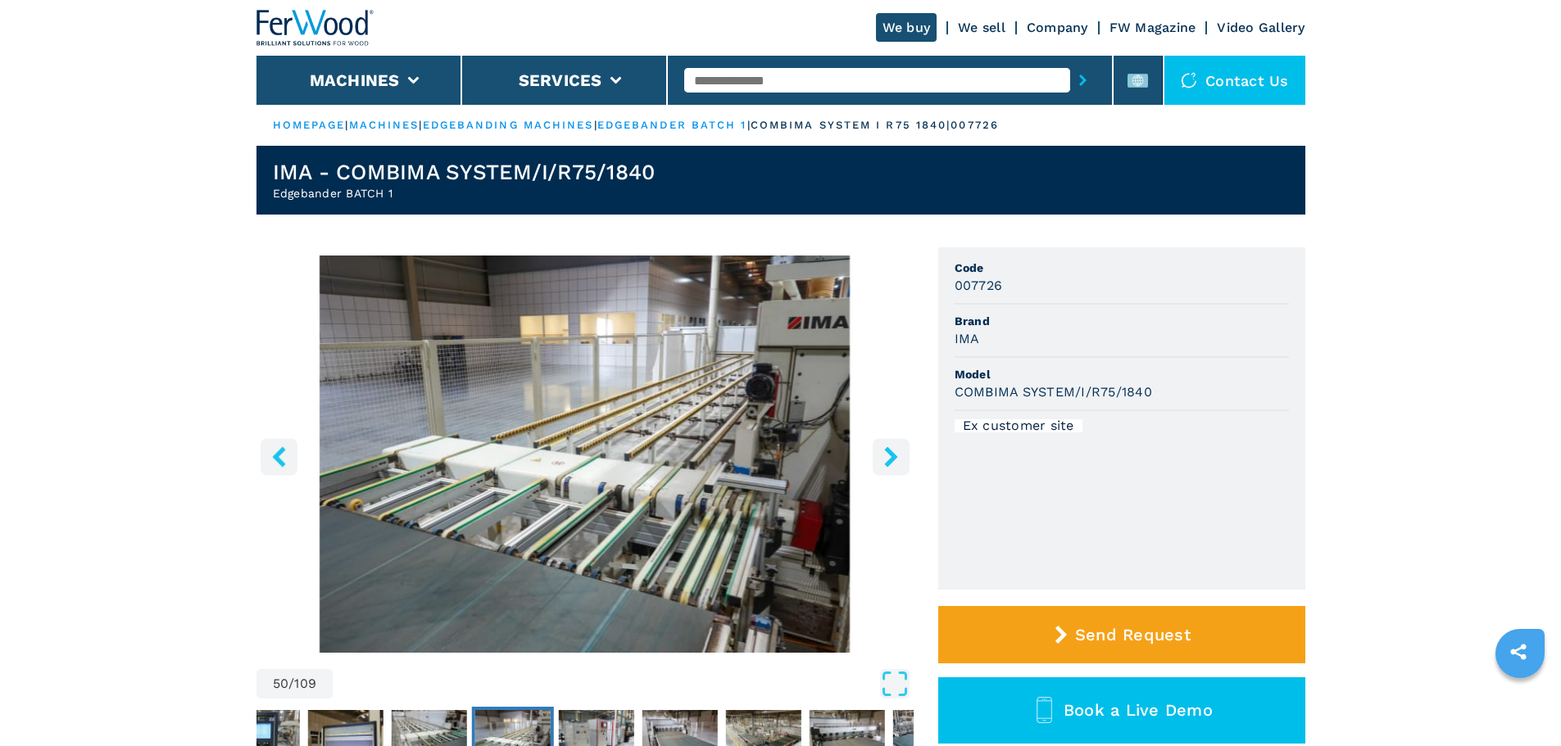
click at [892, 452] on icon "right-button" at bounding box center [890, 456] width 13 height 20
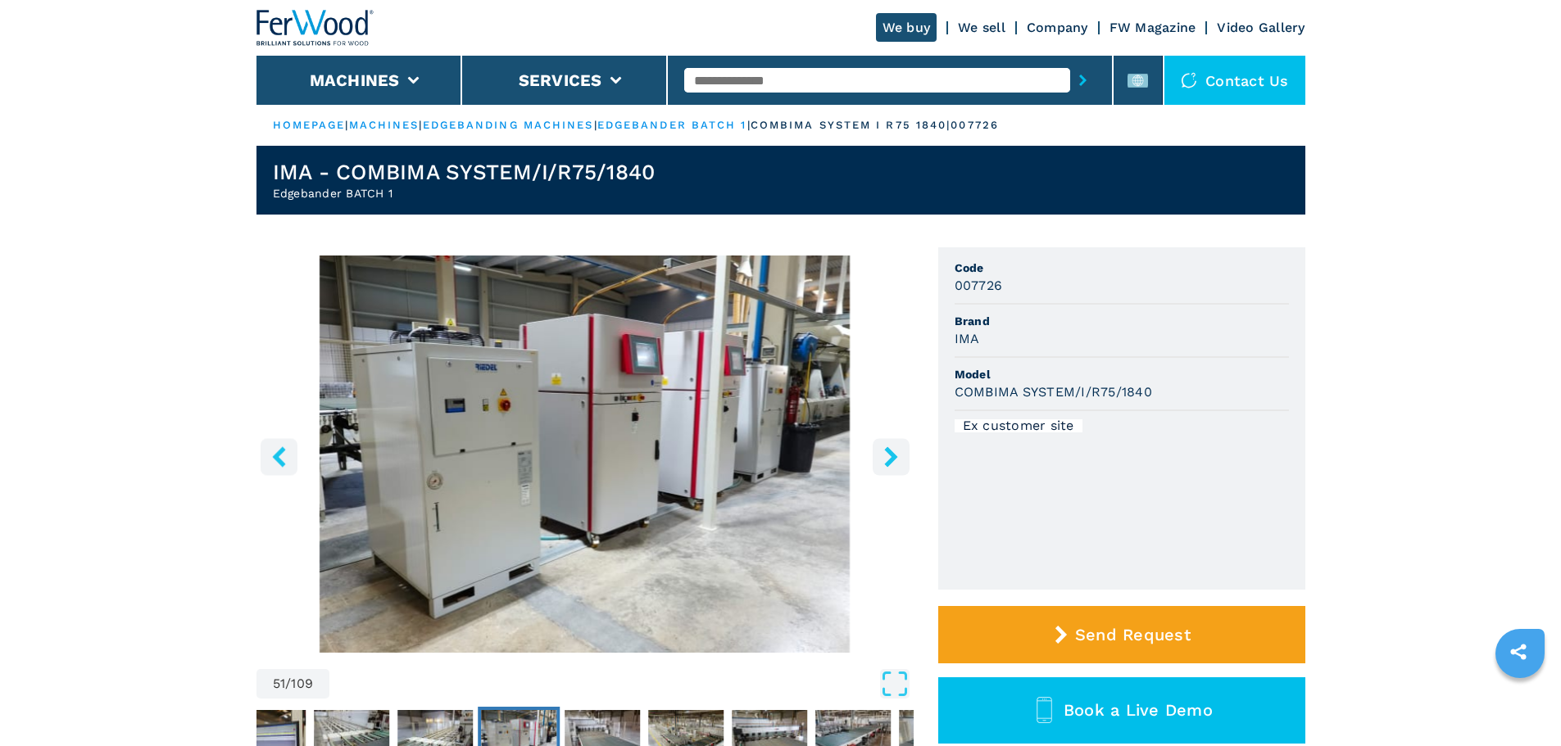
click at [892, 452] on icon "right-button" at bounding box center [890, 456] width 13 height 20
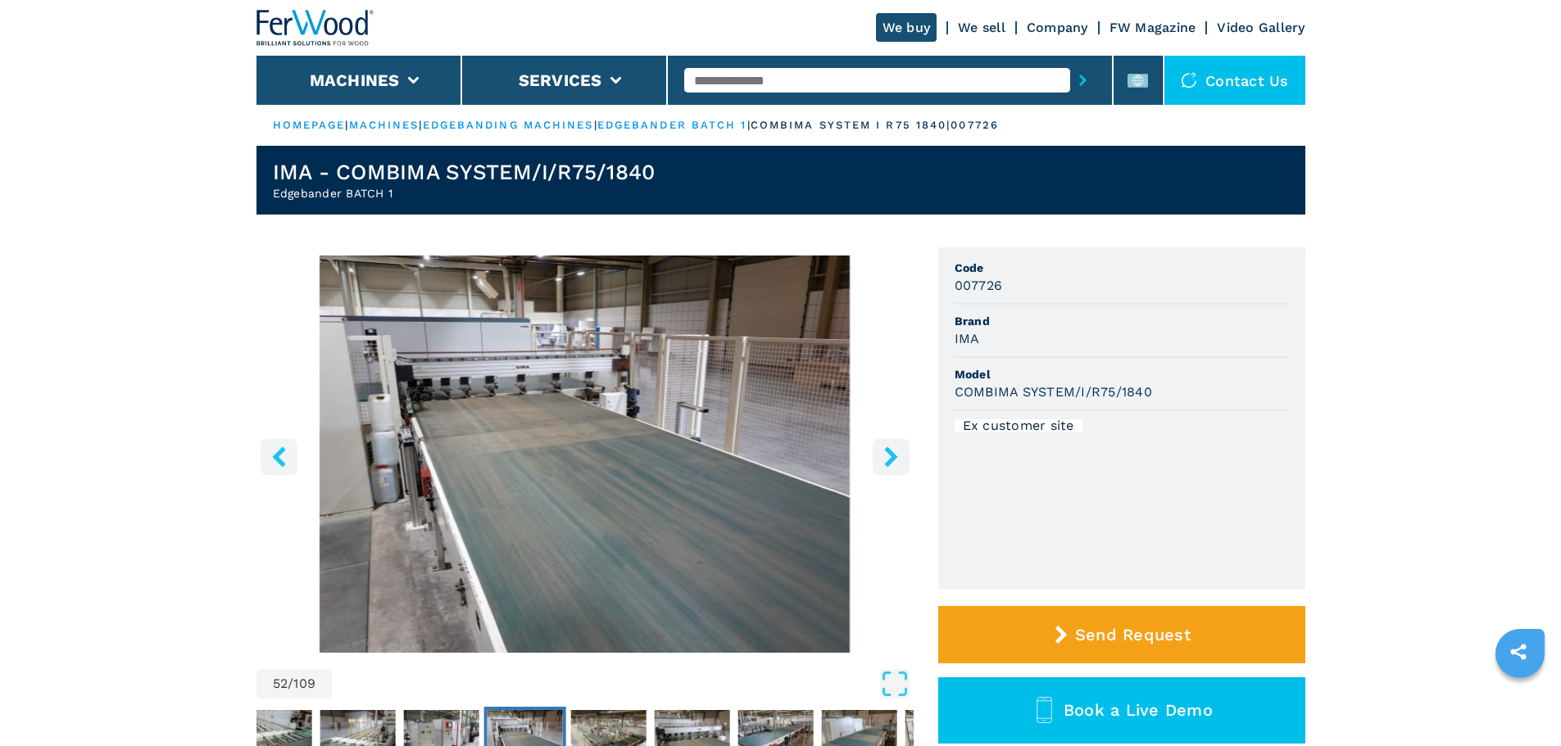
click at [275, 449] on icon "left-button" at bounding box center [279, 456] width 20 height 20
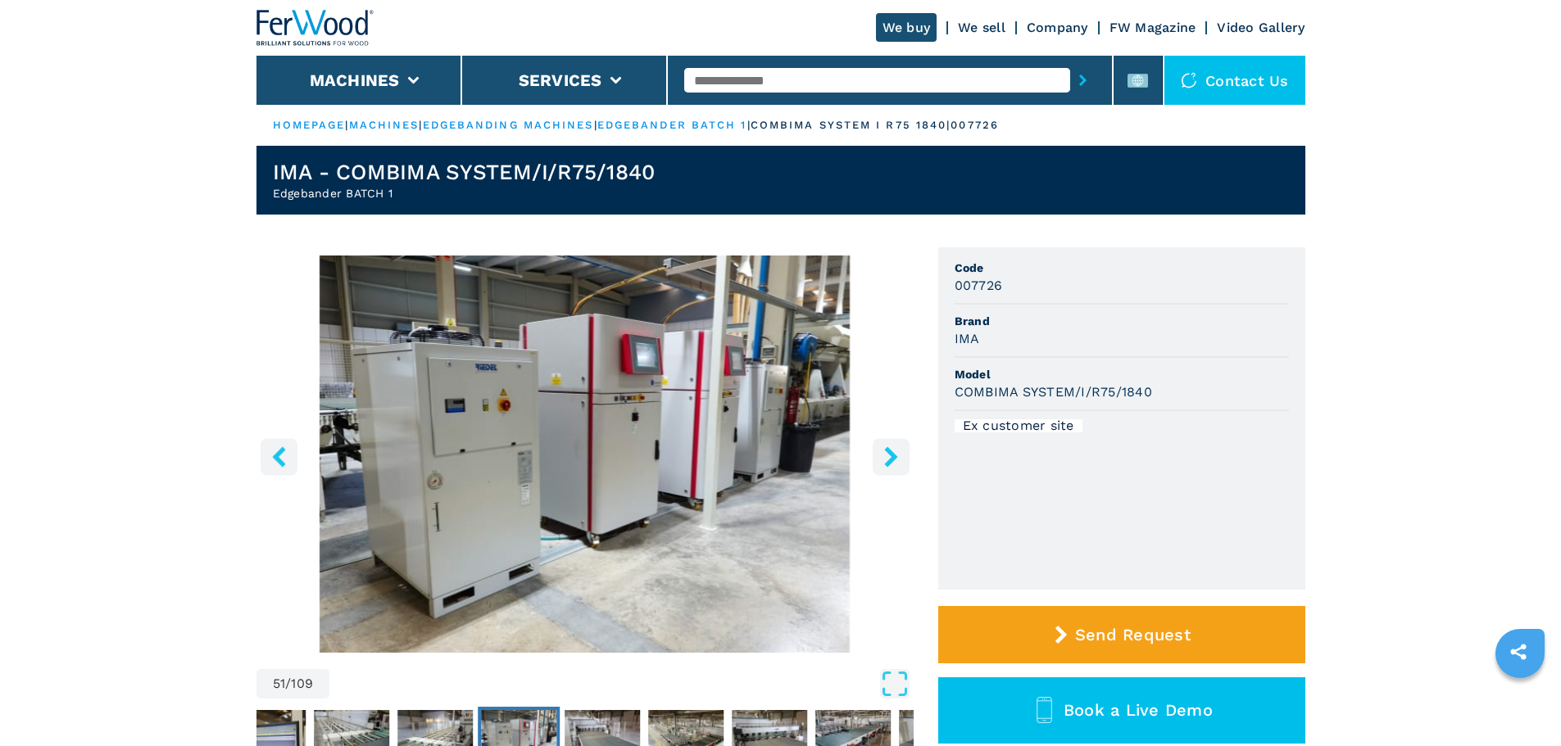
click at [877, 455] on button "right-button" at bounding box center [890, 456] width 37 height 37
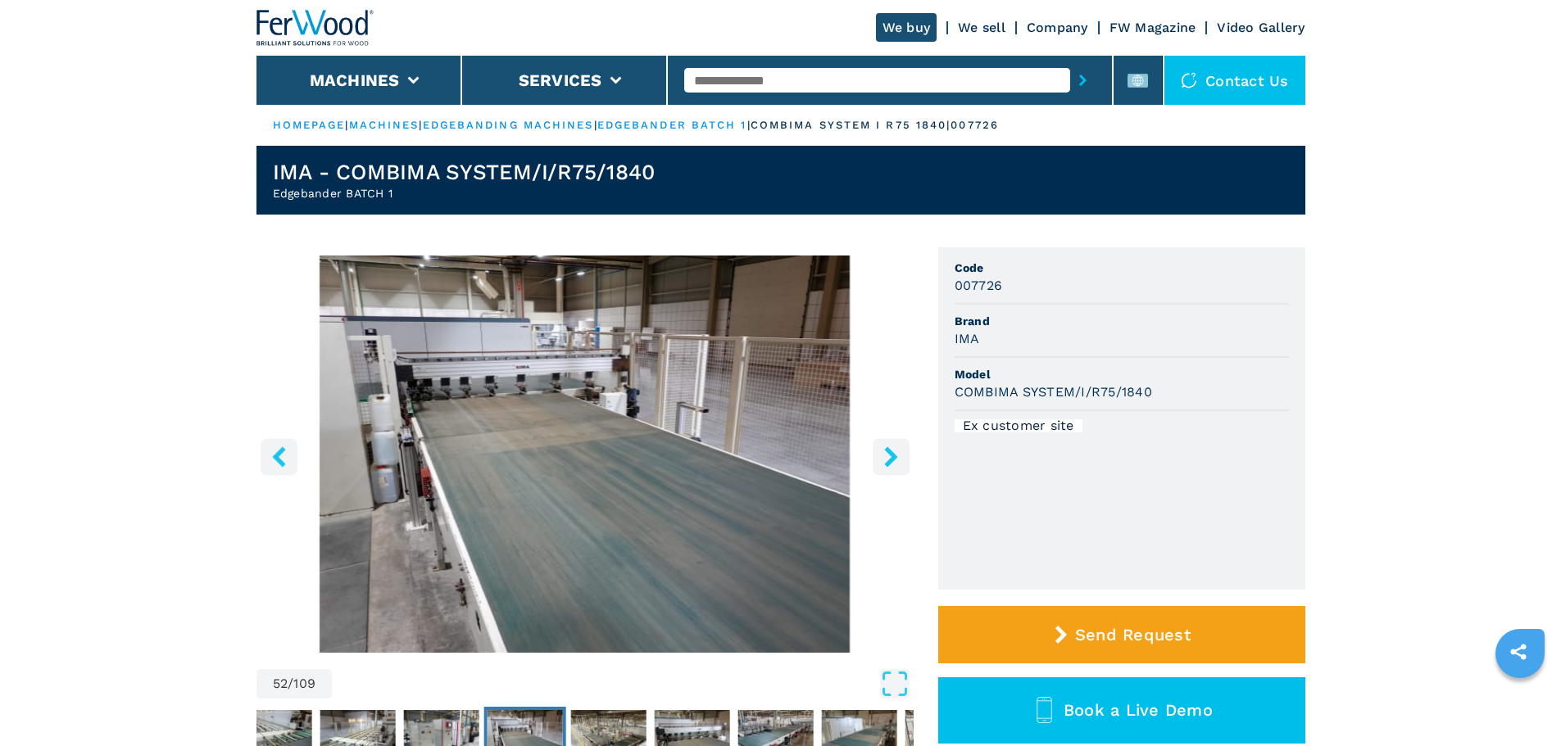
click at [877, 455] on button "right-button" at bounding box center [890, 456] width 37 height 37
